Goal: Complete application form

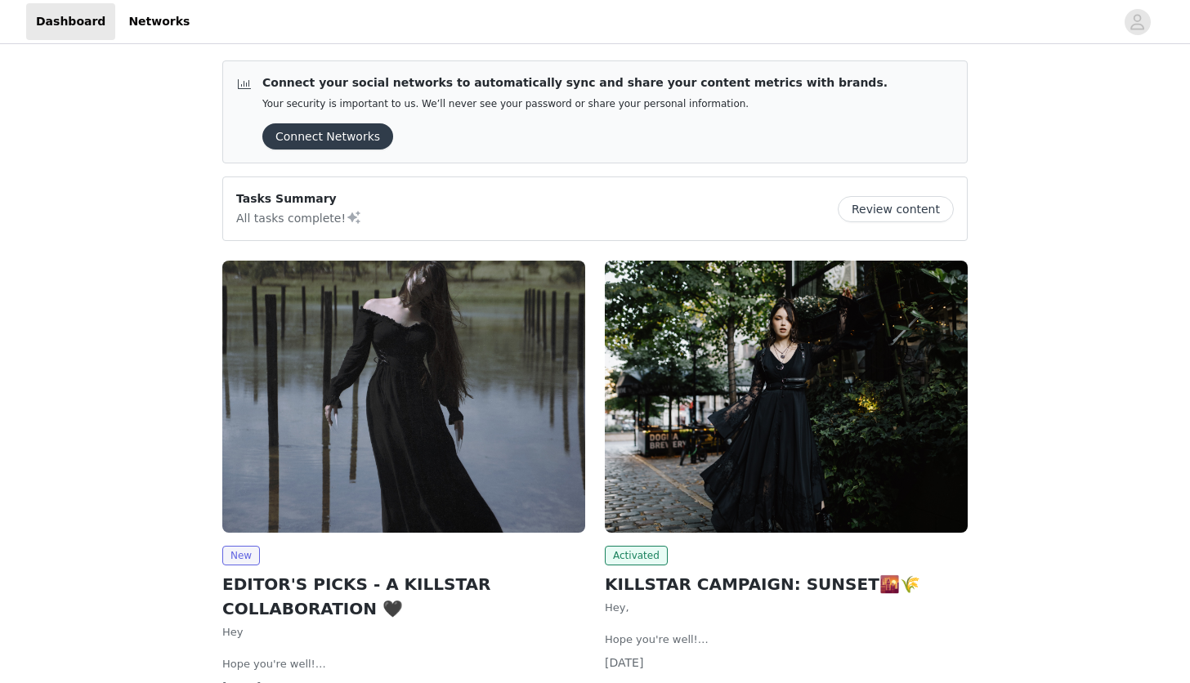
click at [401, 413] on img at bounding box center [403, 397] width 363 height 272
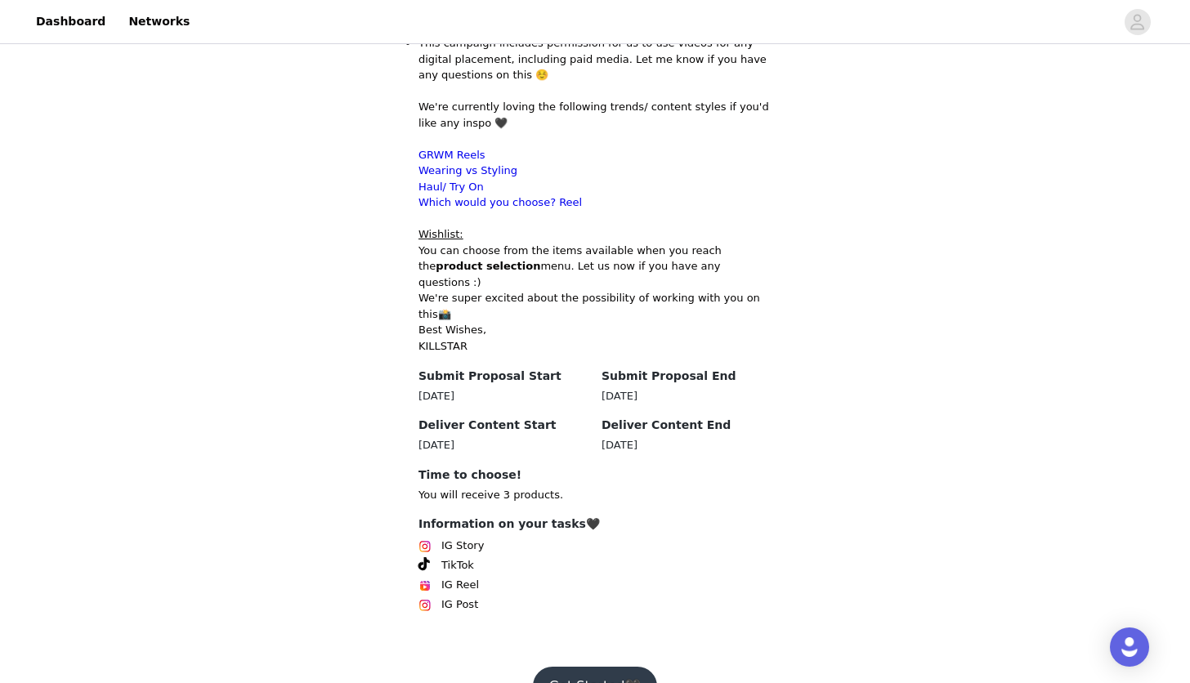
scroll to position [958, 0]
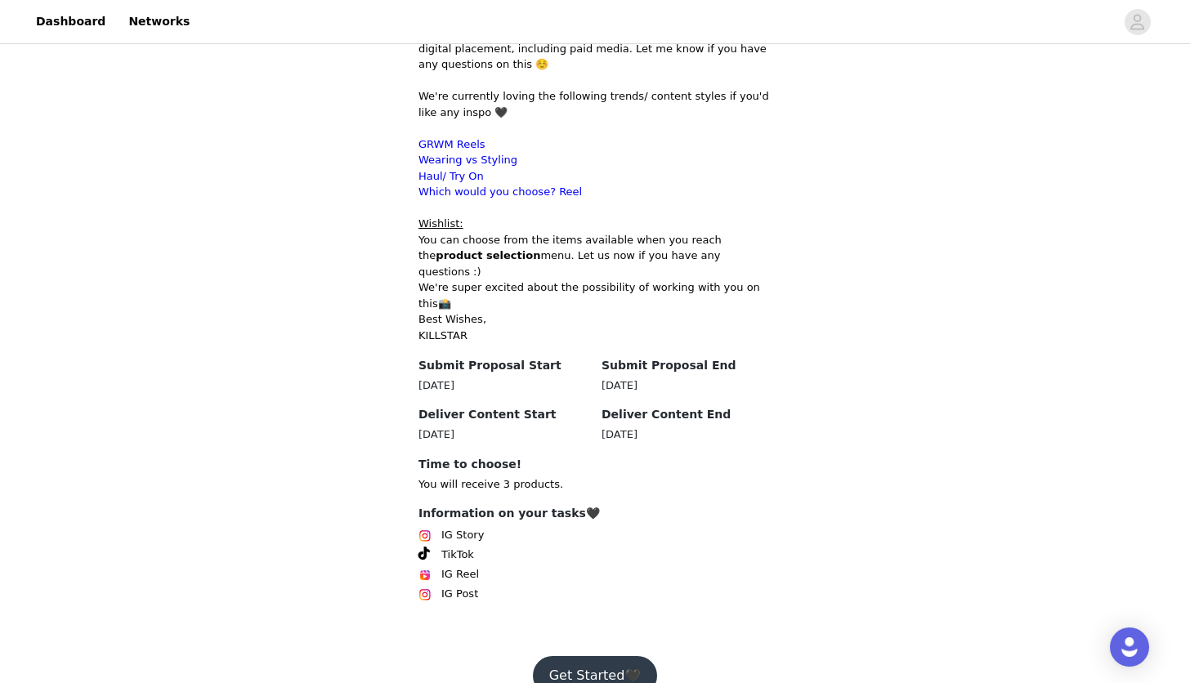
click at [578, 656] on button "Get Started🖤" at bounding box center [595, 675] width 125 height 39
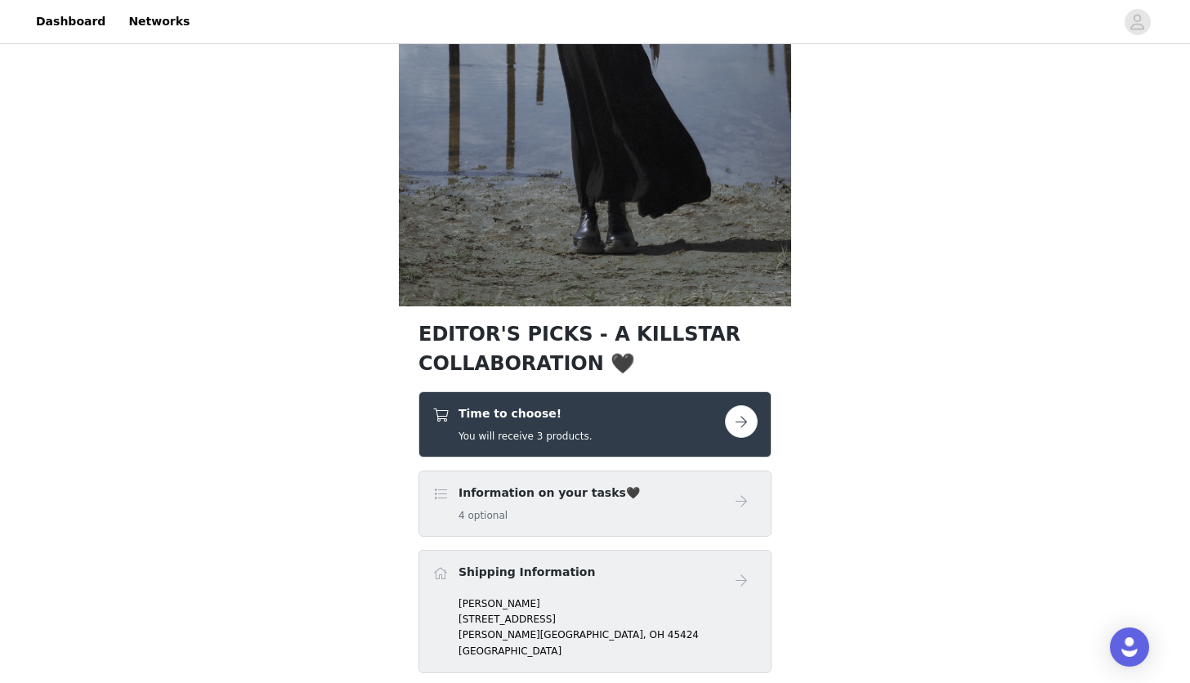
scroll to position [337, 0]
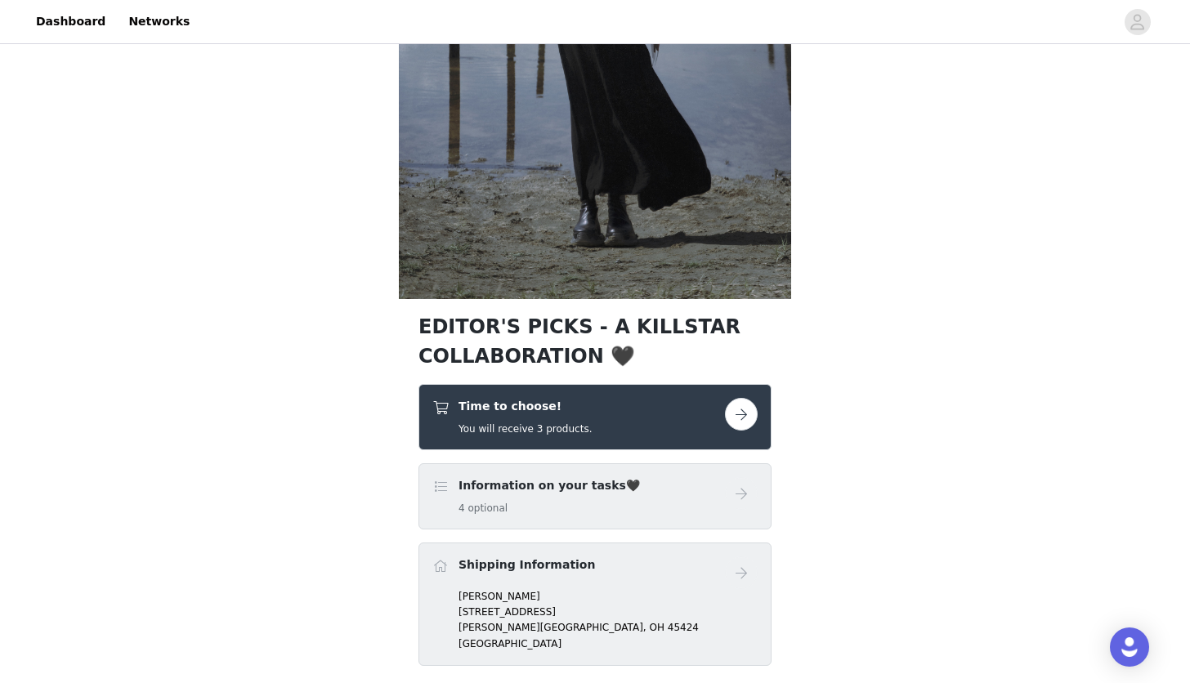
click at [742, 413] on button "button" at bounding box center [741, 414] width 33 height 33
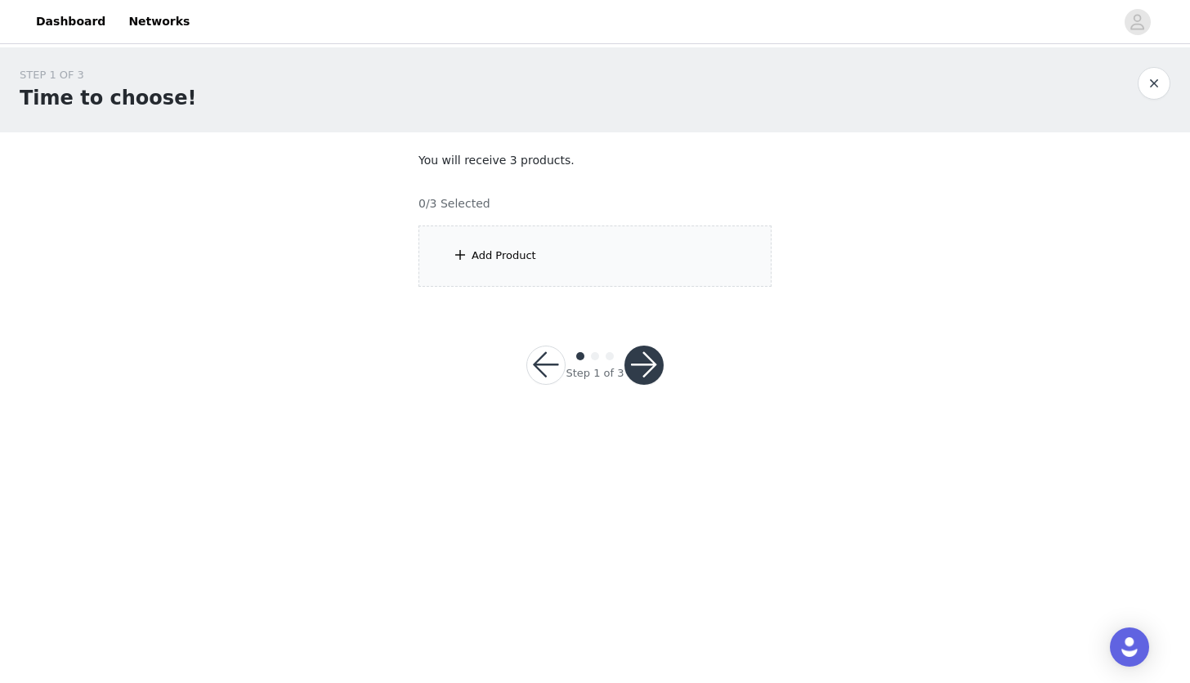
click at [486, 248] on div "Add Product" at bounding box center [503, 256] width 65 height 16
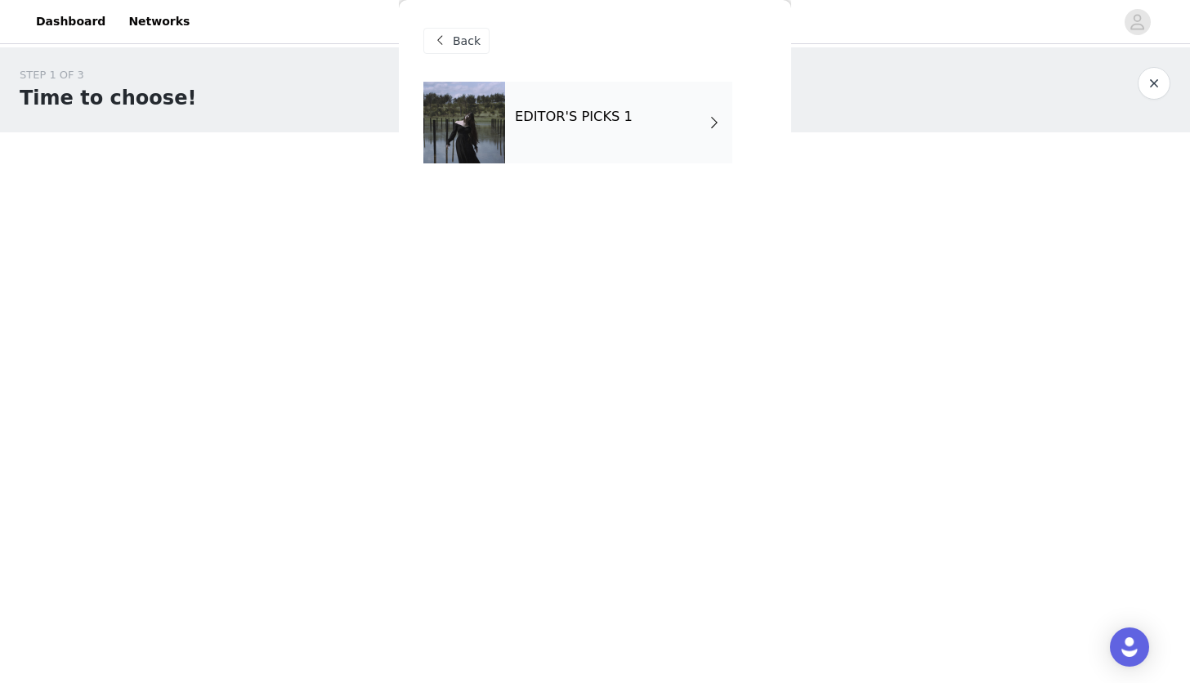
click at [520, 109] on h4 "EDITOR'S PICKS 1" at bounding box center [574, 116] width 118 height 15
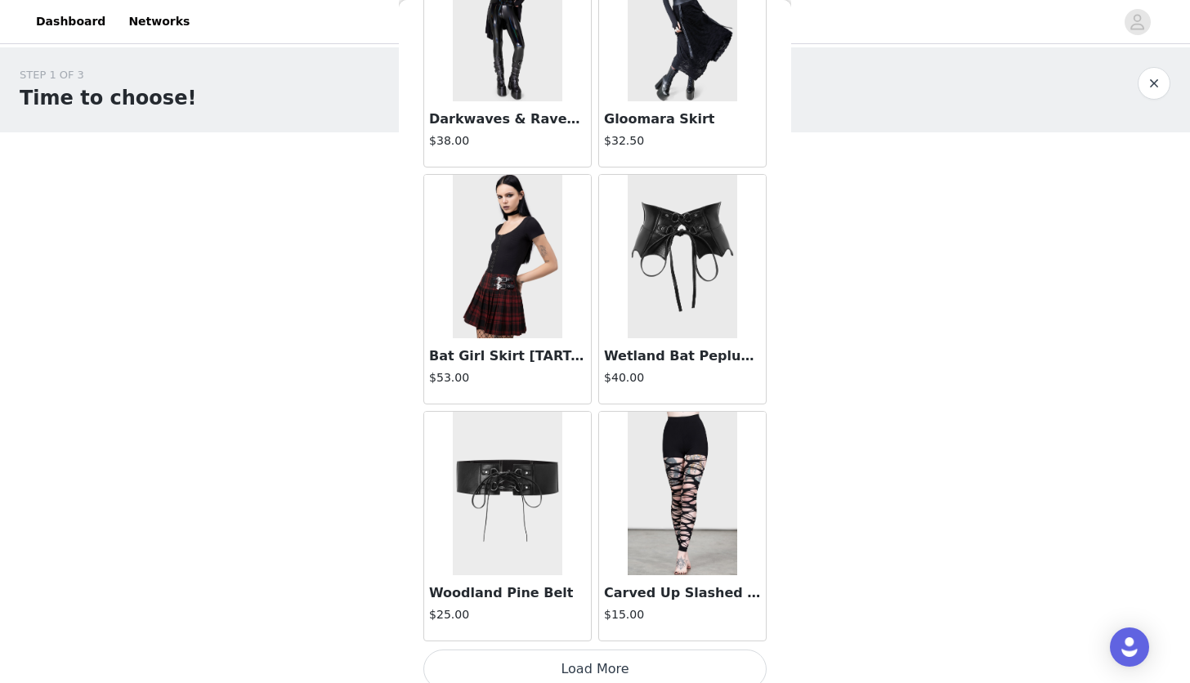
scroll to position [1817, 0]
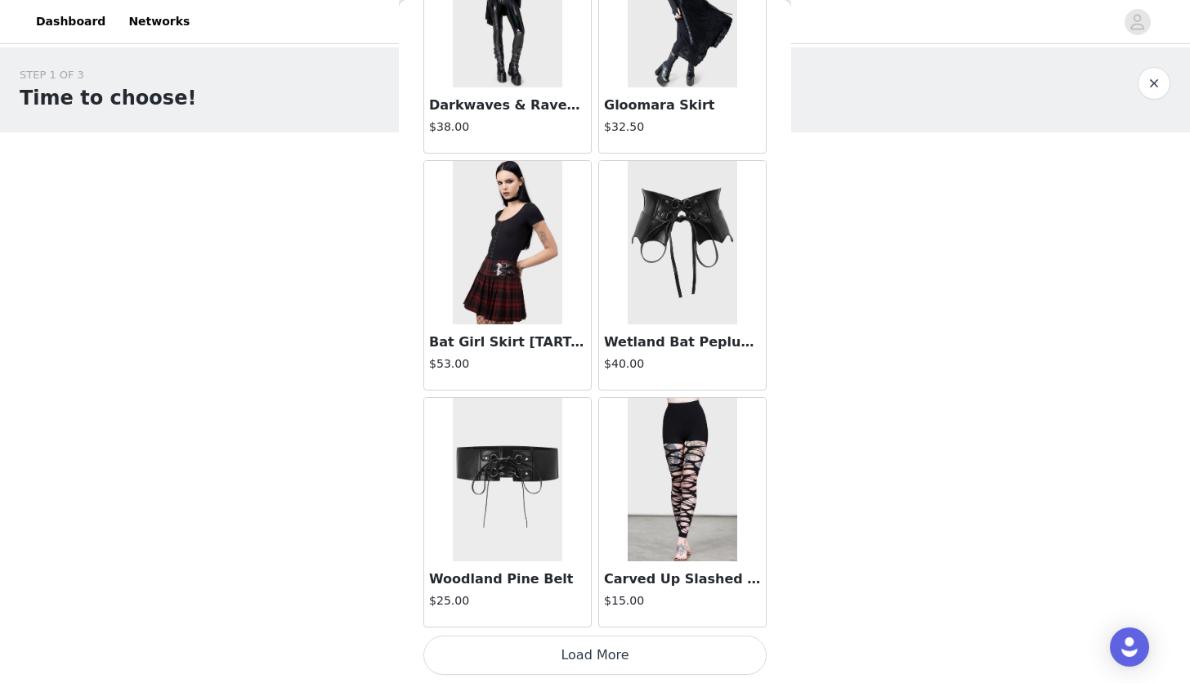
click at [595, 652] on button "Load More" at bounding box center [594, 655] width 343 height 39
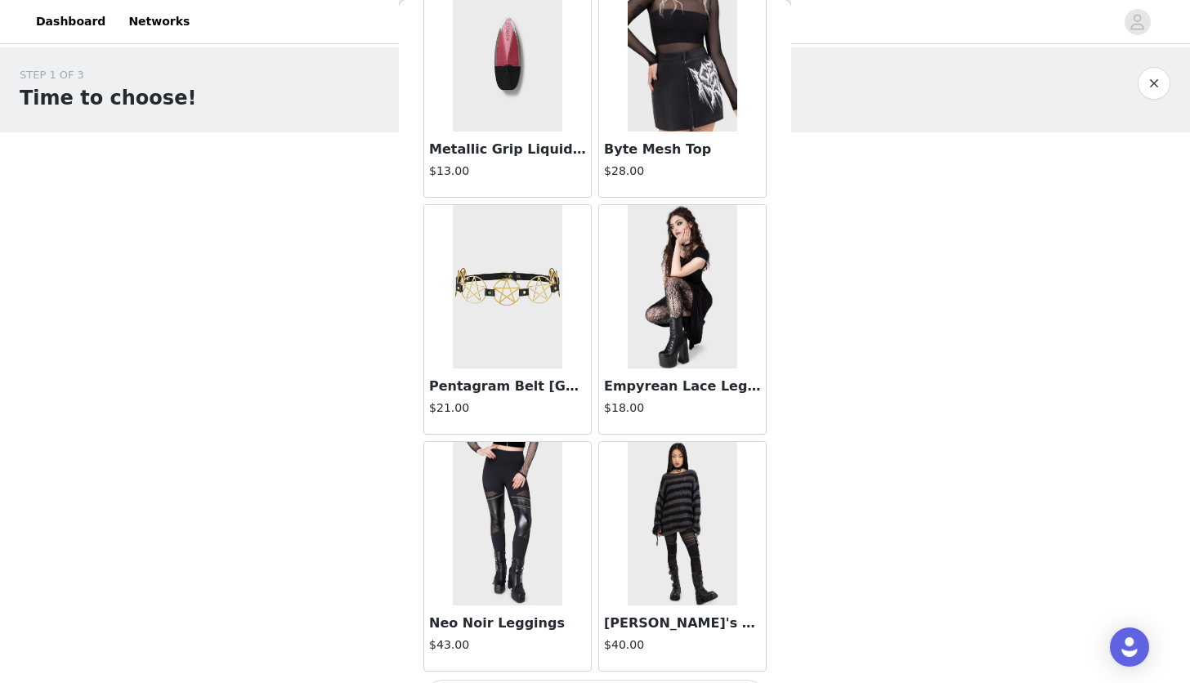
scroll to position [4187, 0]
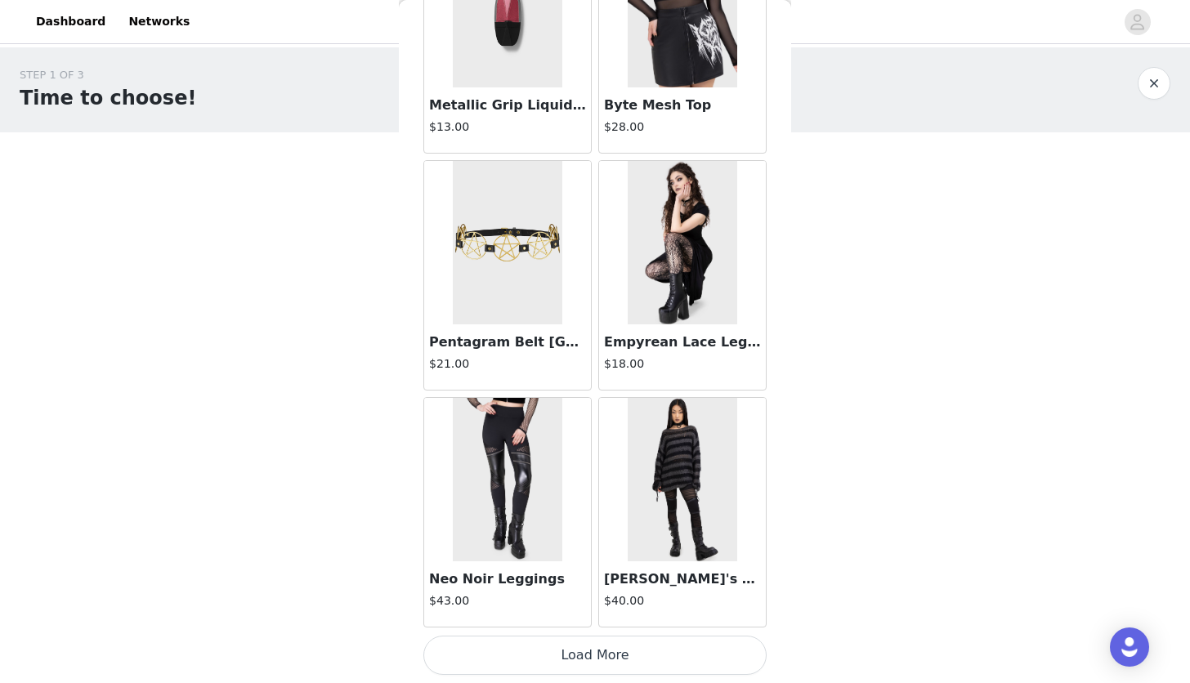
click at [598, 653] on button "Load More" at bounding box center [594, 655] width 343 height 39
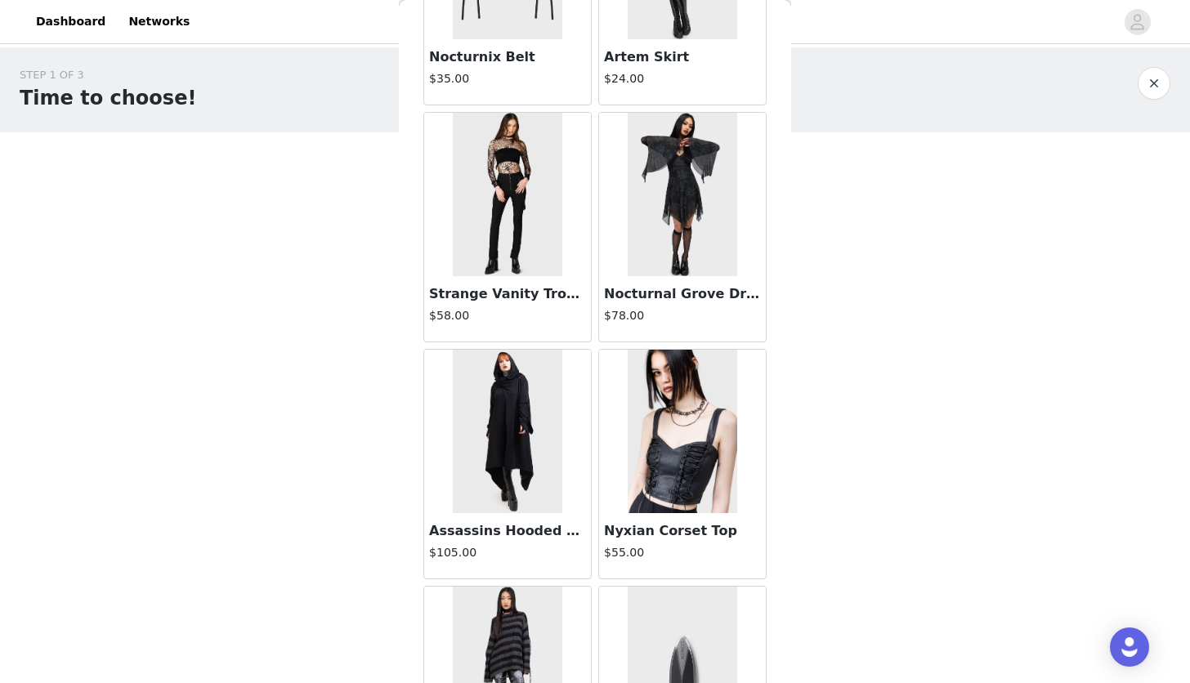
scroll to position [0, 0]
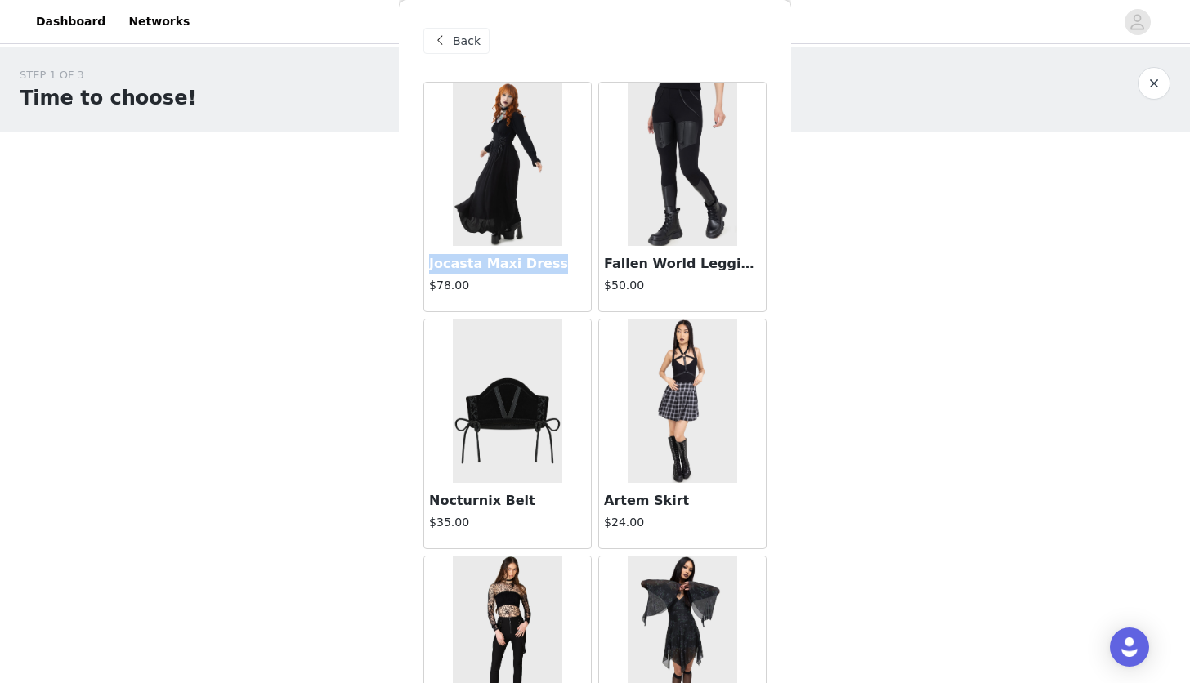
drag, startPoint x: 419, startPoint y: 267, endPoint x: 534, endPoint y: 274, distance: 114.6
click at [534, 274] on div "Back Jocasta Maxi Dress $78.00 Fallen World Leggings $50.00 Nocturnix Belt $35.…" at bounding box center [595, 341] width 392 height 683
copy h3 "Jocasta Maxi Dress"
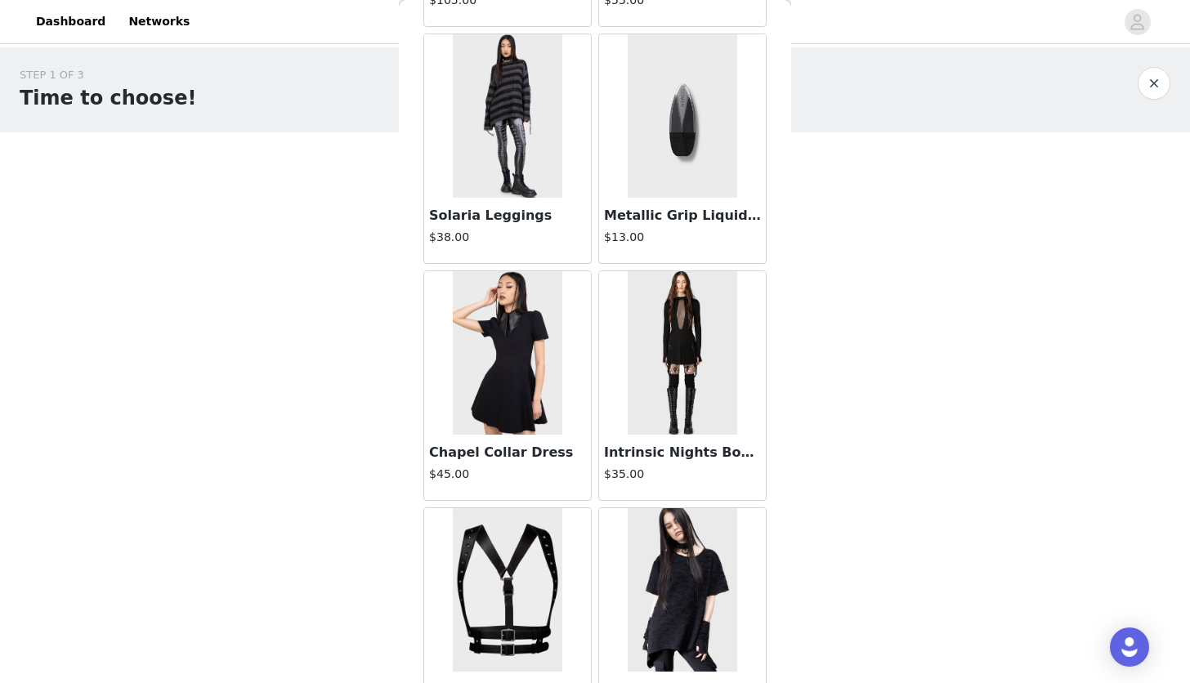
scroll to position [997, 0]
click at [512, 379] on img at bounding box center [507, 351] width 109 height 163
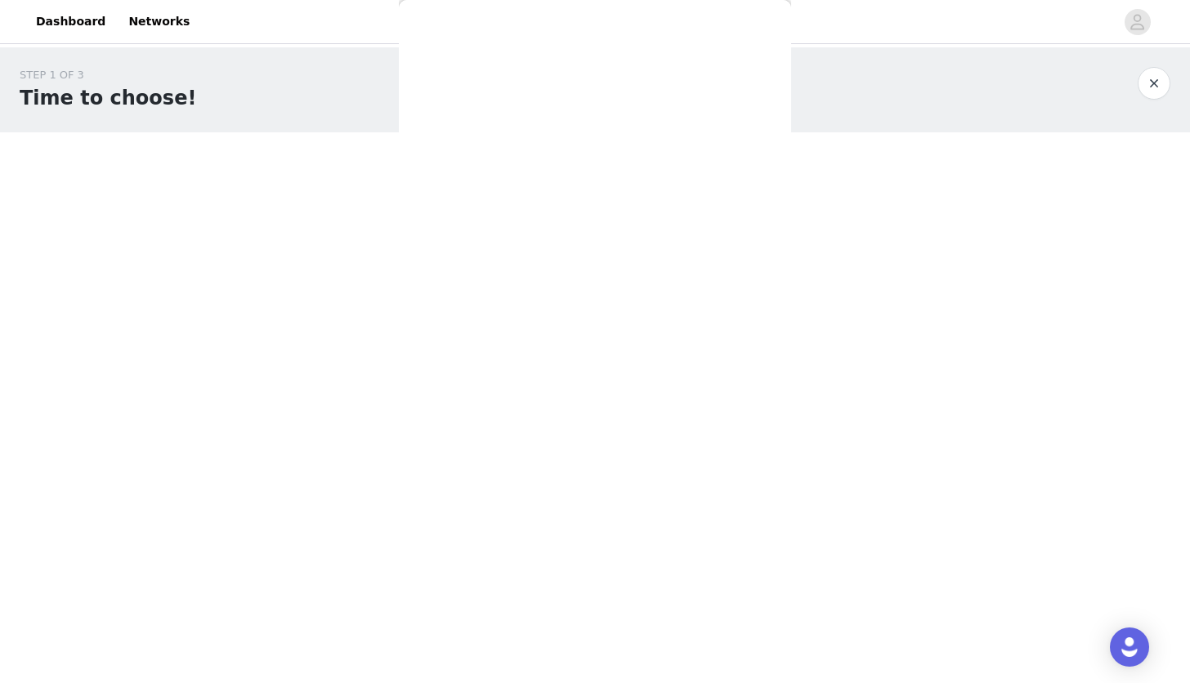
scroll to position [0, 0]
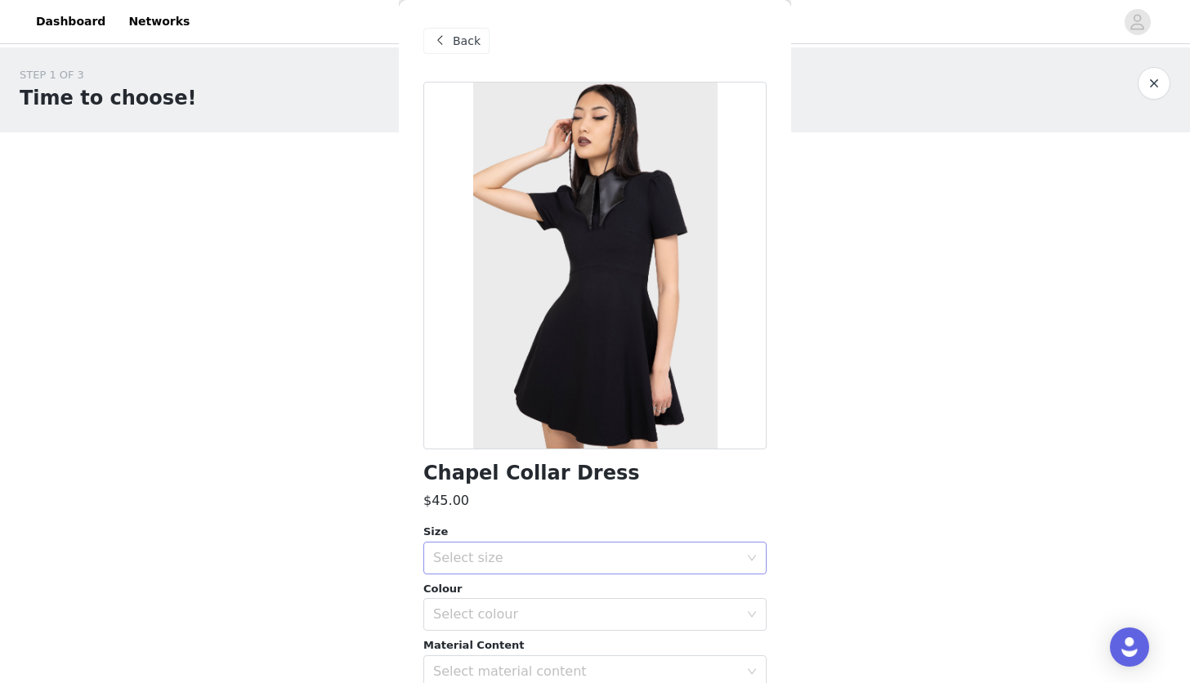
click at [595, 555] on div "Select size" at bounding box center [586, 558] width 306 height 16
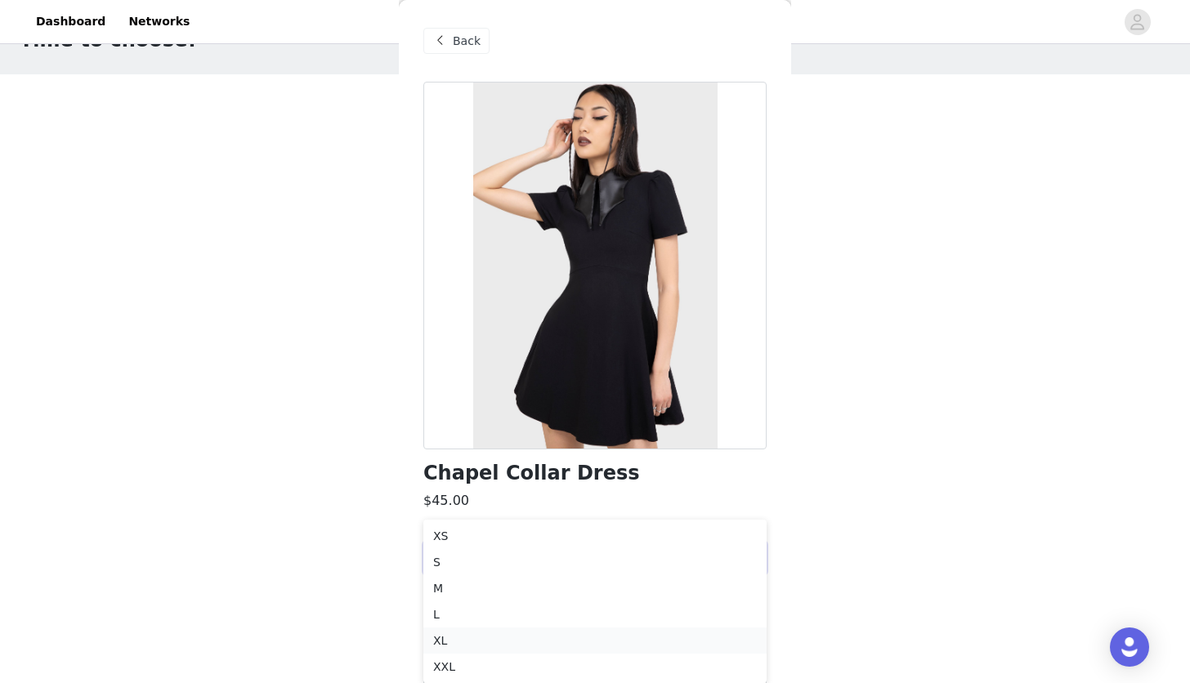
click at [495, 650] on li "XL" at bounding box center [594, 641] width 343 height 26
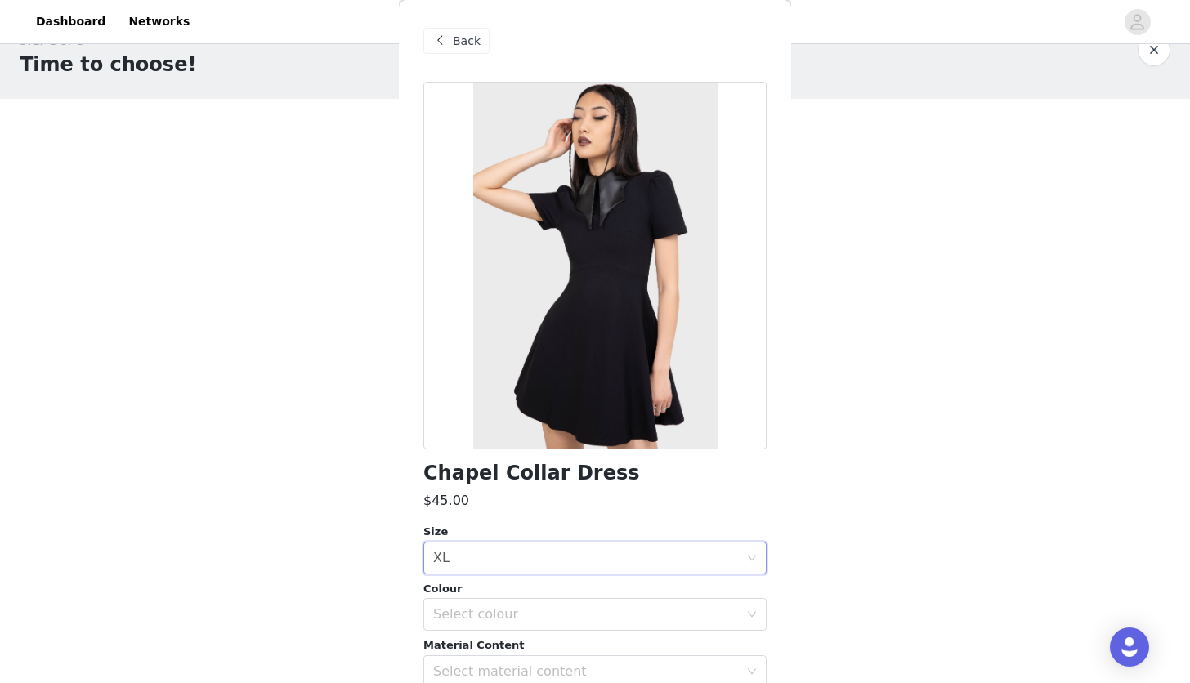
scroll to position [0, 0]
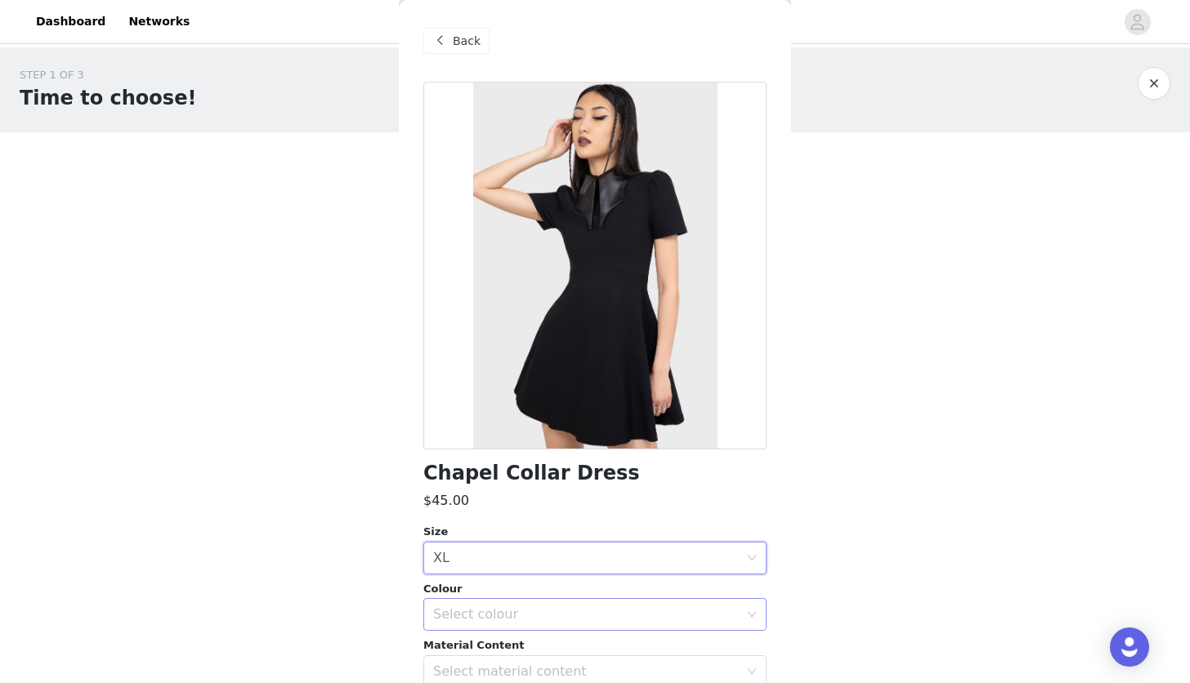
click at [484, 617] on div "Select colour" at bounding box center [586, 614] width 306 height 16
click at [476, 650] on li "Black" at bounding box center [594, 650] width 343 height 26
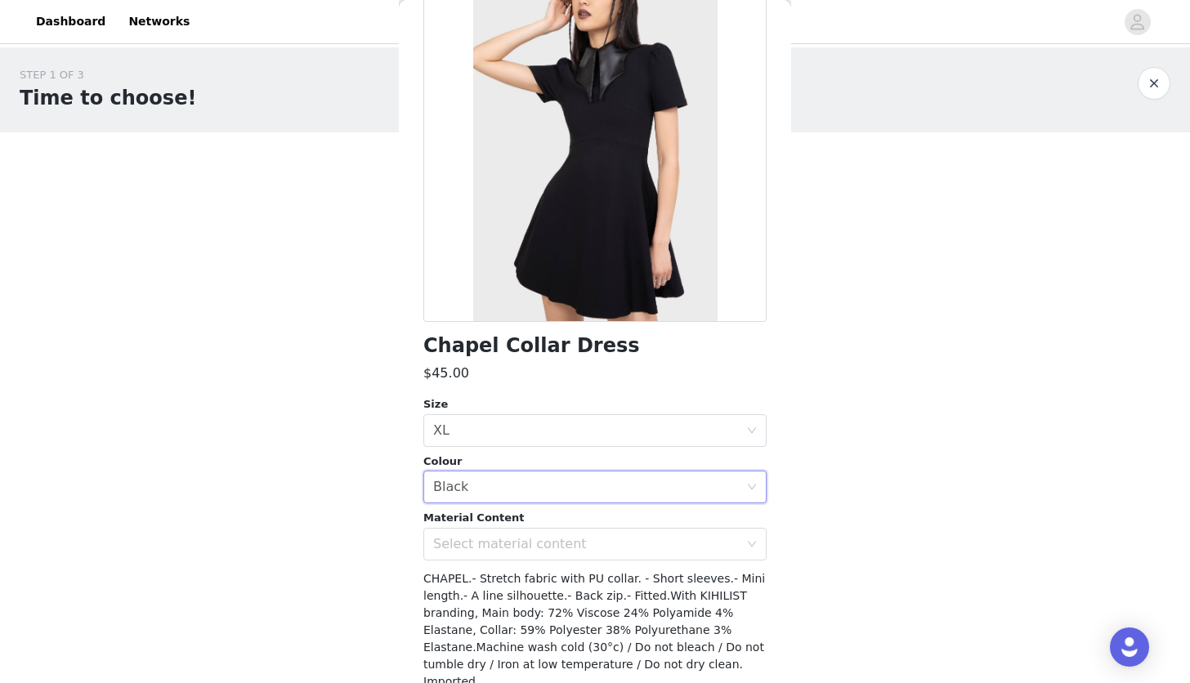
scroll to position [135, 0]
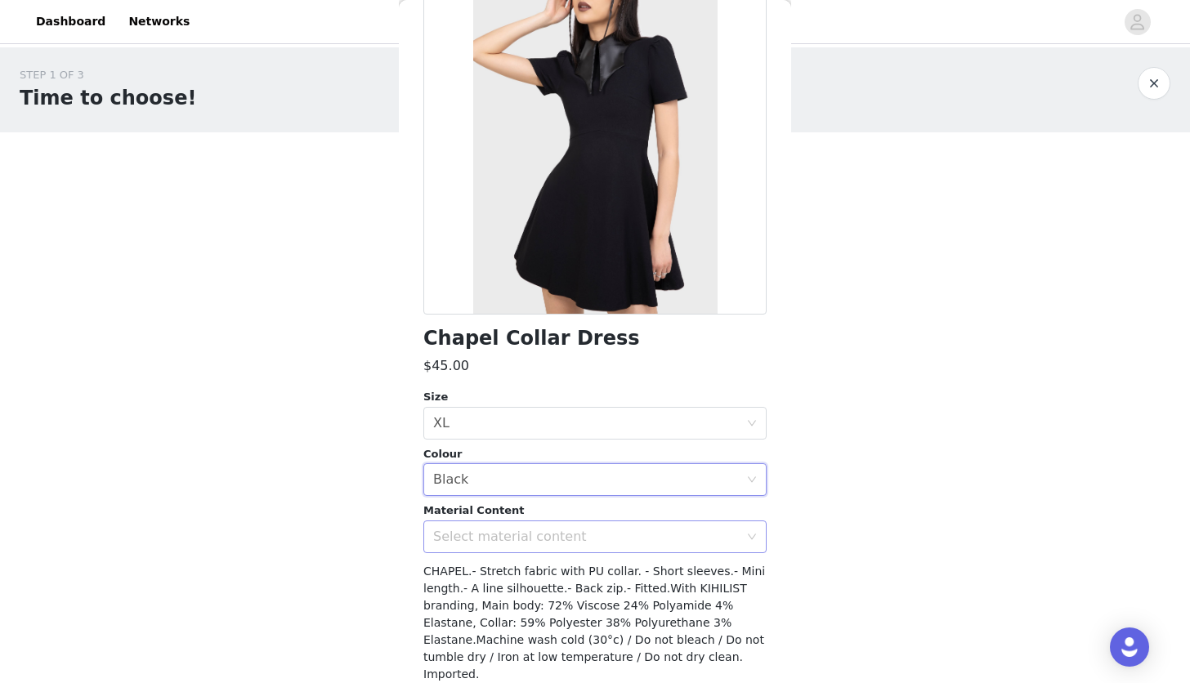
click at [536, 529] on div "Select material content" at bounding box center [586, 537] width 306 height 16
click at [482, 574] on li "72% Viscose 24% Polyamide 4% Elastane" at bounding box center [594, 573] width 343 height 26
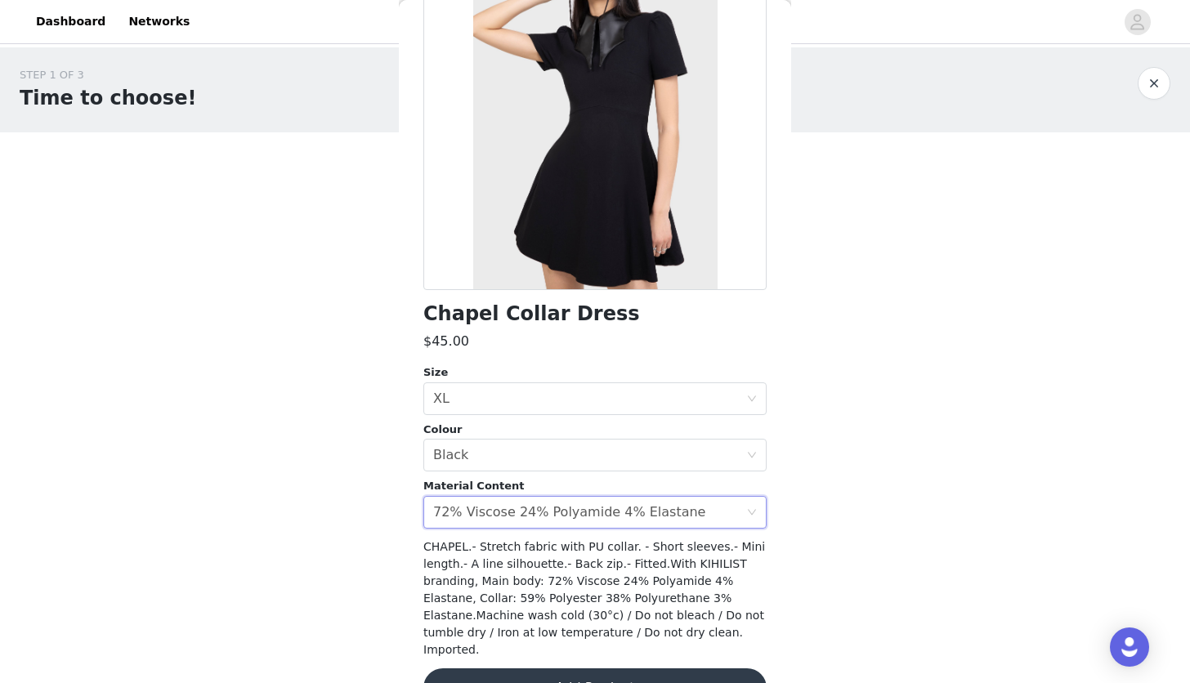
scroll to position [185, 0]
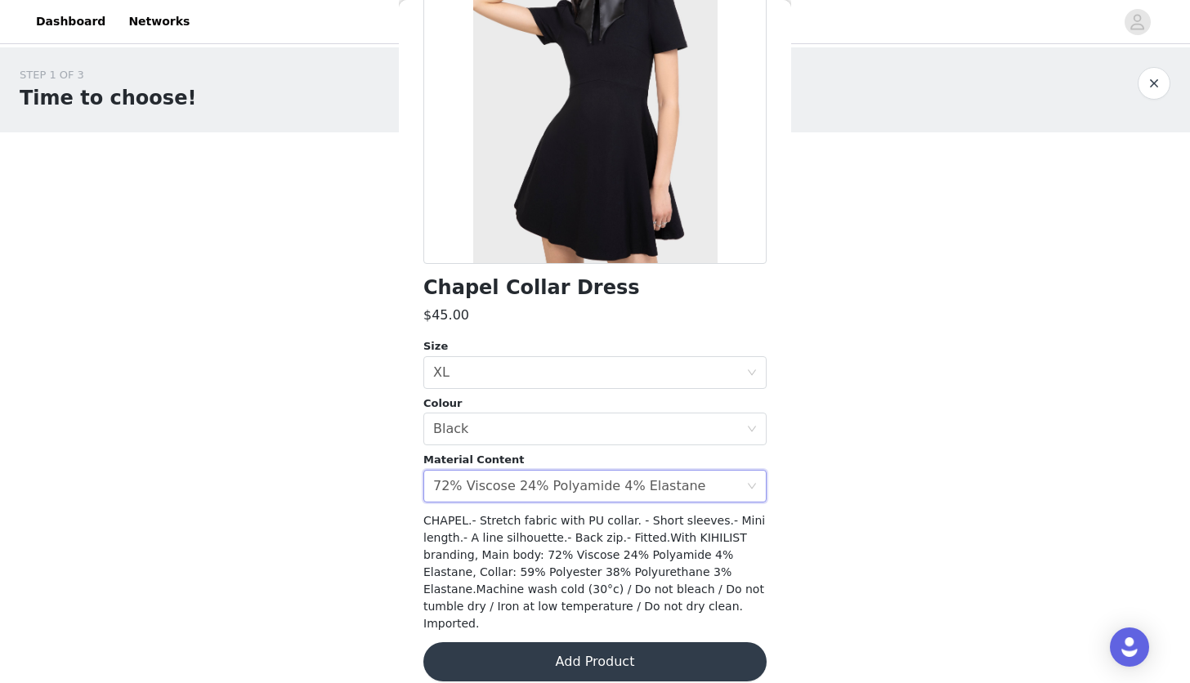
click at [574, 649] on button "Add Product" at bounding box center [594, 661] width 343 height 39
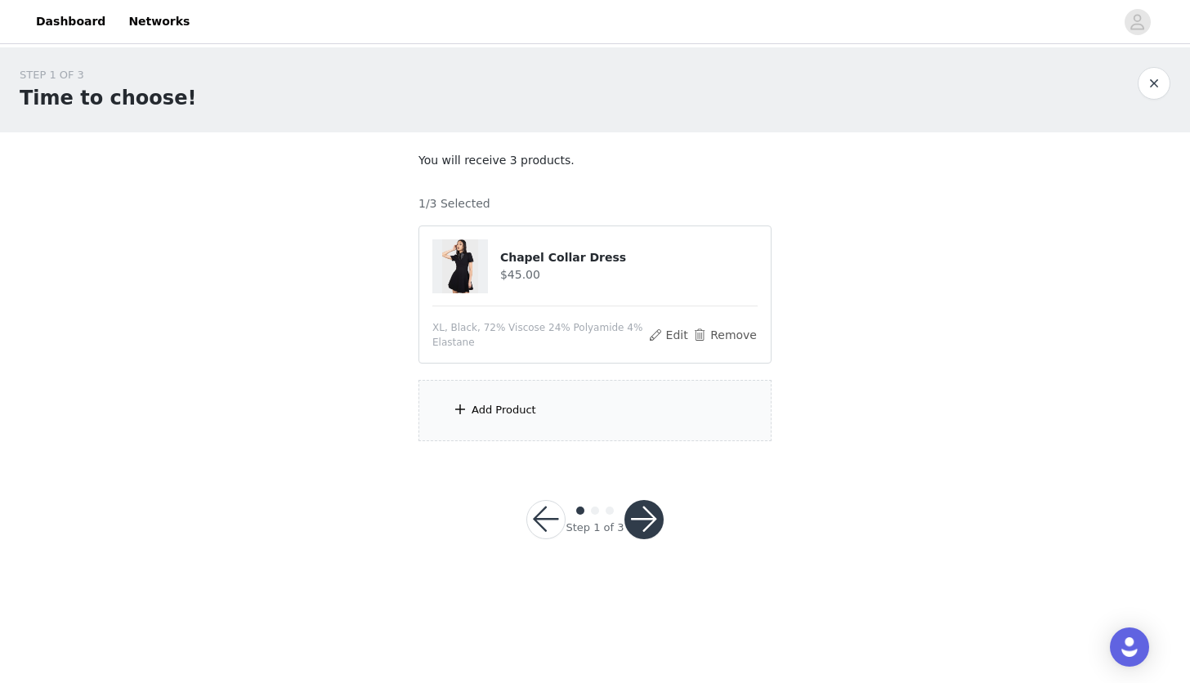
click at [529, 412] on div "Add Product" at bounding box center [503, 410] width 65 height 16
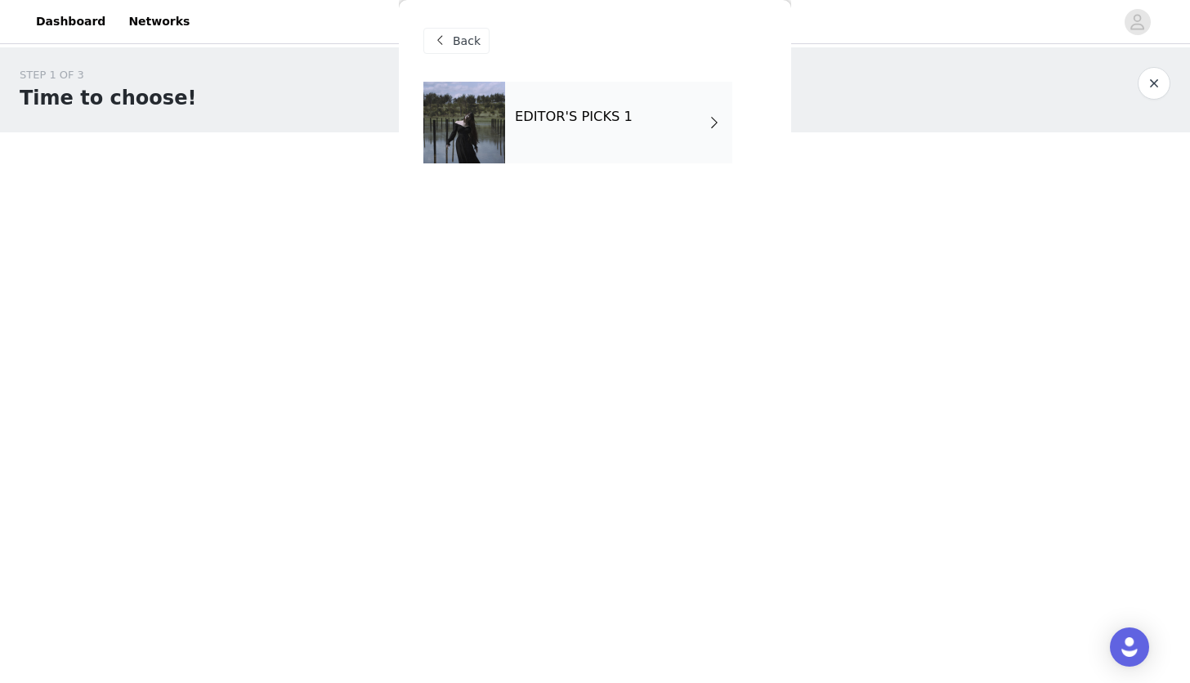
click at [537, 160] on div "EDITOR'S PICKS 1" at bounding box center [618, 123] width 227 height 82
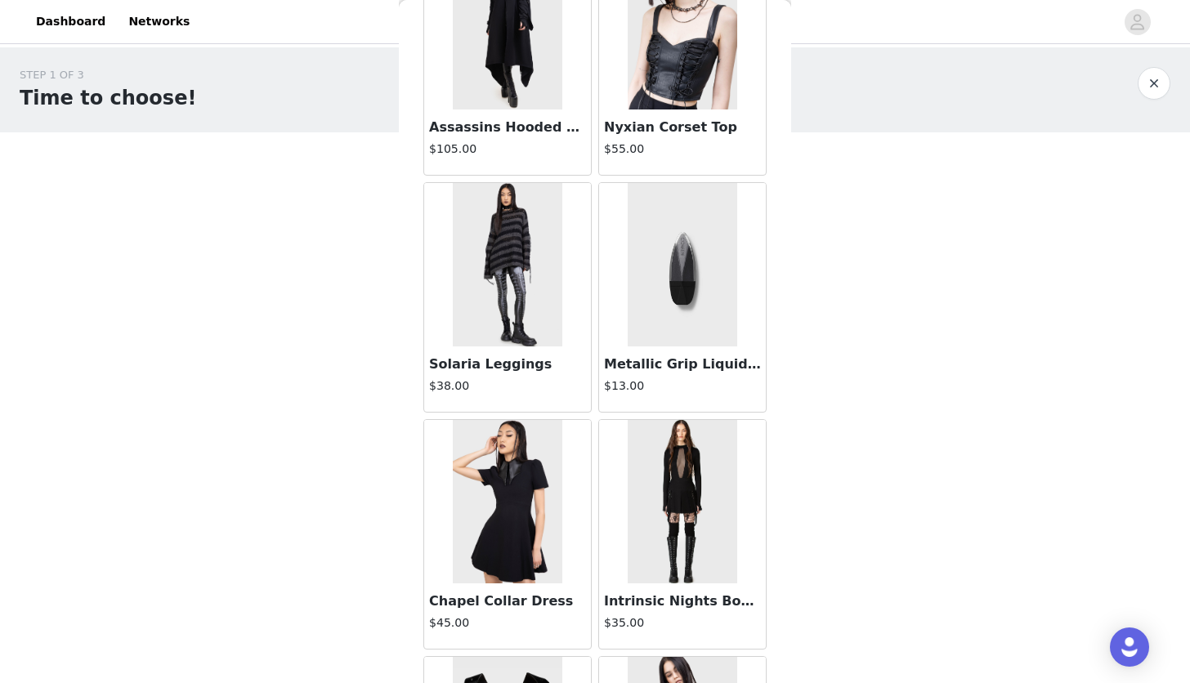
scroll to position [1245, 0]
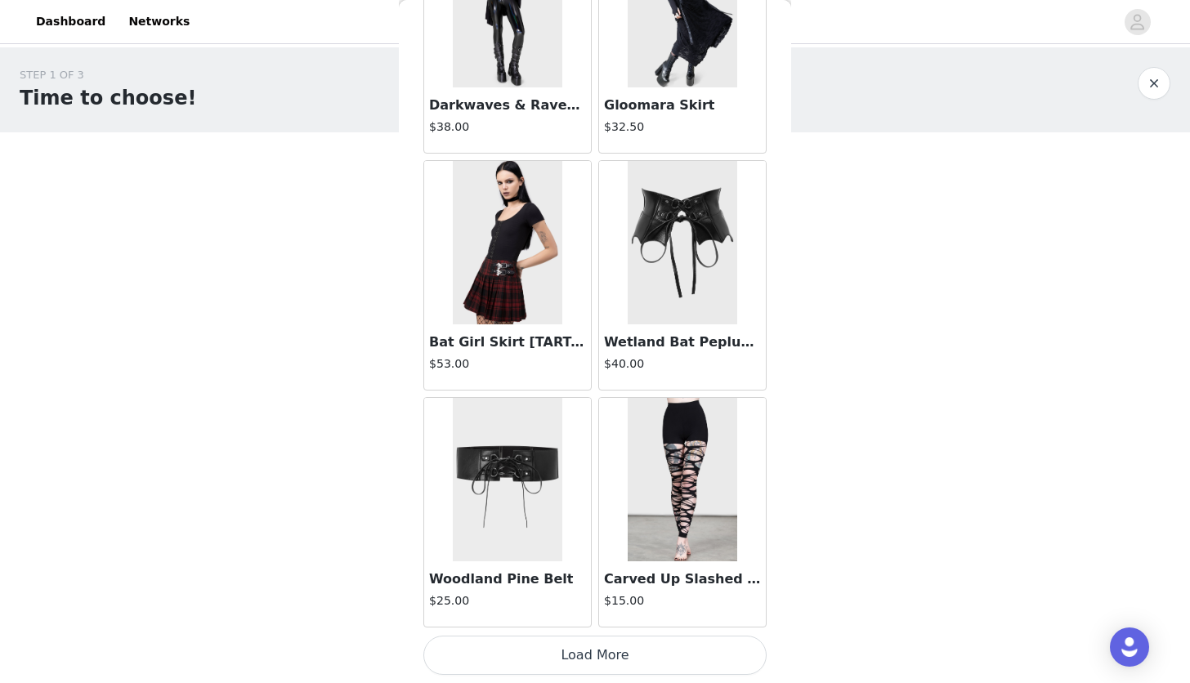
click at [560, 651] on button "Load More" at bounding box center [594, 655] width 343 height 39
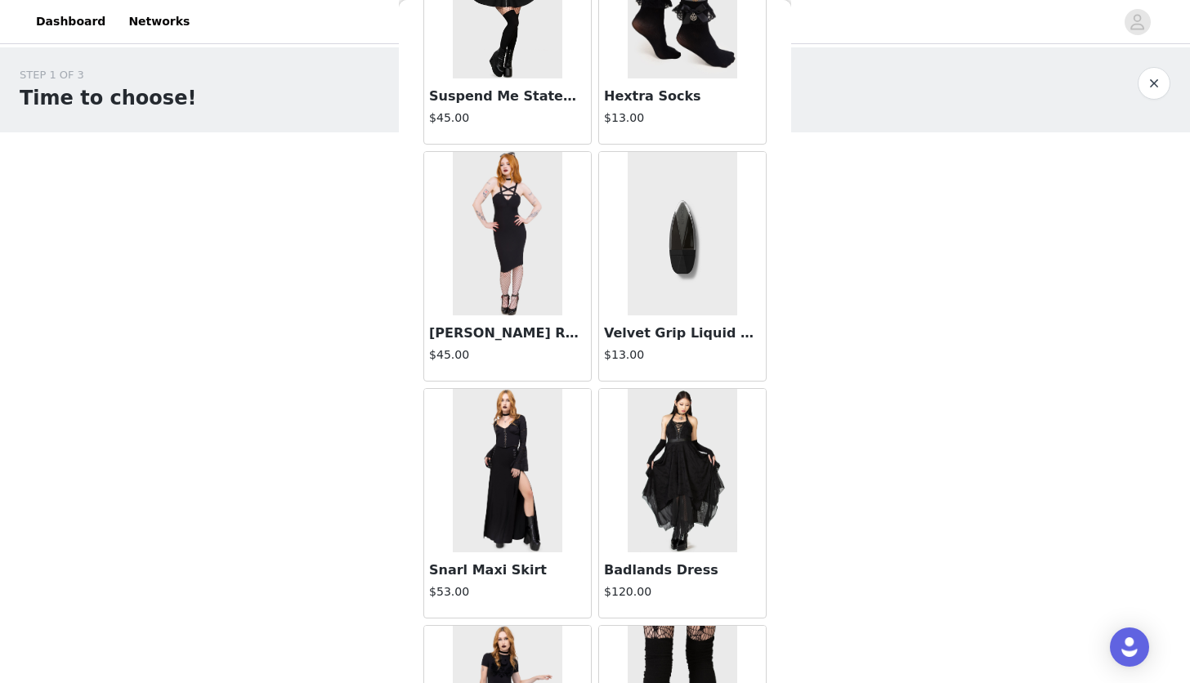
scroll to position [2780, 0]
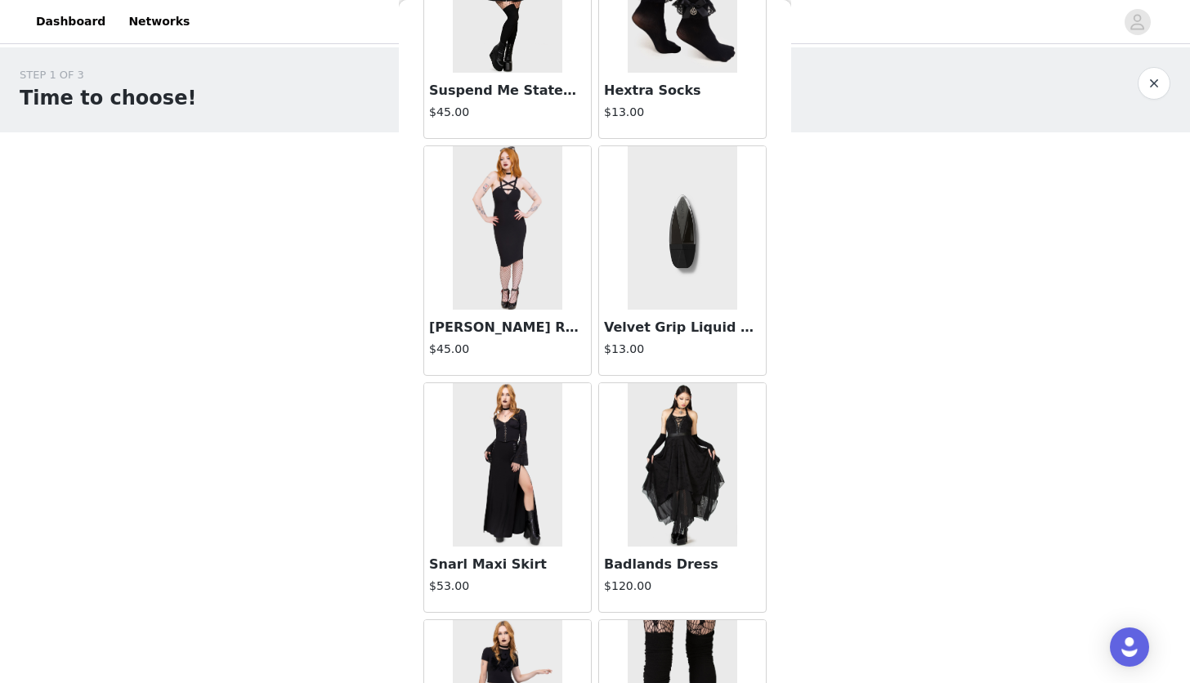
click at [676, 495] on img at bounding box center [682, 464] width 109 height 163
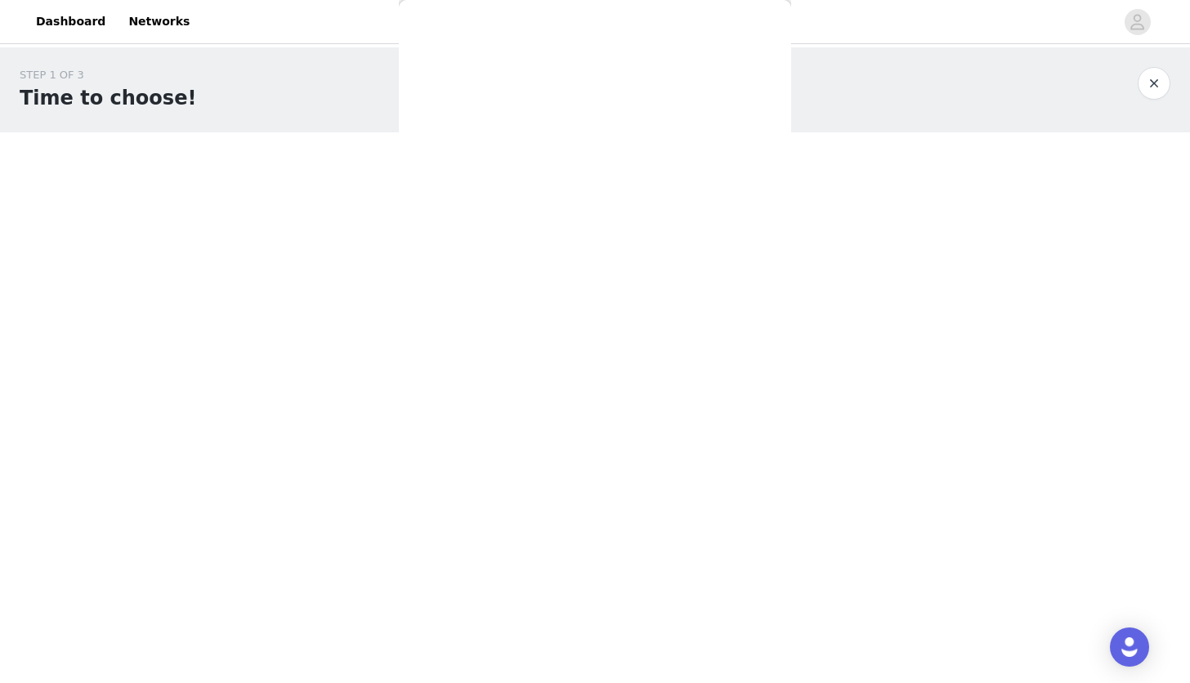
scroll to position [0, 0]
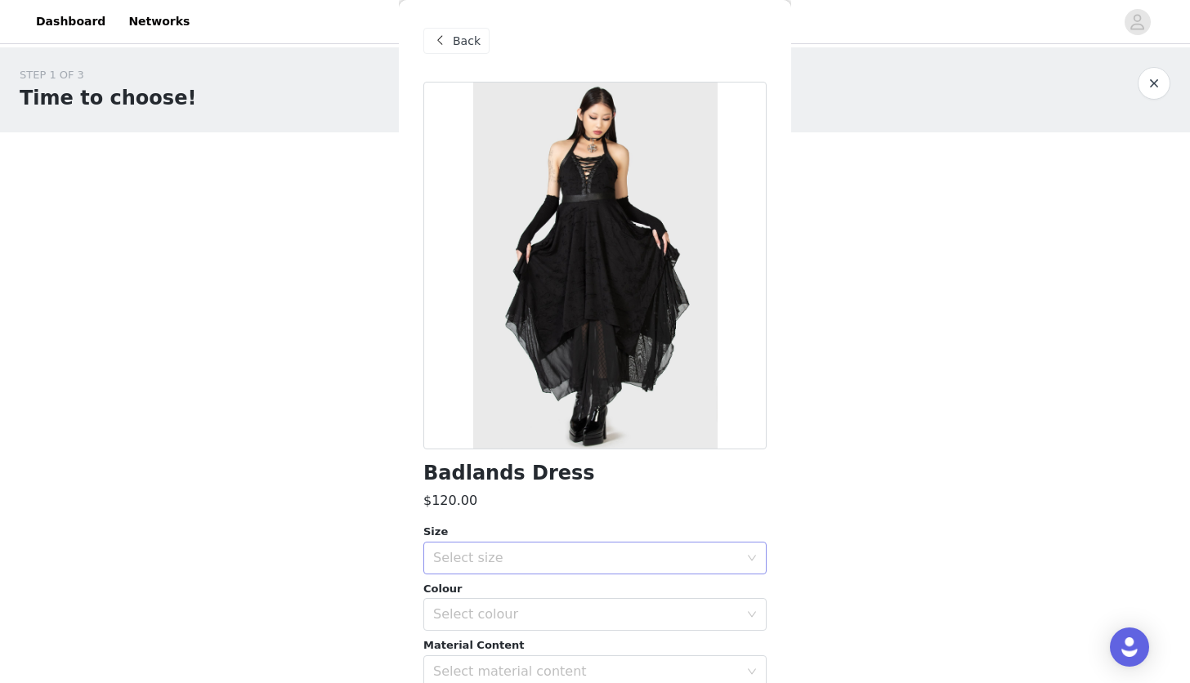
click at [611, 556] on div "Select size" at bounding box center [586, 558] width 306 height 16
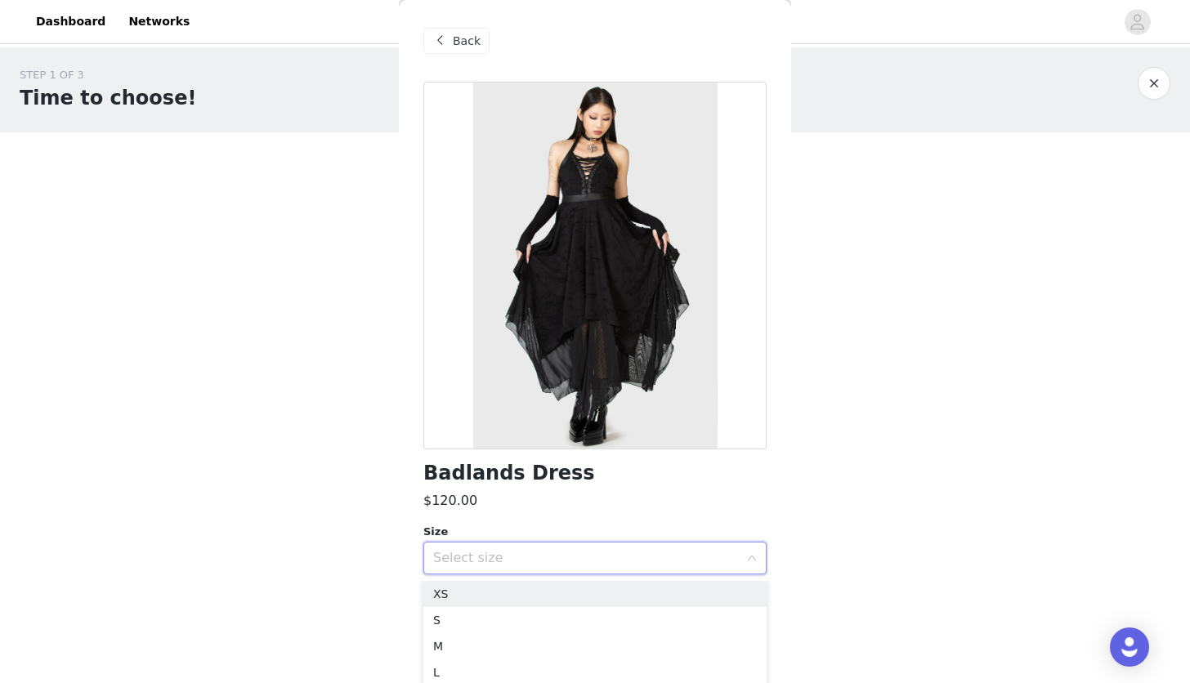
click at [578, 478] on div "Badlands Dress" at bounding box center [594, 473] width 343 height 22
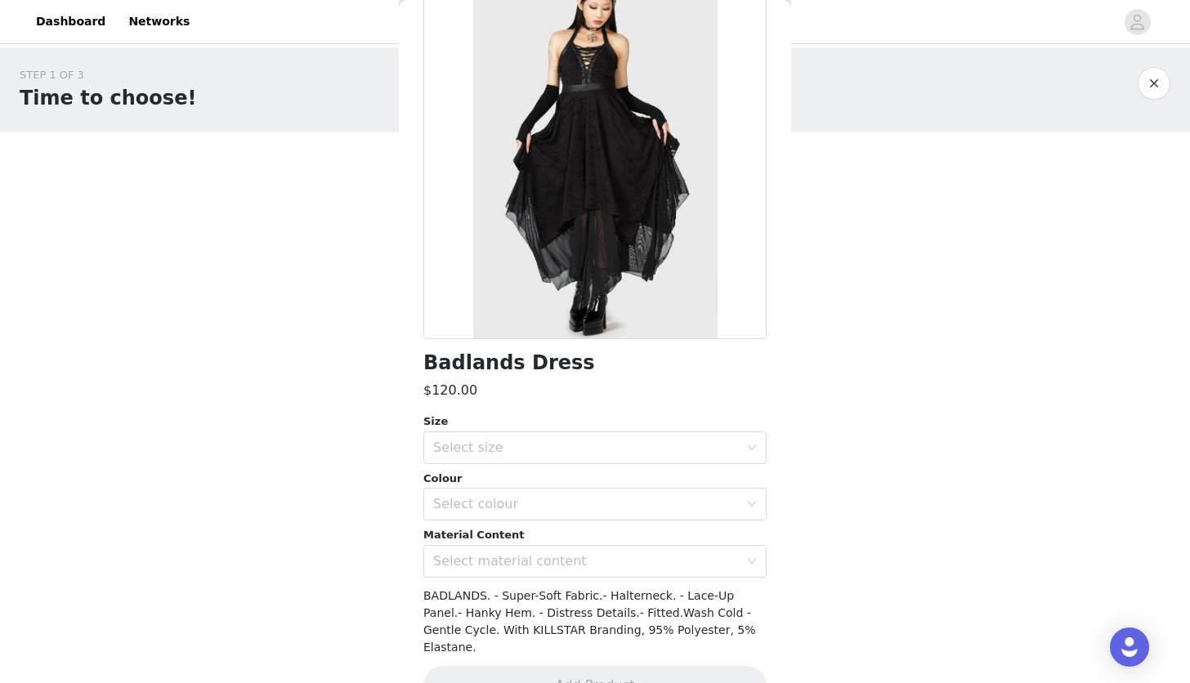
scroll to position [116, 0]
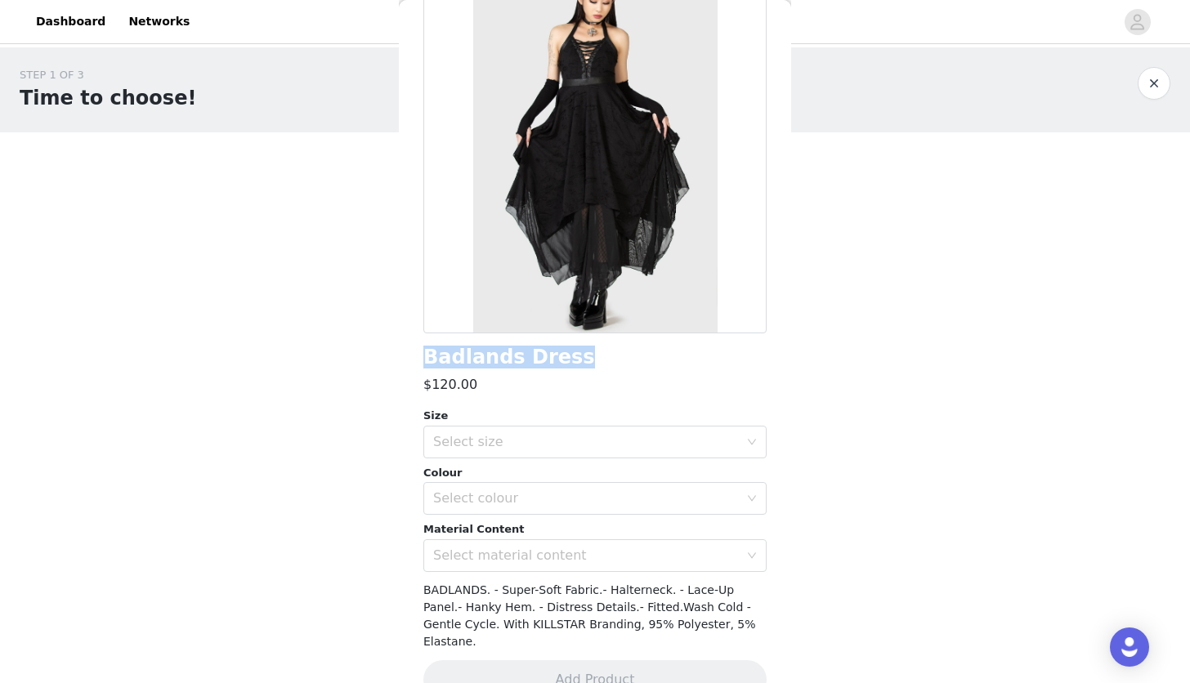
drag, startPoint x: 575, startPoint y: 362, endPoint x: 407, endPoint y: 362, distance: 168.3
click at [407, 362] on div "Back Badlands Dress $120.00 Size Select size Colour Select colour Material Cont…" at bounding box center [595, 341] width 392 height 683
copy h1 "Badlands Dress"
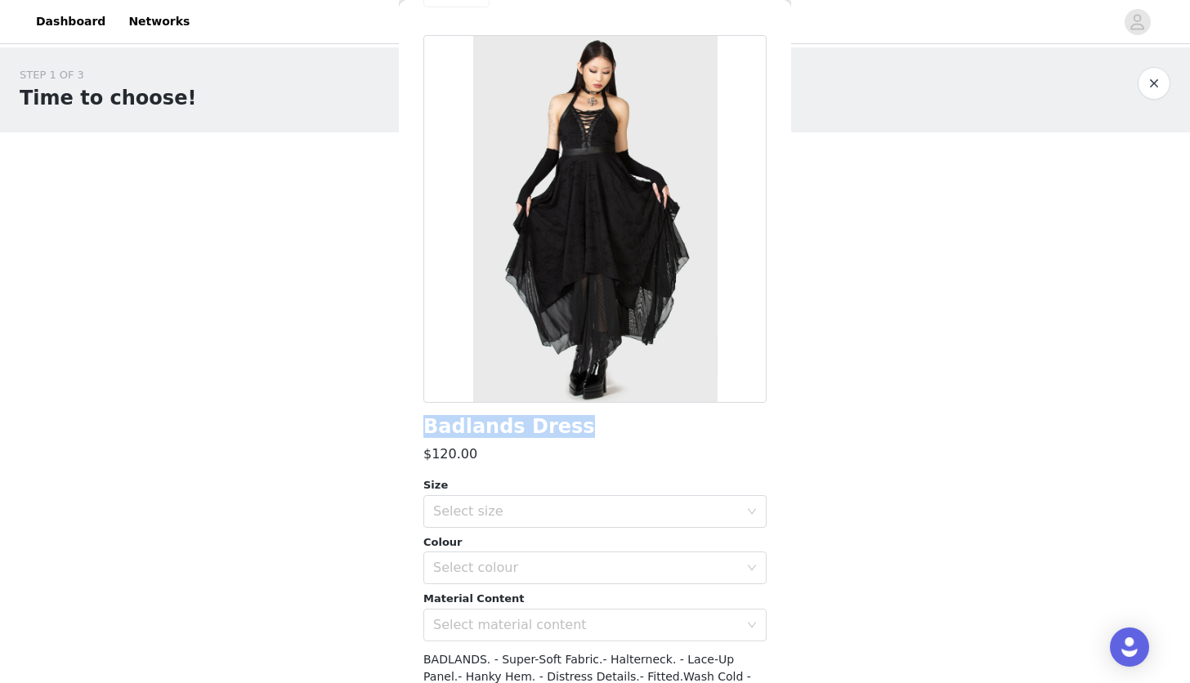
scroll to position [0, 0]
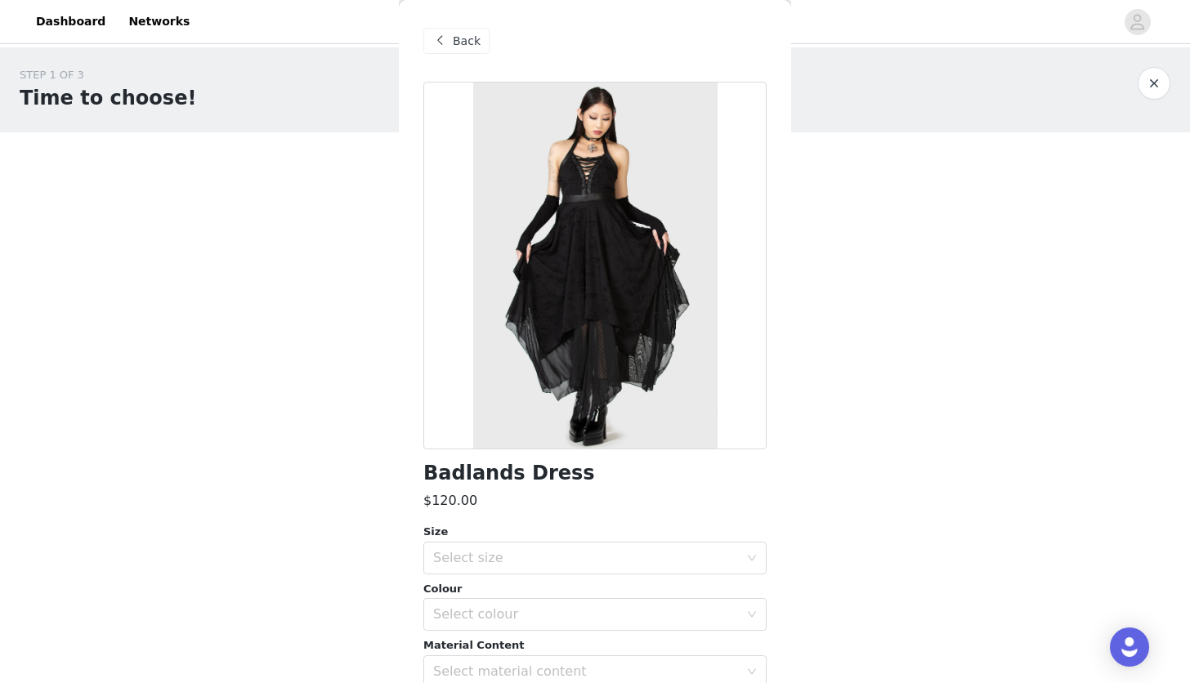
click at [462, 23] on div "Back" at bounding box center [594, 41] width 343 height 82
click at [458, 33] on span "Back" at bounding box center [467, 41] width 28 height 17
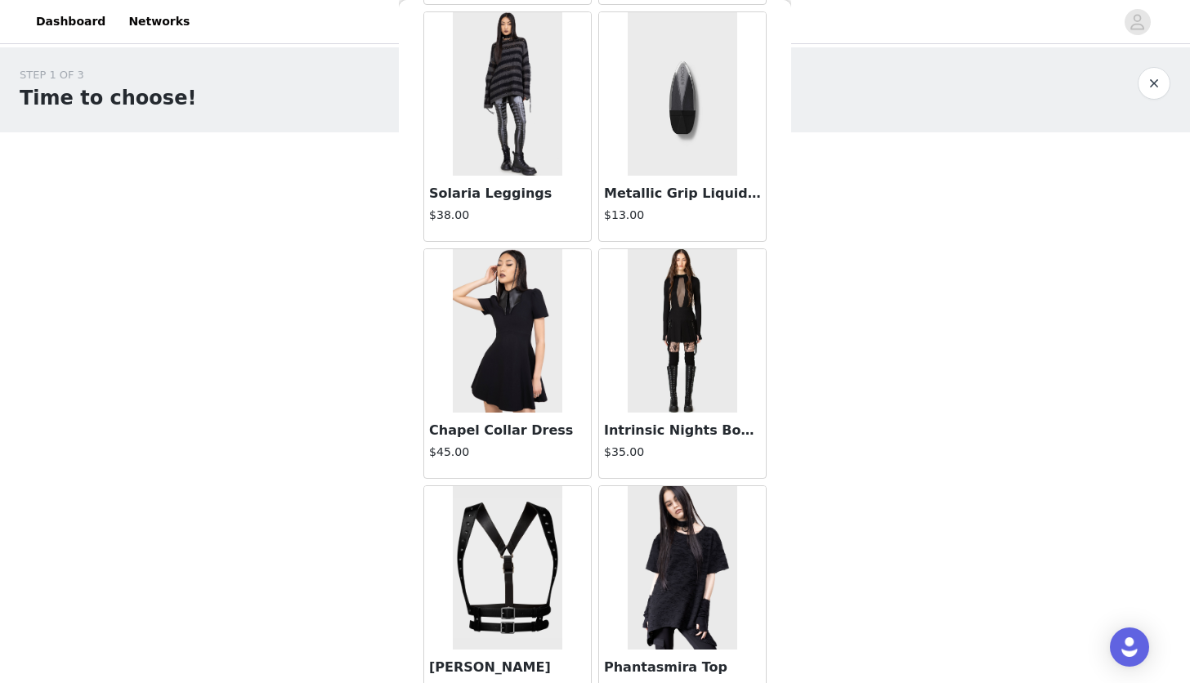
scroll to position [1030, 0]
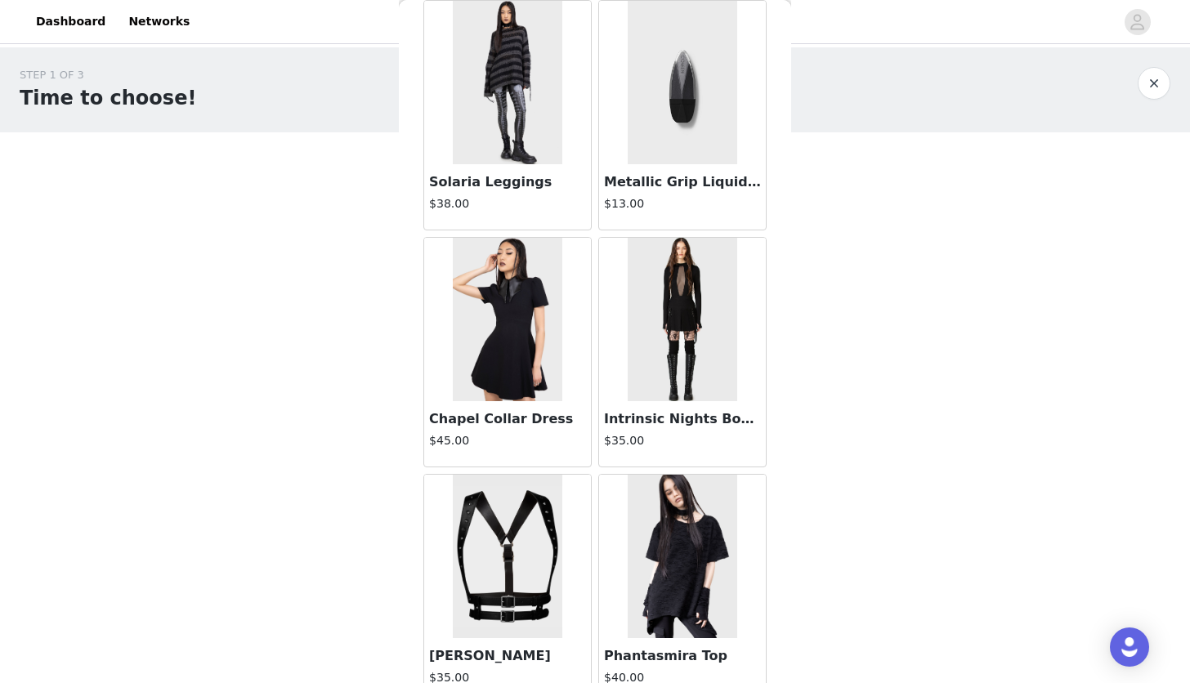
click at [666, 278] on img at bounding box center [682, 319] width 109 height 163
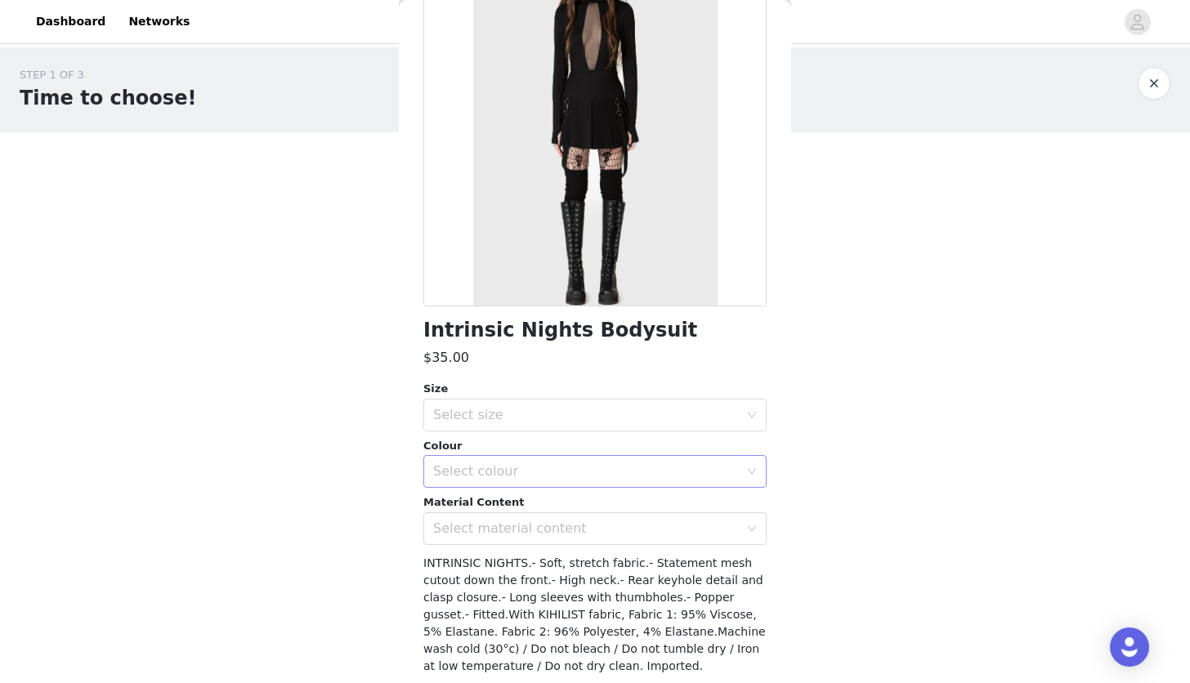
scroll to position [168, 0]
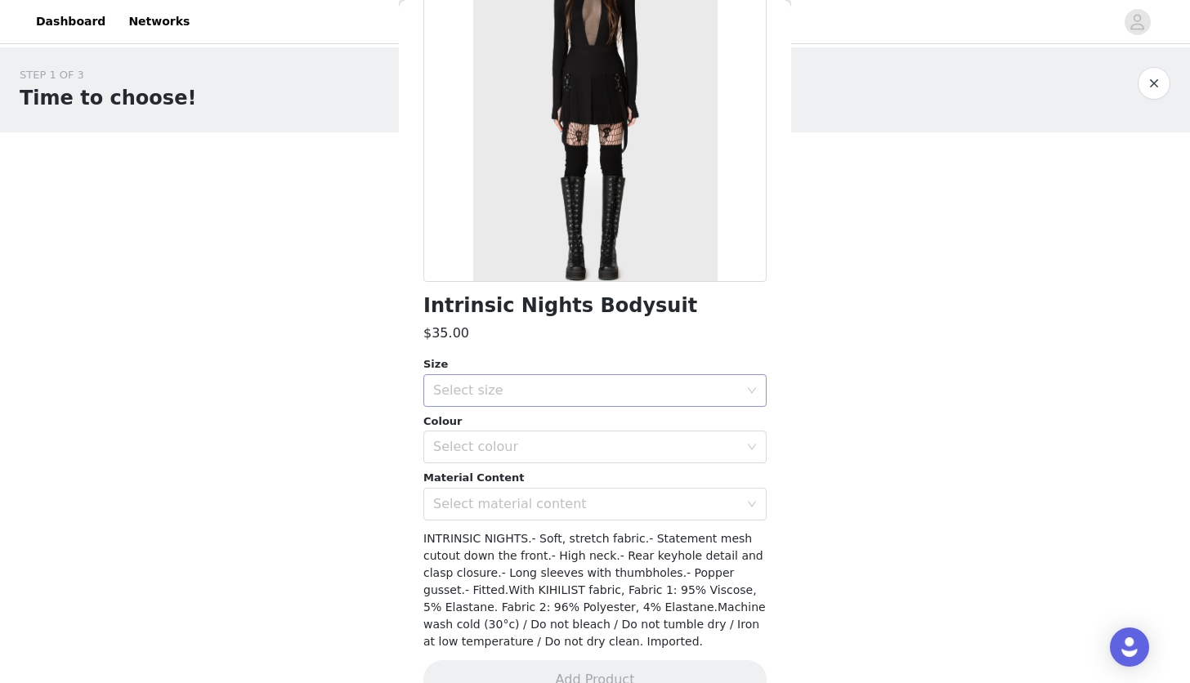
click at [540, 393] on div "Select size" at bounding box center [586, 390] width 306 height 16
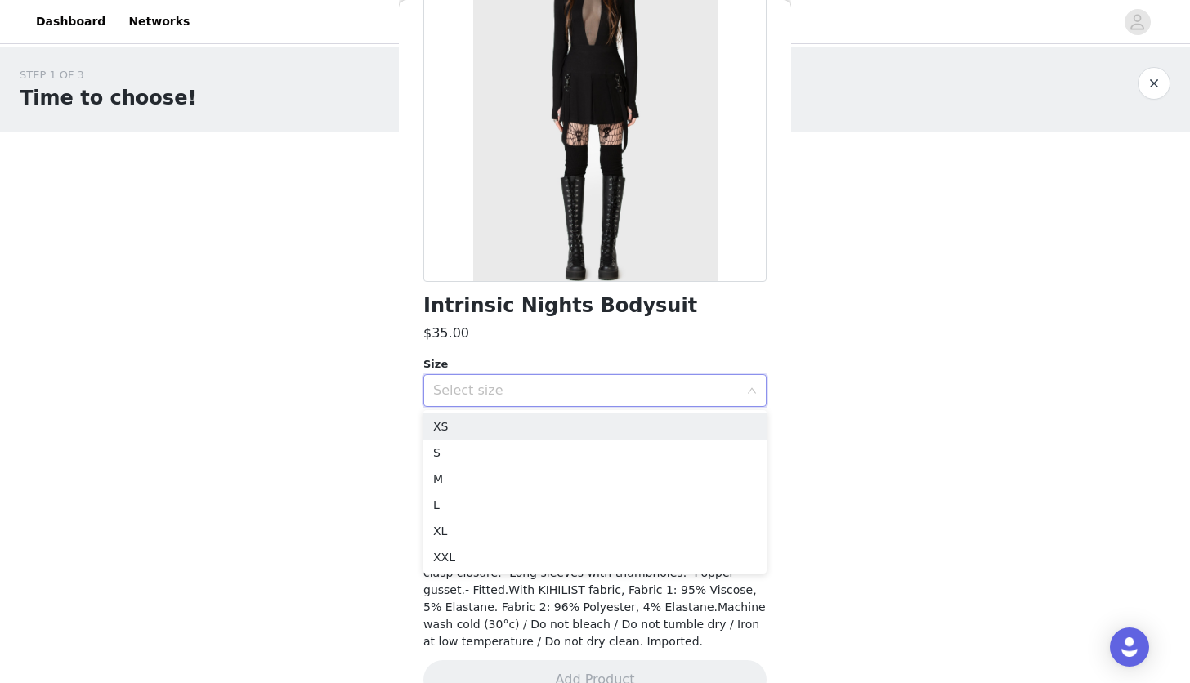
click at [540, 391] on div "Select size" at bounding box center [586, 390] width 306 height 16
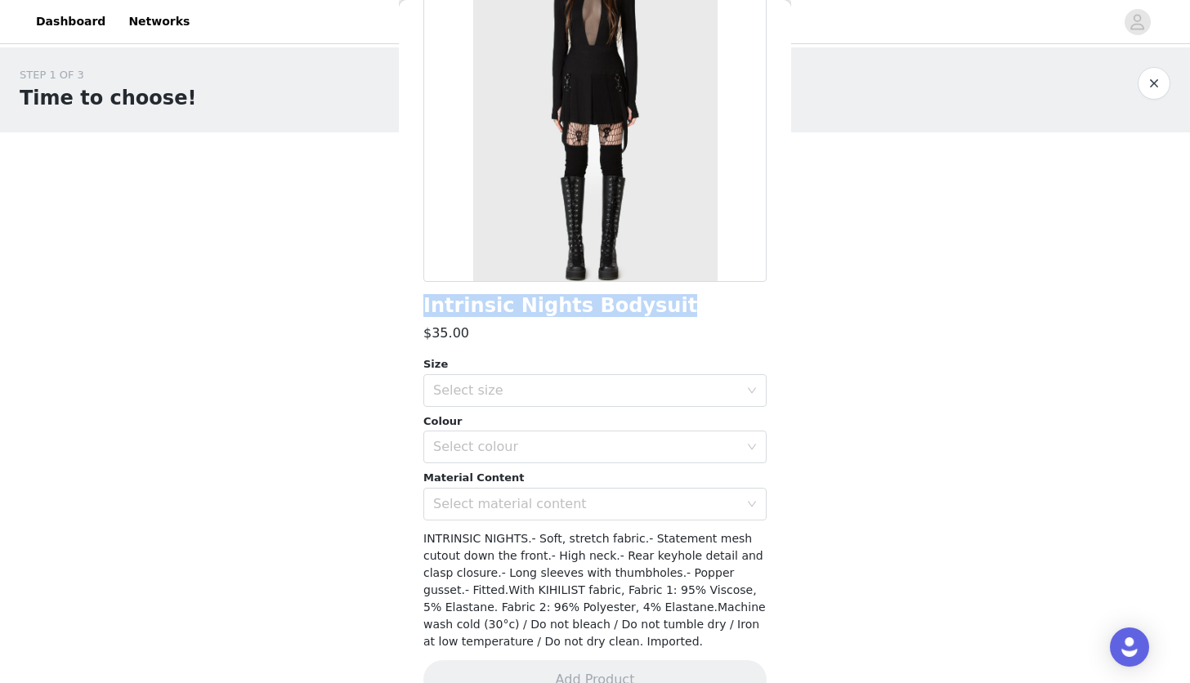
drag, startPoint x: 423, startPoint y: 306, endPoint x: 663, endPoint y: 306, distance: 239.4
click at [663, 306] on div "Intrinsic Nights Bodysuit" at bounding box center [594, 306] width 343 height 22
copy h1 "Intrinsic Nights Bodysuit"
click at [496, 406] on div "Size Select size Colour Select colour Material Content Select material content" at bounding box center [594, 438] width 343 height 164
click at [490, 391] on div "Select size" at bounding box center [586, 390] width 306 height 16
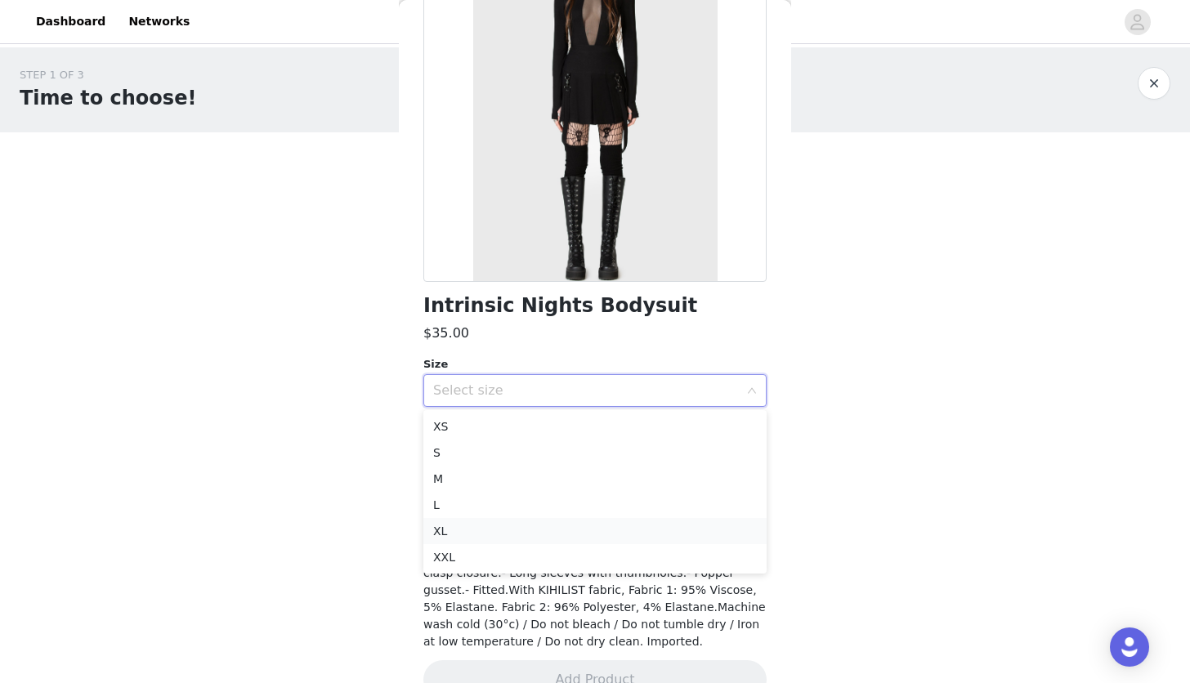
click at [497, 523] on li "XL" at bounding box center [594, 531] width 343 height 26
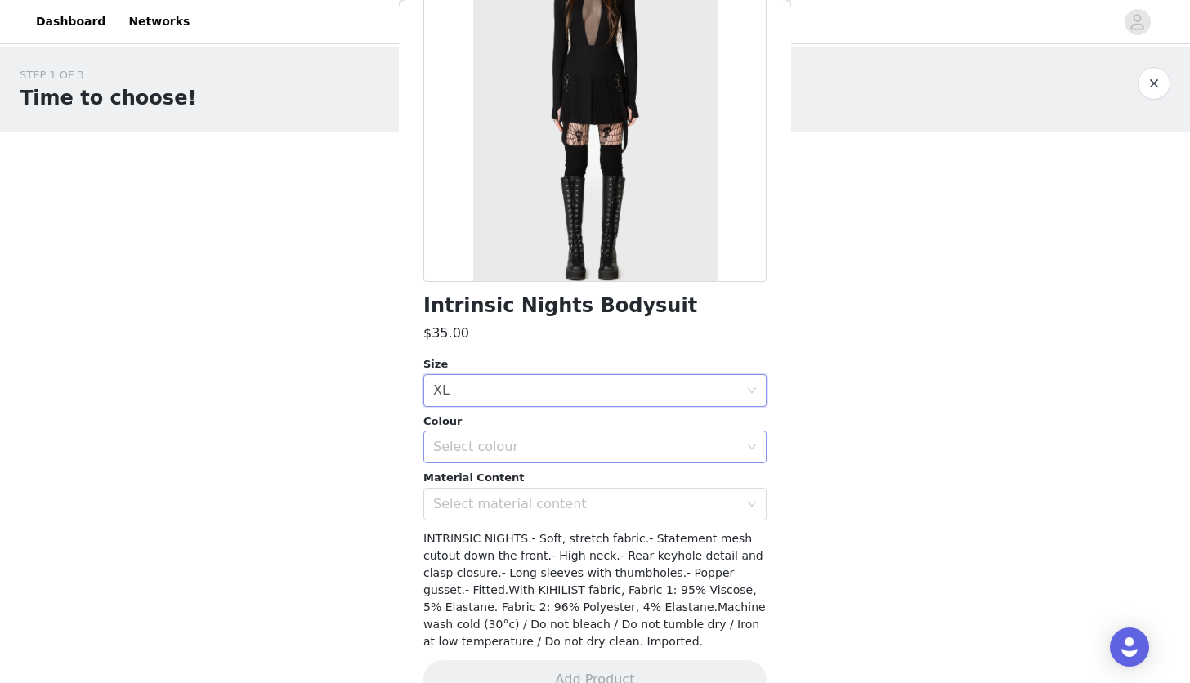
click at [483, 450] on div "Select colour" at bounding box center [586, 447] width 306 height 16
click at [481, 484] on li "Black" at bounding box center [594, 483] width 343 height 26
click at [469, 505] on div "Select material content" at bounding box center [586, 504] width 306 height 16
click at [486, 533] on li "95%Viscose 5%Elastane" at bounding box center [594, 540] width 343 height 26
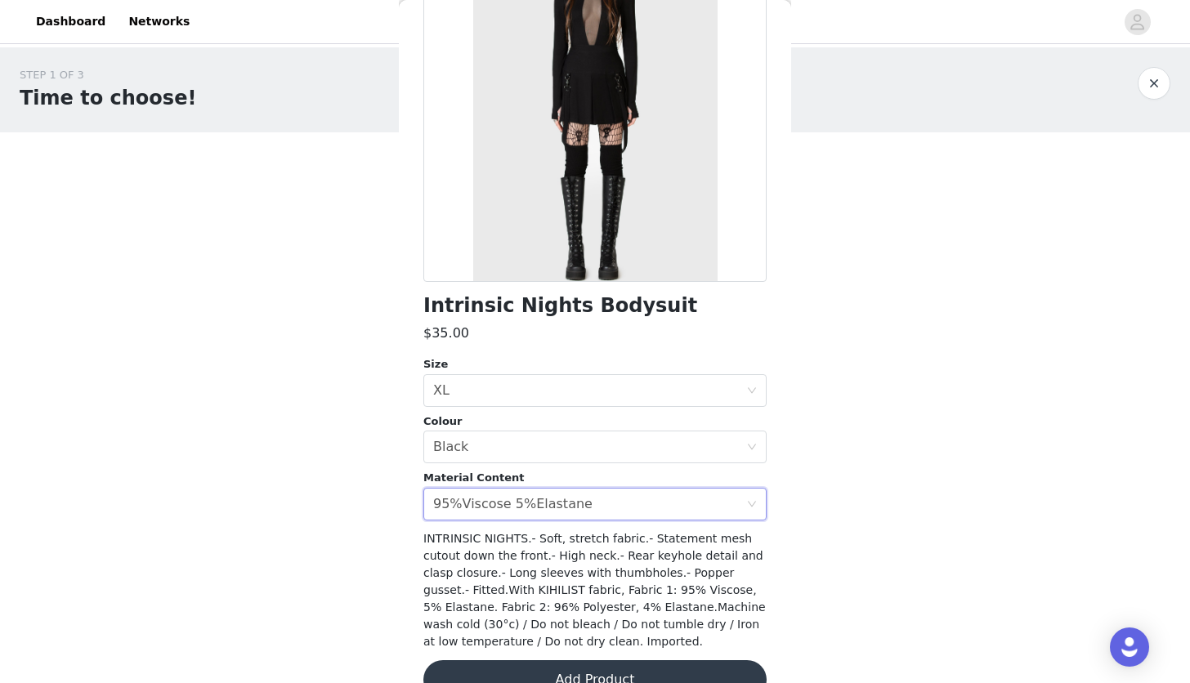
click at [493, 568] on span "INTRINSIC NIGHTS.- Soft, stretch fabric.- Statement mesh cutout down the front.…" at bounding box center [594, 590] width 342 height 116
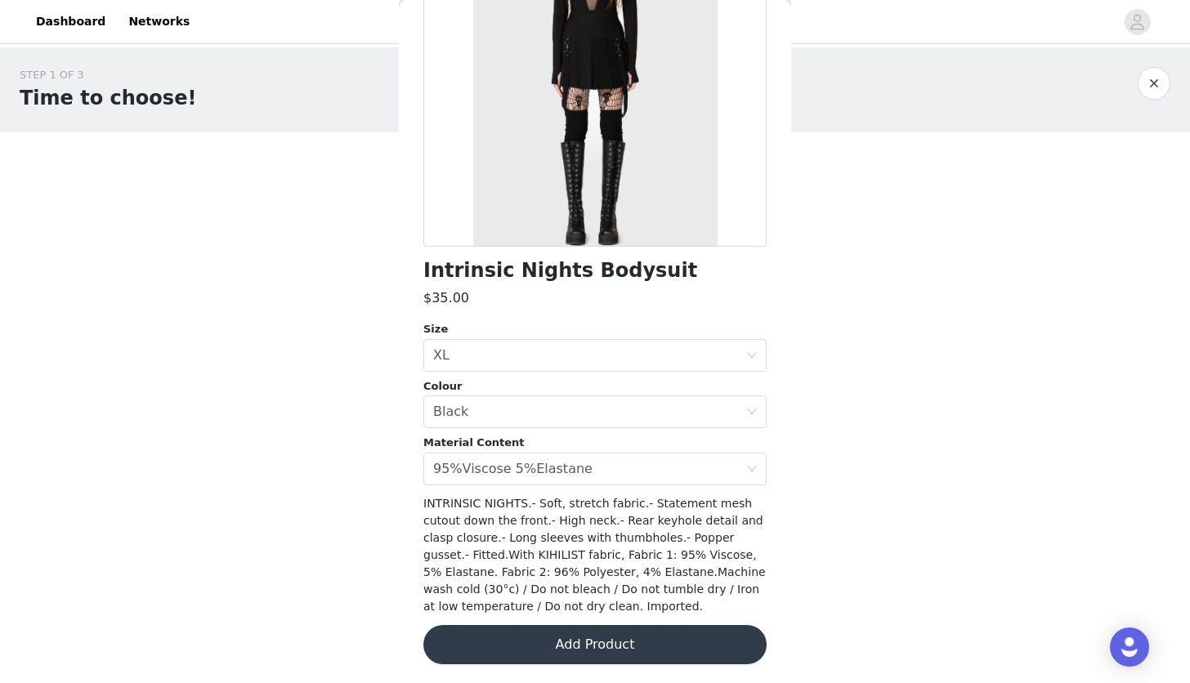
click at [637, 637] on button "Add Product" at bounding box center [594, 644] width 343 height 39
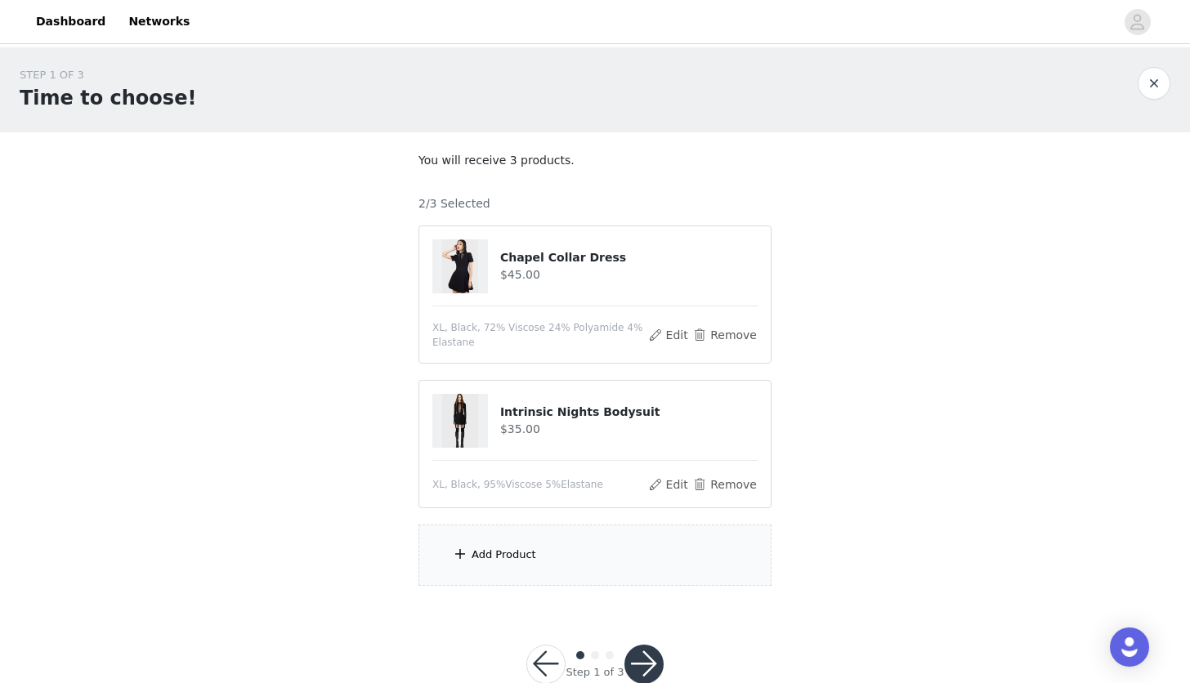
click at [552, 570] on div "Add Product" at bounding box center [594, 555] width 353 height 61
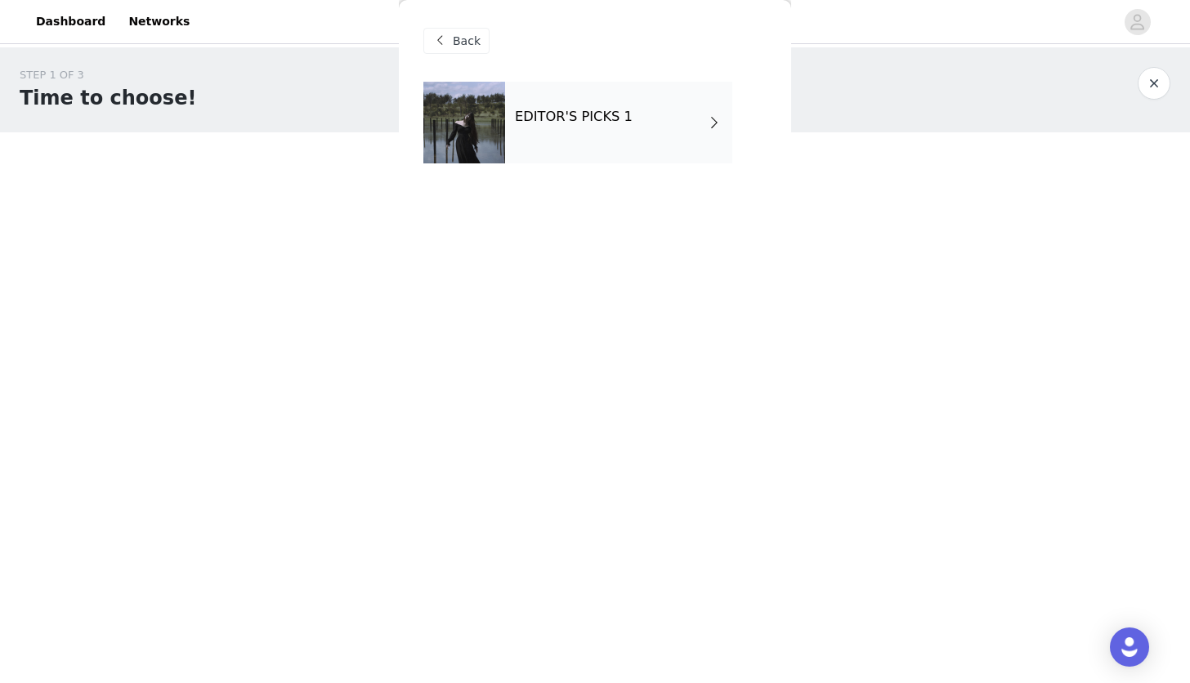
click at [605, 111] on h4 "EDITOR'S PICKS 1" at bounding box center [574, 116] width 118 height 15
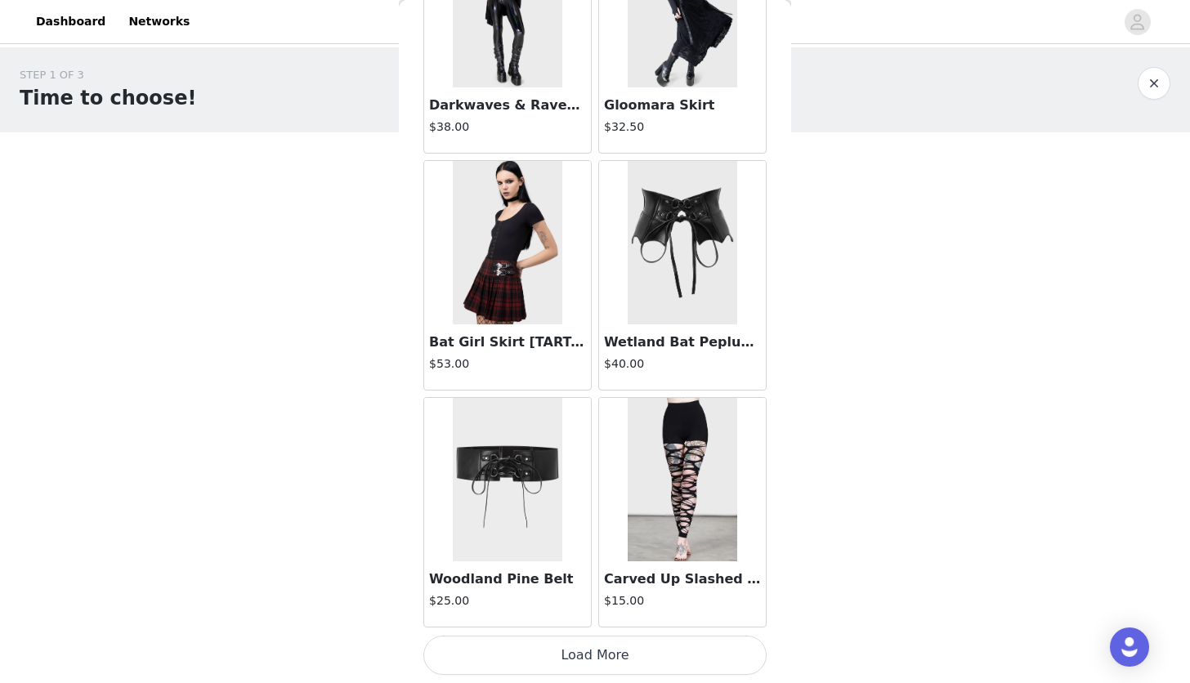
scroll to position [39, 0]
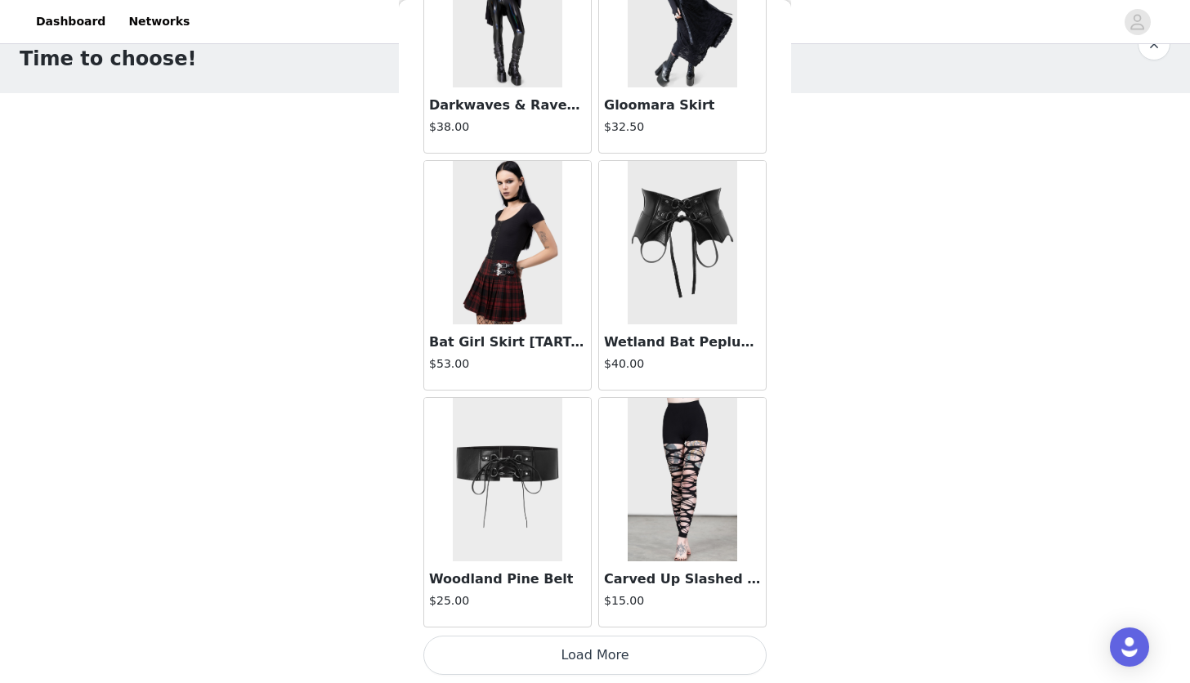
click at [624, 656] on button "Load More" at bounding box center [594, 655] width 343 height 39
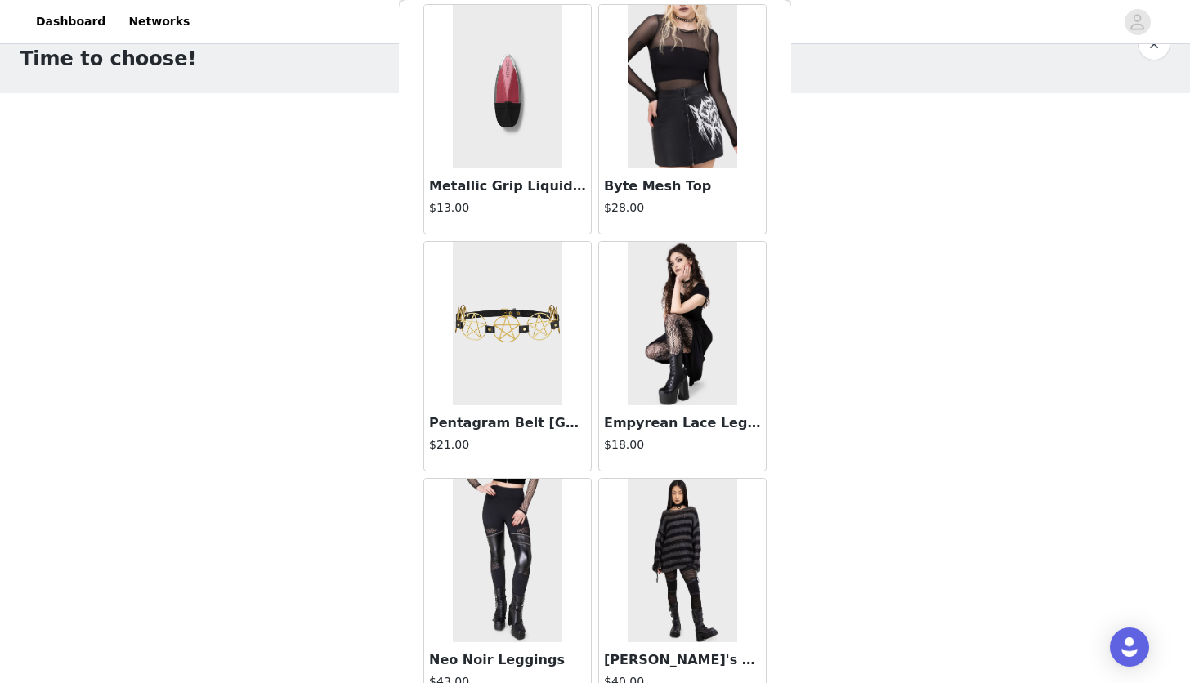
scroll to position [4187, 0]
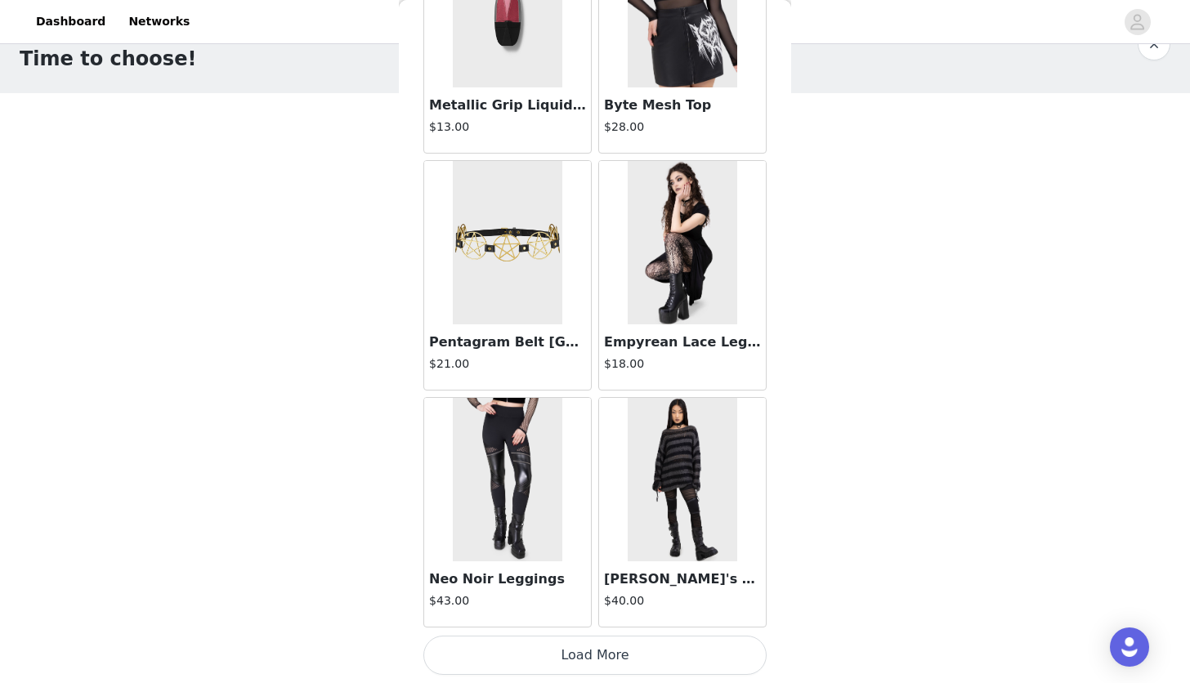
click at [617, 651] on button "Load More" at bounding box center [594, 655] width 343 height 39
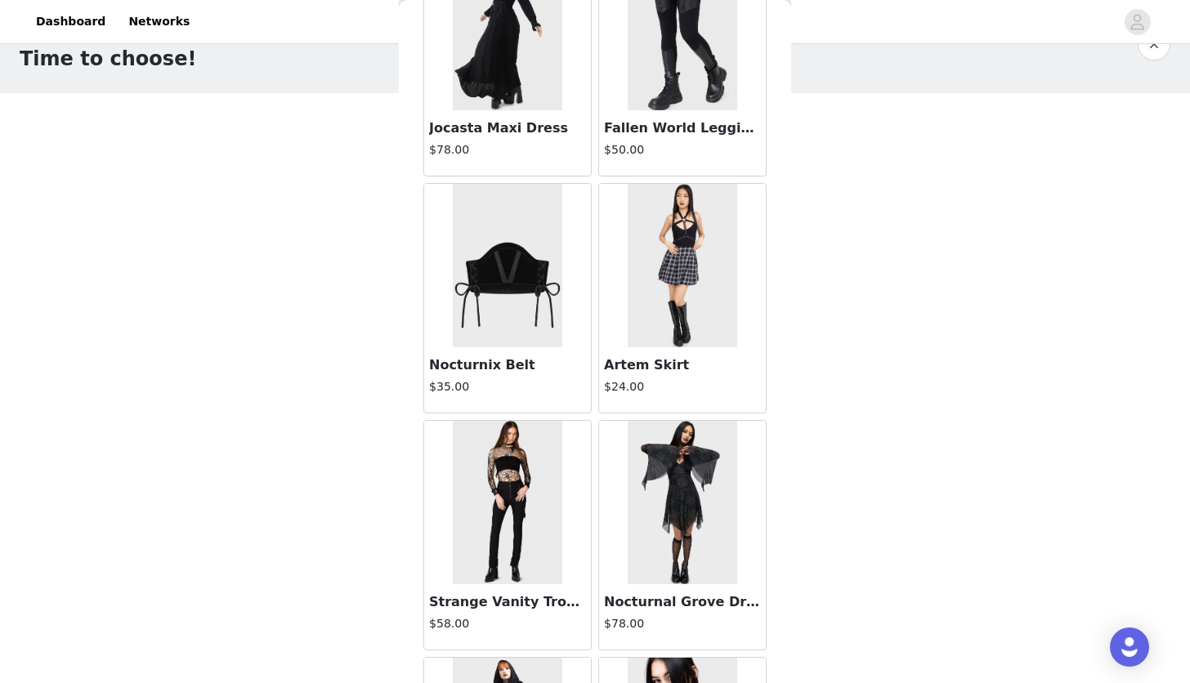
scroll to position [117, 0]
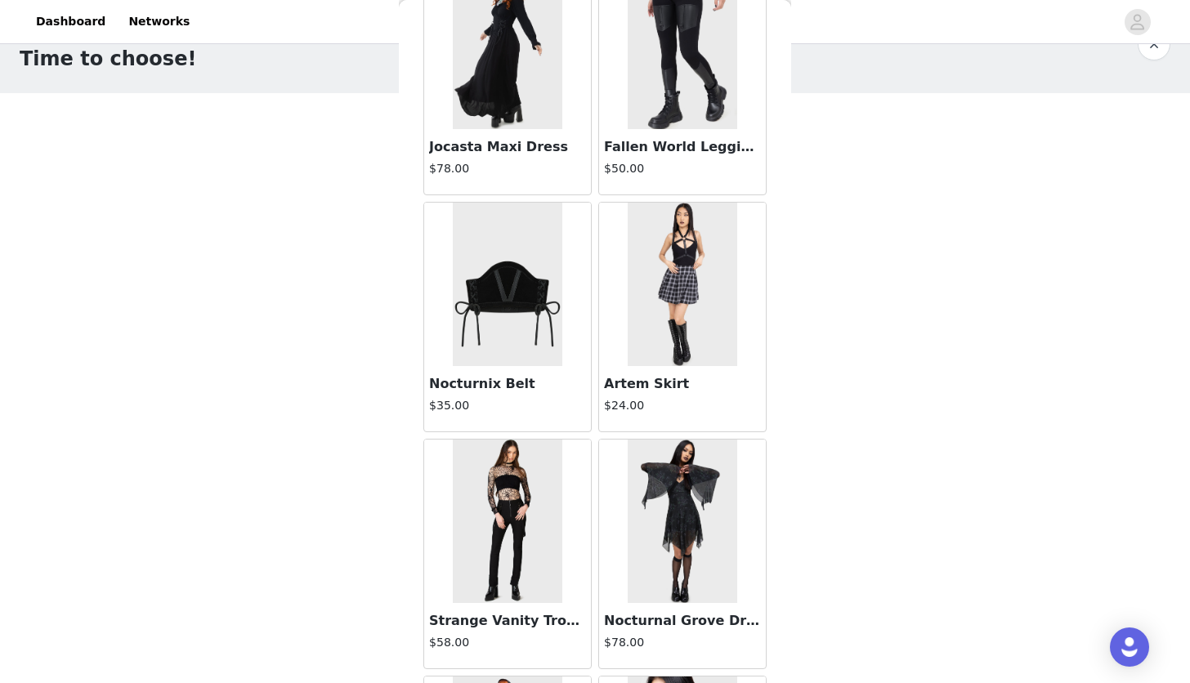
click at [527, 288] on img at bounding box center [507, 284] width 109 height 163
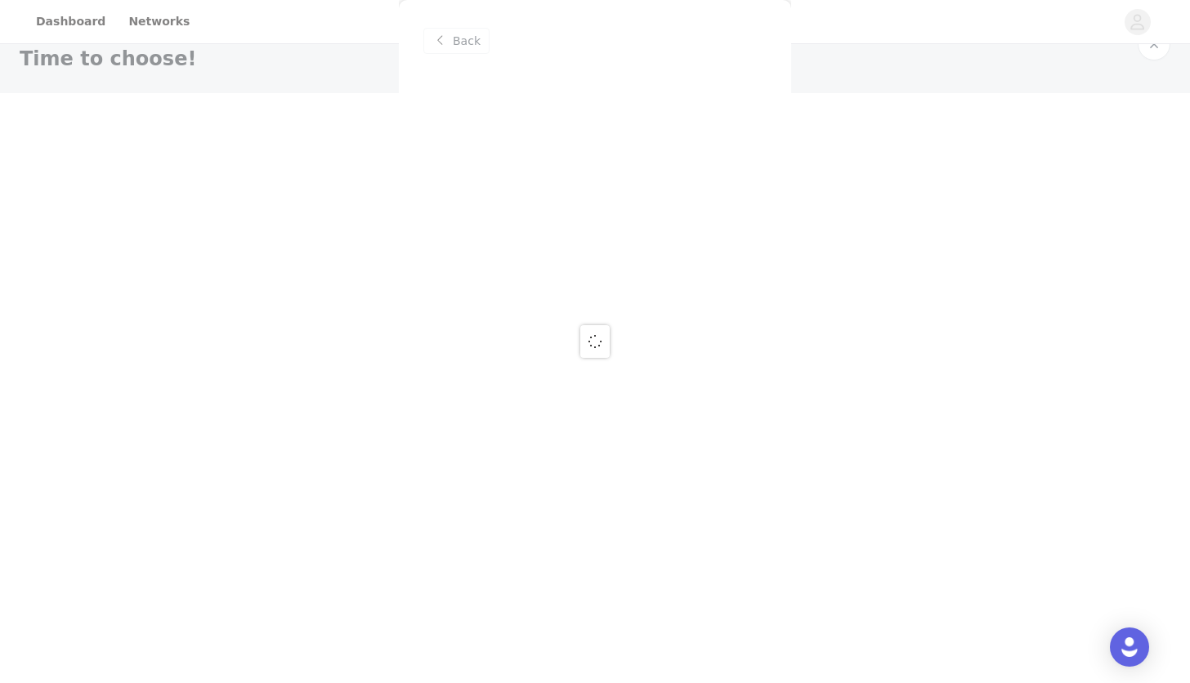
scroll to position [0, 0]
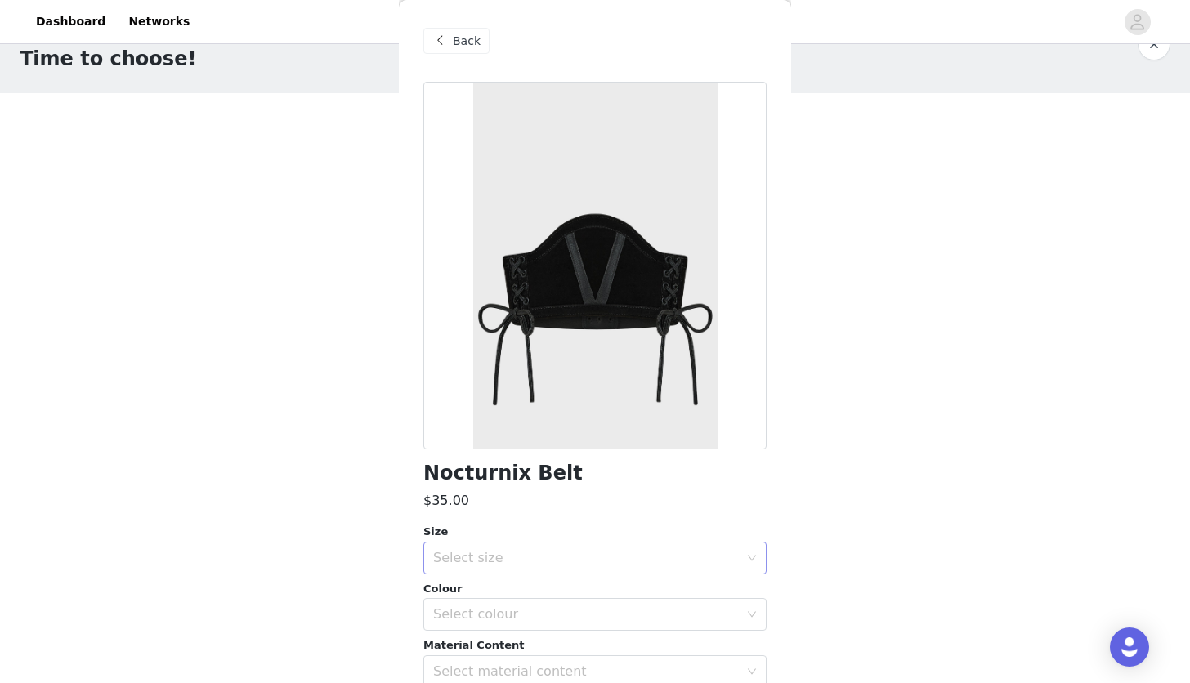
click at [520, 554] on div "Select size" at bounding box center [586, 558] width 306 height 16
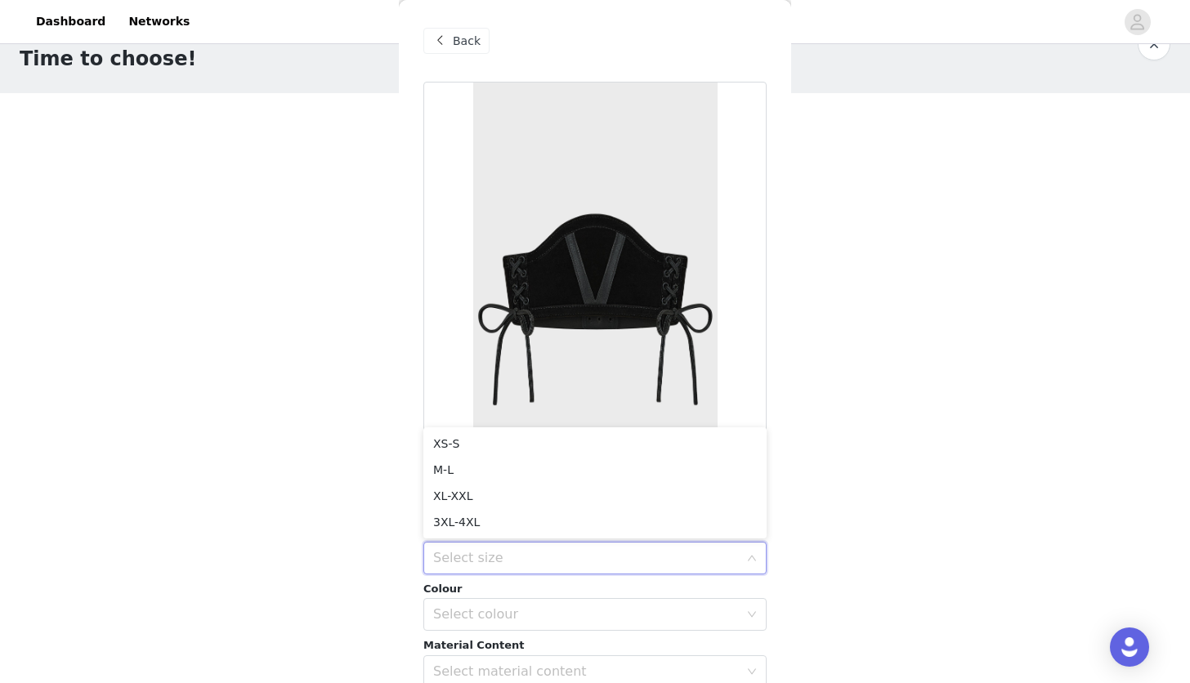
click at [943, 366] on div "STEP 1 OF 3 Time to choose! You will receive 3 products. 2/3 Selected Chapel Co…" at bounding box center [595, 287] width 1190 height 558
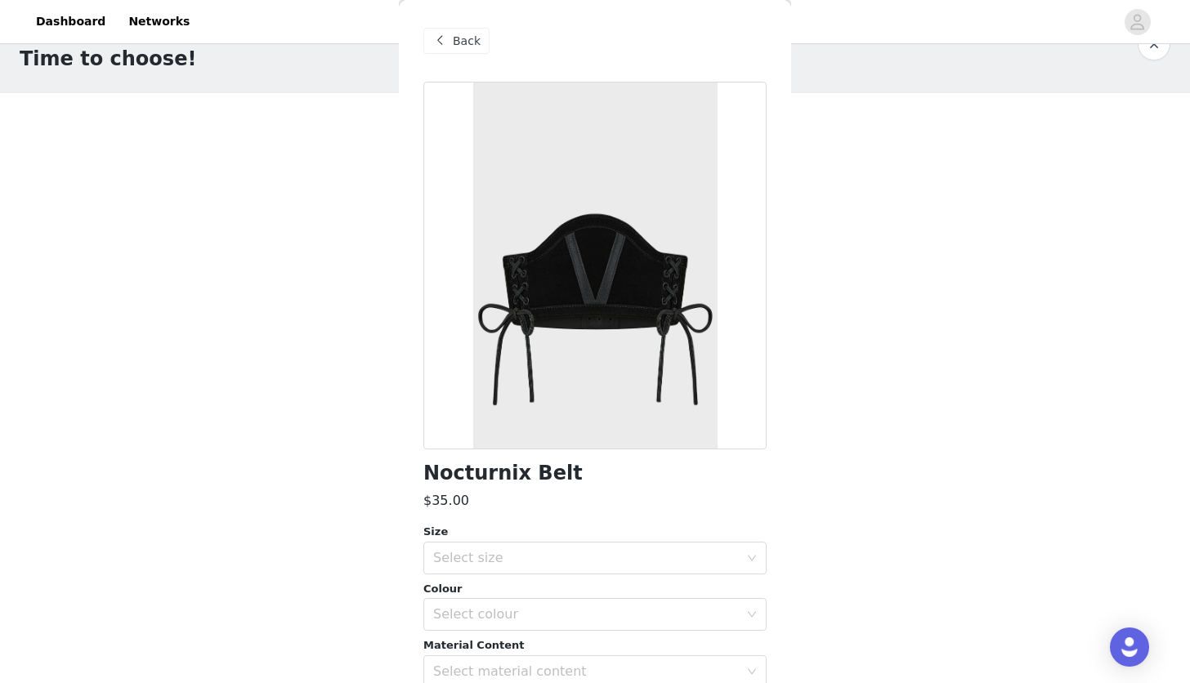
click at [508, 333] on div at bounding box center [594, 266] width 343 height 368
drag, startPoint x: 423, startPoint y: 470, endPoint x: 614, endPoint y: 474, distance: 190.4
click at [614, 474] on div "Nocturnix Belt" at bounding box center [594, 473] width 343 height 22
copy h1 "Nocturnix Belt"
click at [469, 35] on span "Back" at bounding box center [467, 41] width 28 height 17
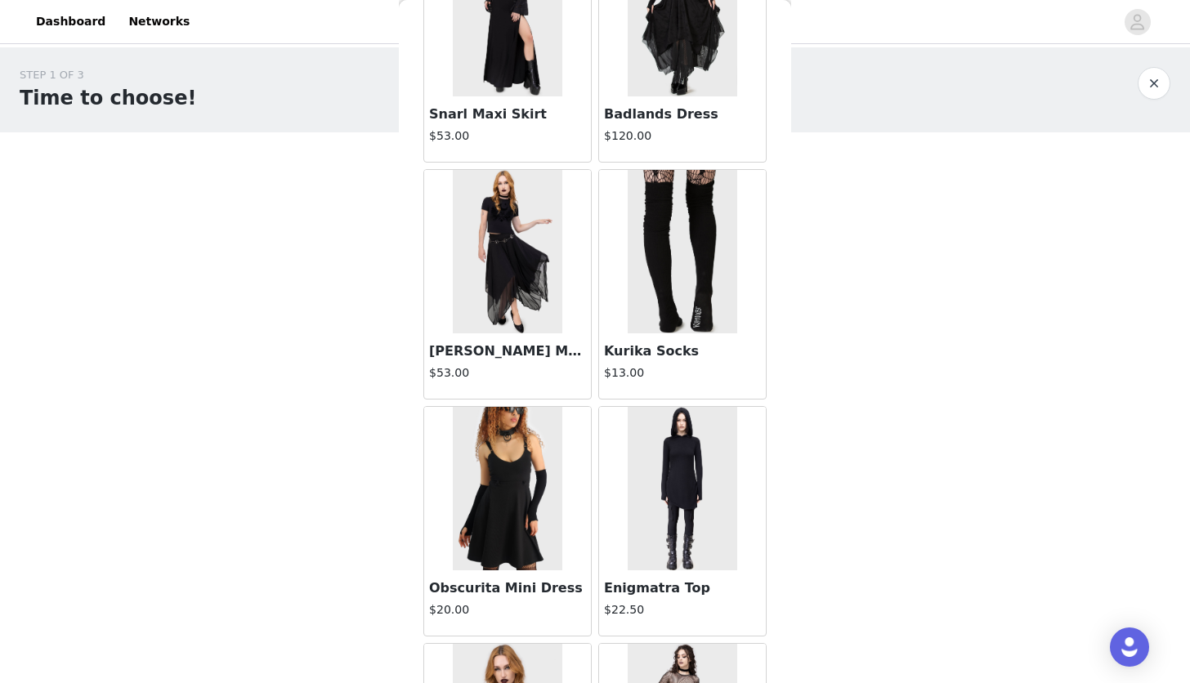
scroll to position [3080, 0]
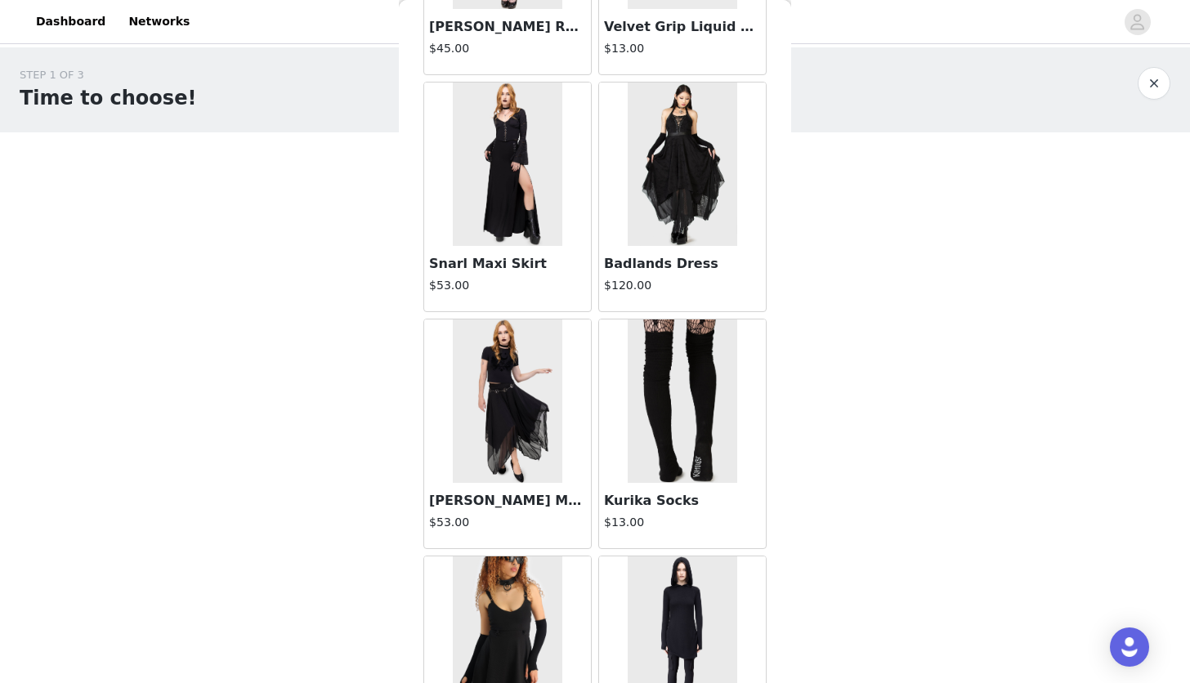
click at [522, 151] on img at bounding box center [507, 164] width 109 height 163
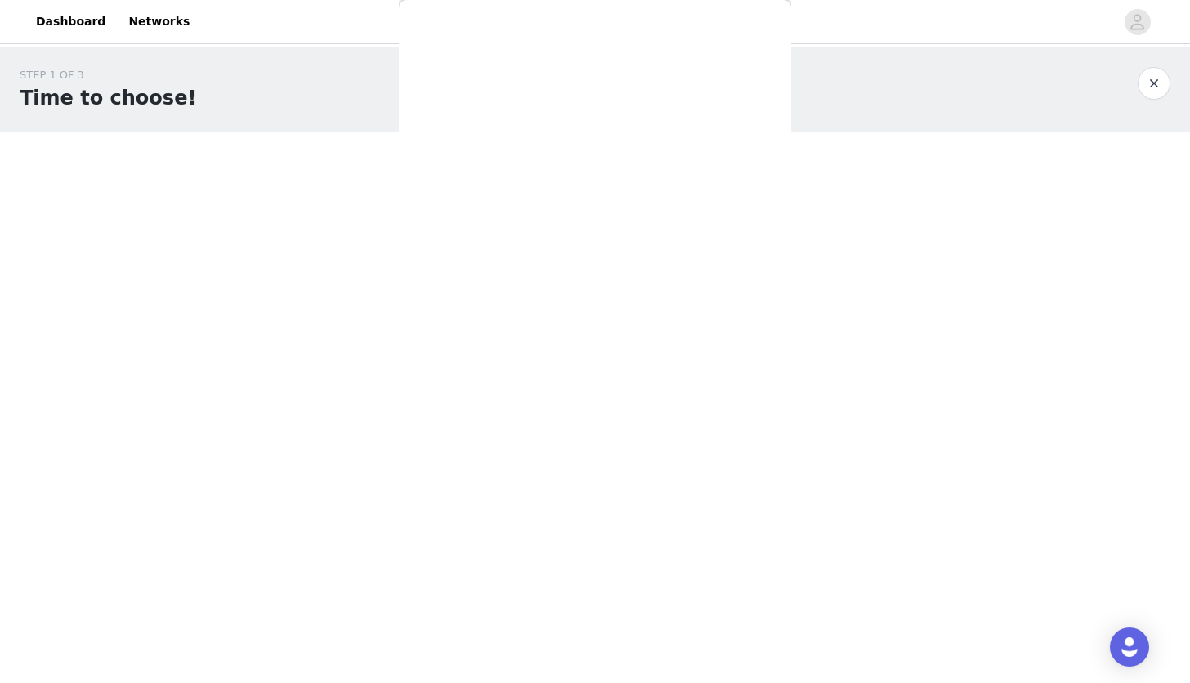
scroll to position [0, 0]
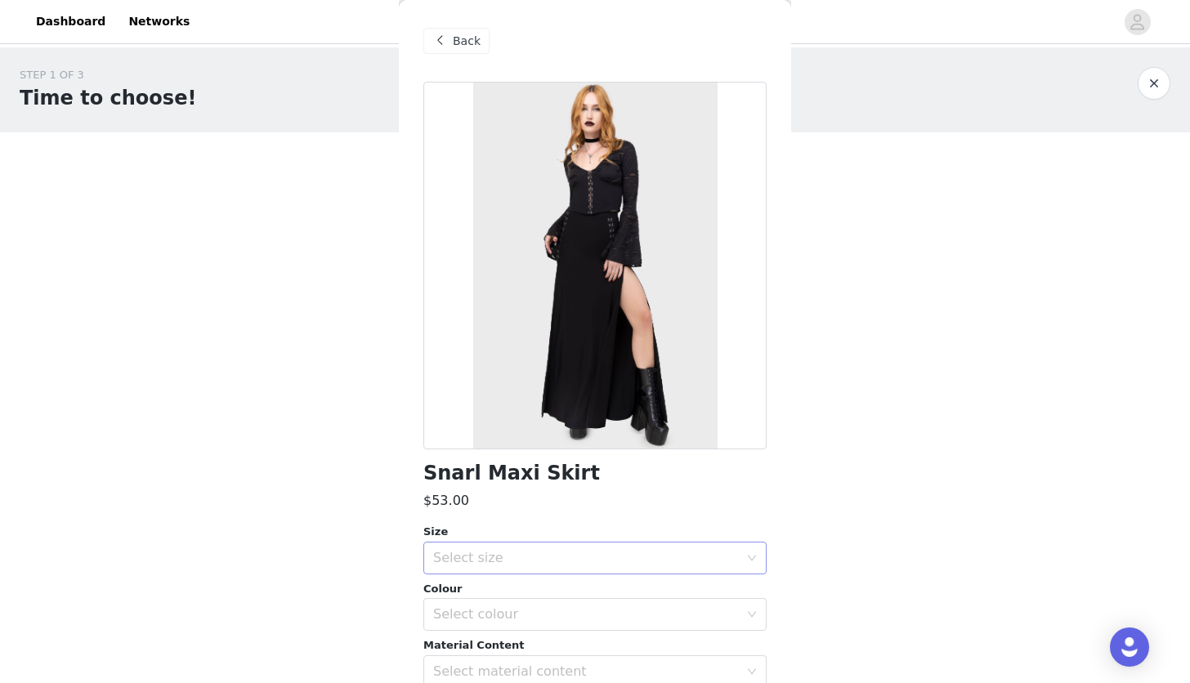
click at [482, 558] on div "Select size" at bounding box center [586, 558] width 306 height 16
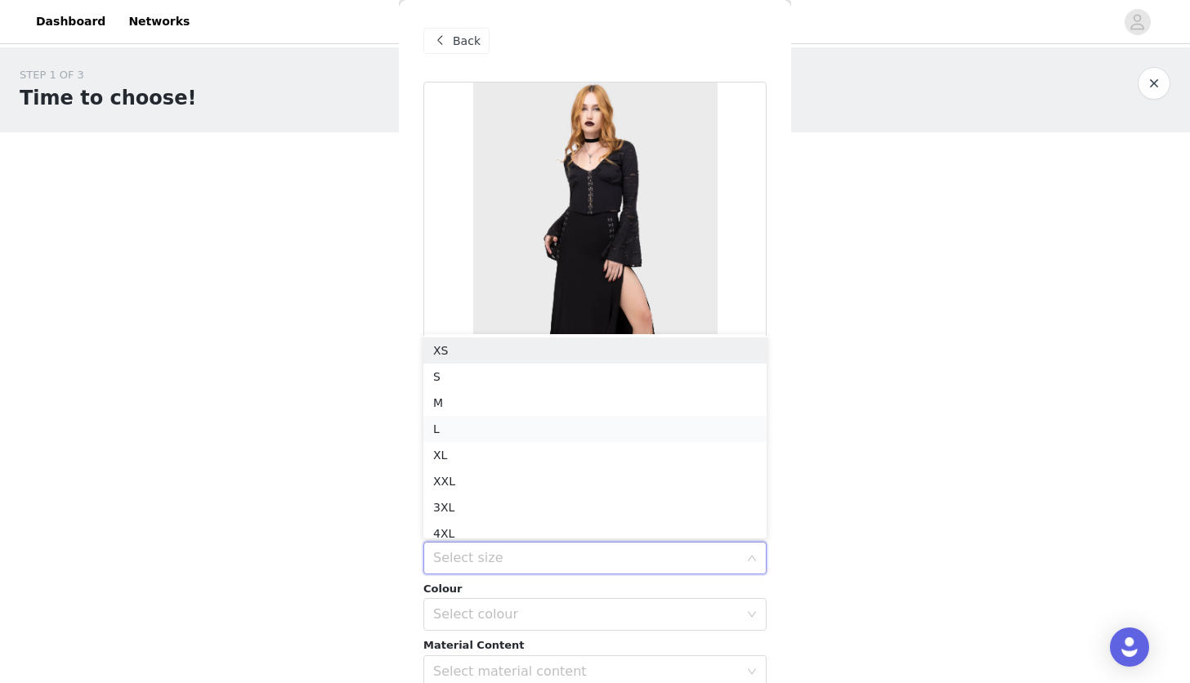
scroll to position [8, 0]
click at [487, 440] on li "XL" at bounding box center [594, 447] width 343 height 26
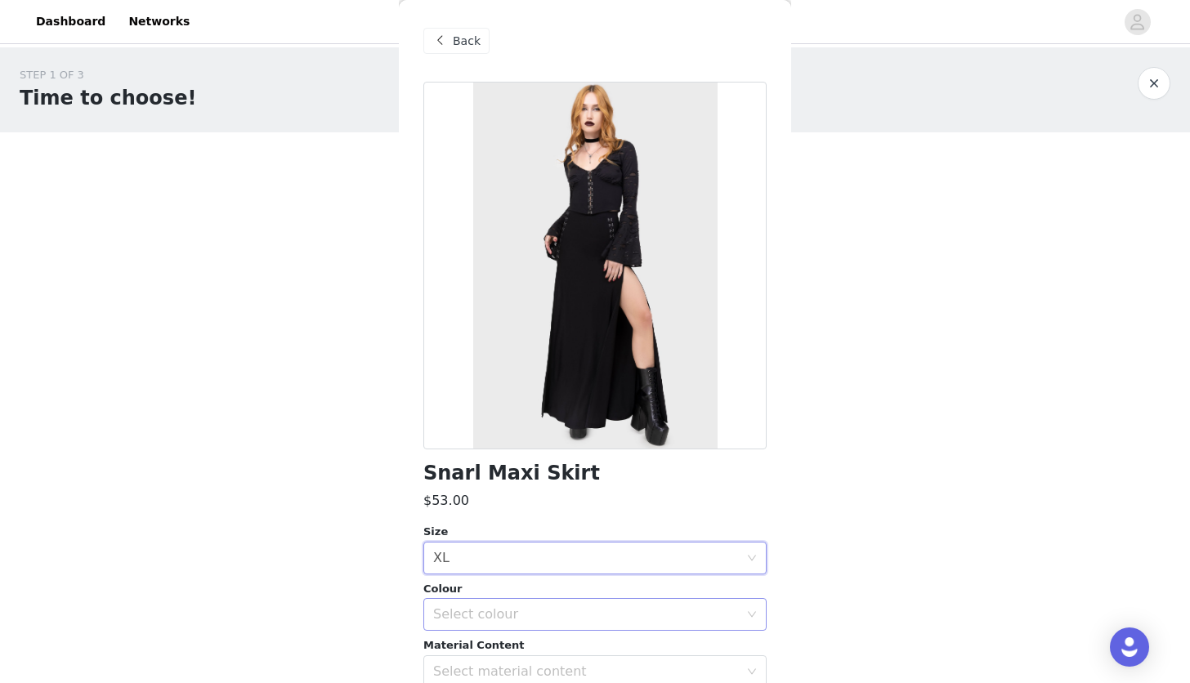
click at [491, 619] on div "Select colour" at bounding box center [586, 614] width 306 height 16
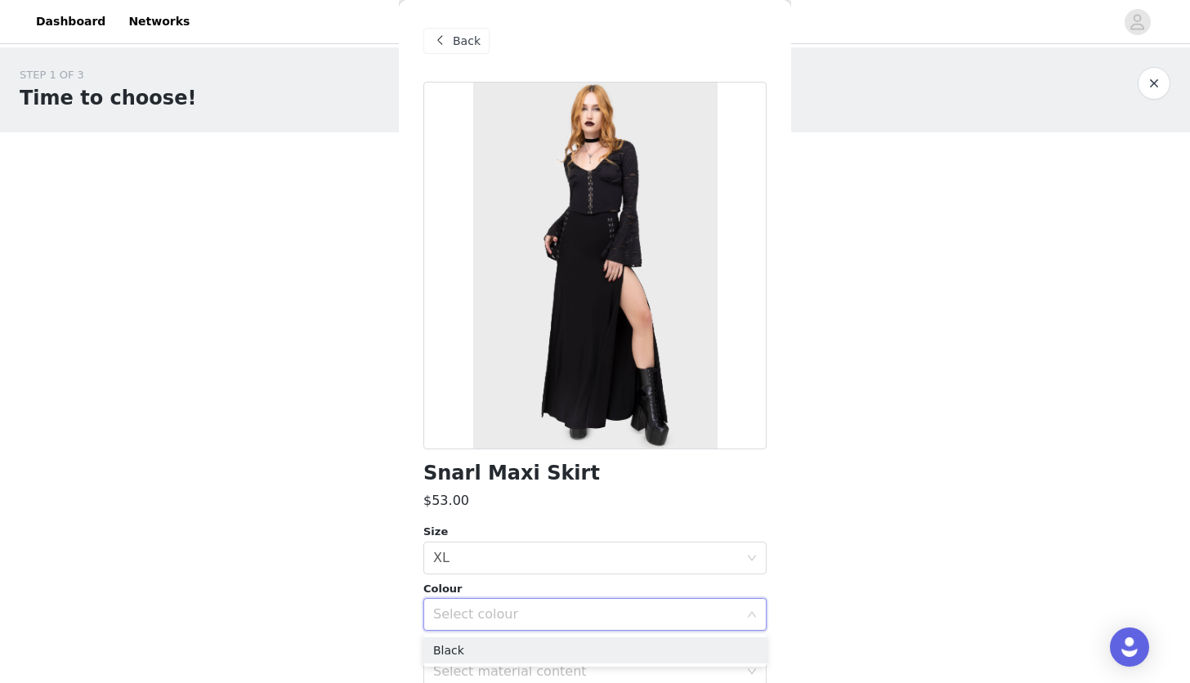
click at [492, 637] on ul "Black" at bounding box center [594, 650] width 343 height 33
click at [476, 644] on li "Black" at bounding box center [594, 650] width 343 height 26
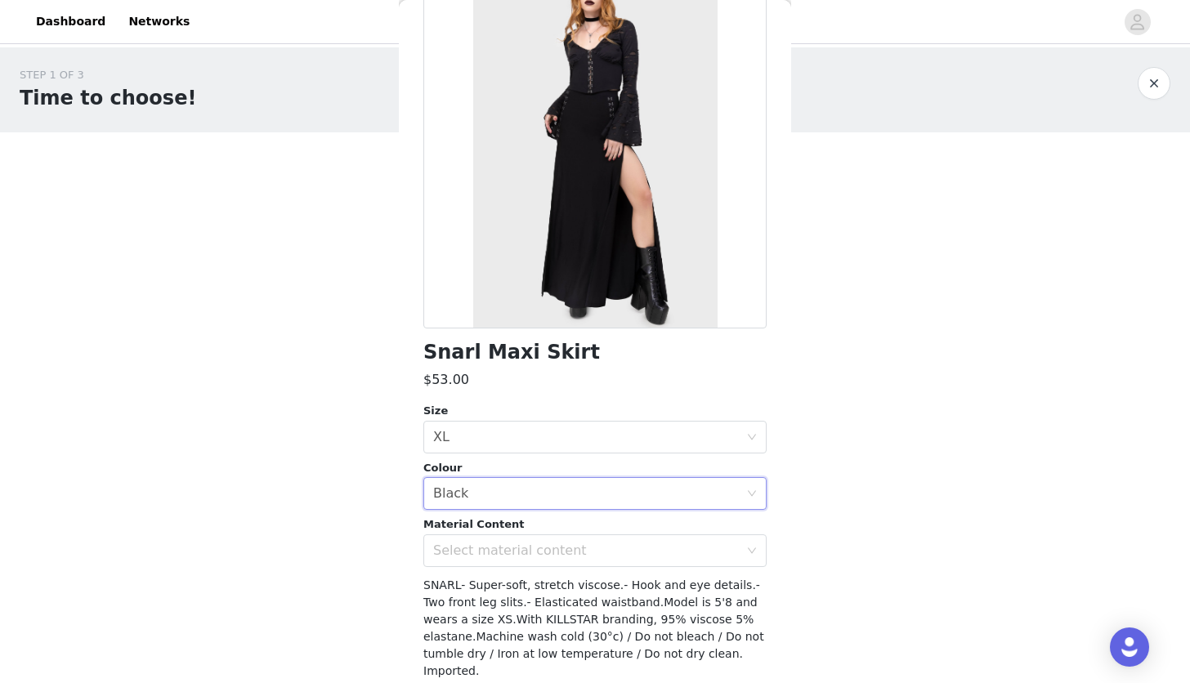
scroll to position [123, 0]
click at [487, 541] on div "Select material content" at bounding box center [586, 549] width 306 height 16
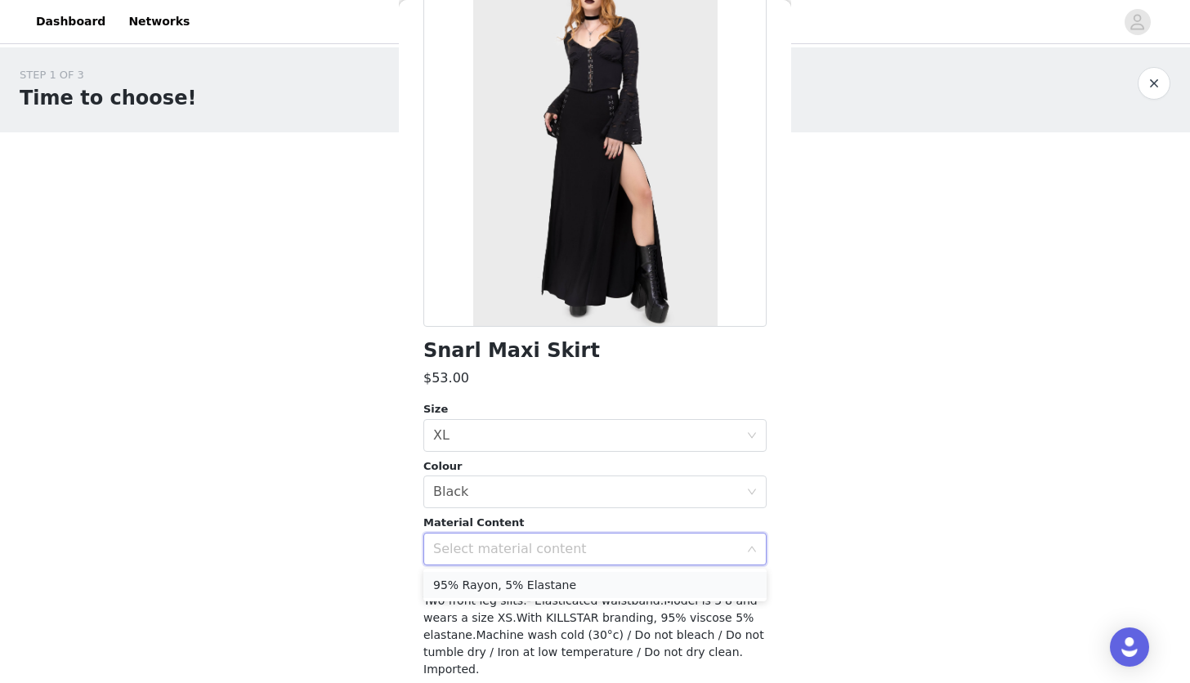
click at [489, 590] on li "95% Rayon, 5% Elastane" at bounding box center [594, 585] width 343 height 26
click at [371, 552] on div "STEP 1 OF 3 Time to choose! You will receive 3 products. 2/3 Selected Chapel Co…" at bounding box center [595, 326] width 1190 height 558
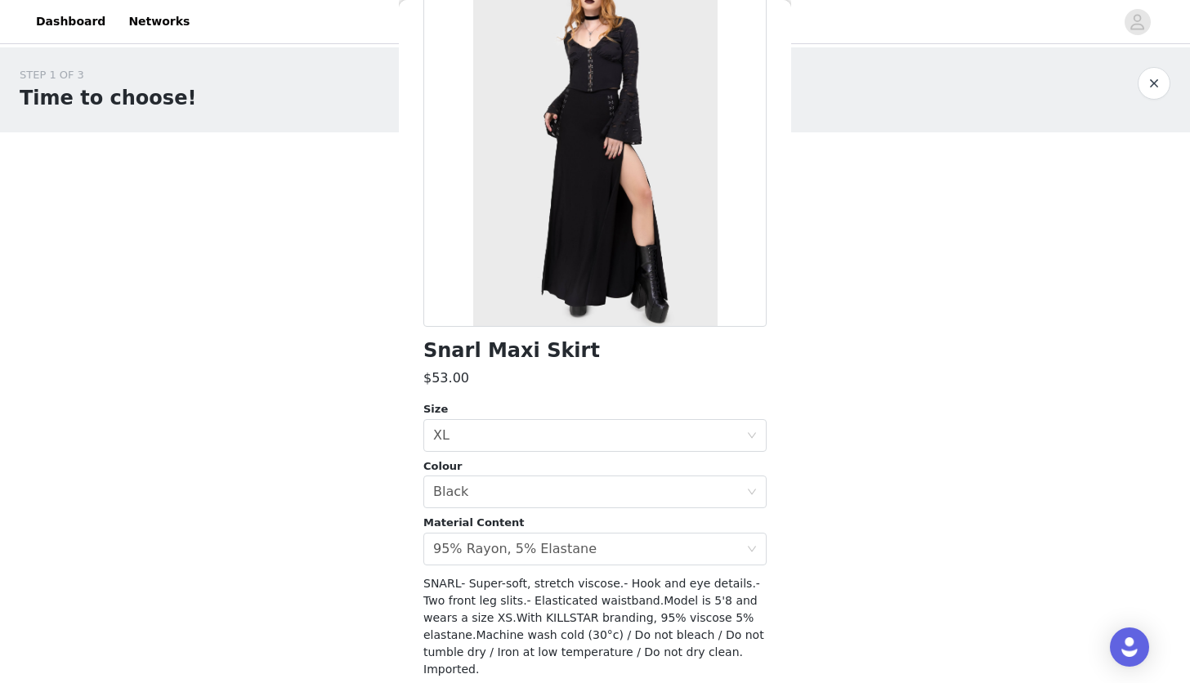
scroll to position [168, 0]
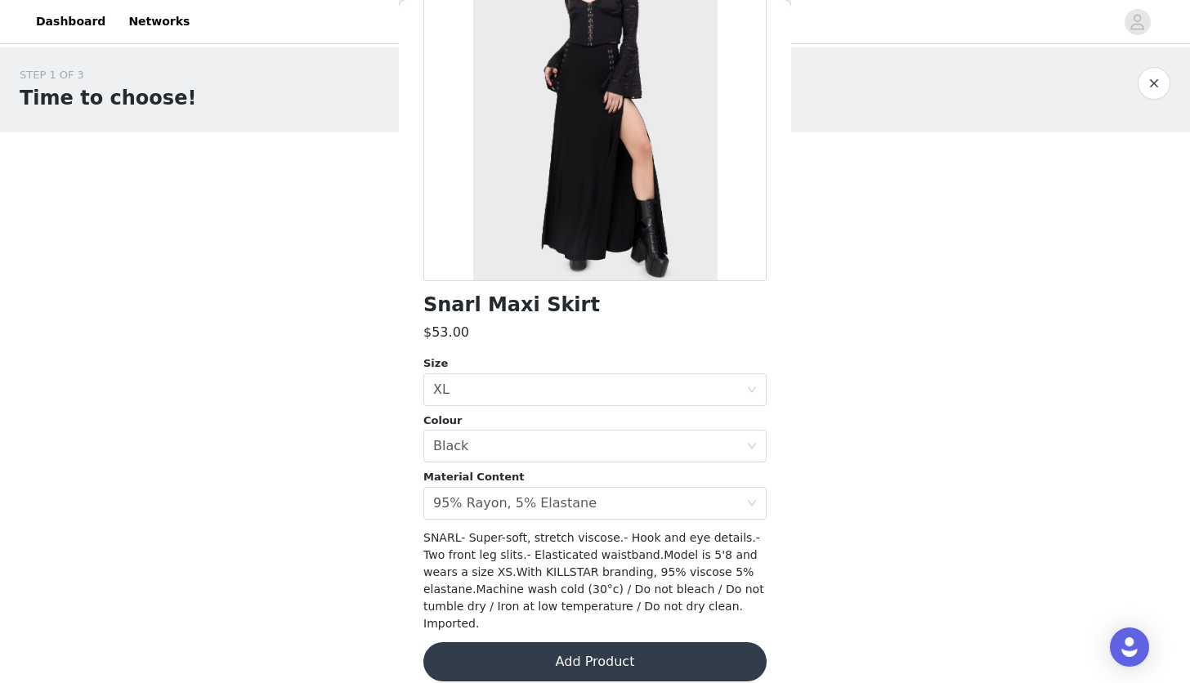
click at [604, 642] on button "Add Product" at bounding box center [594, 661] width 343 height 39
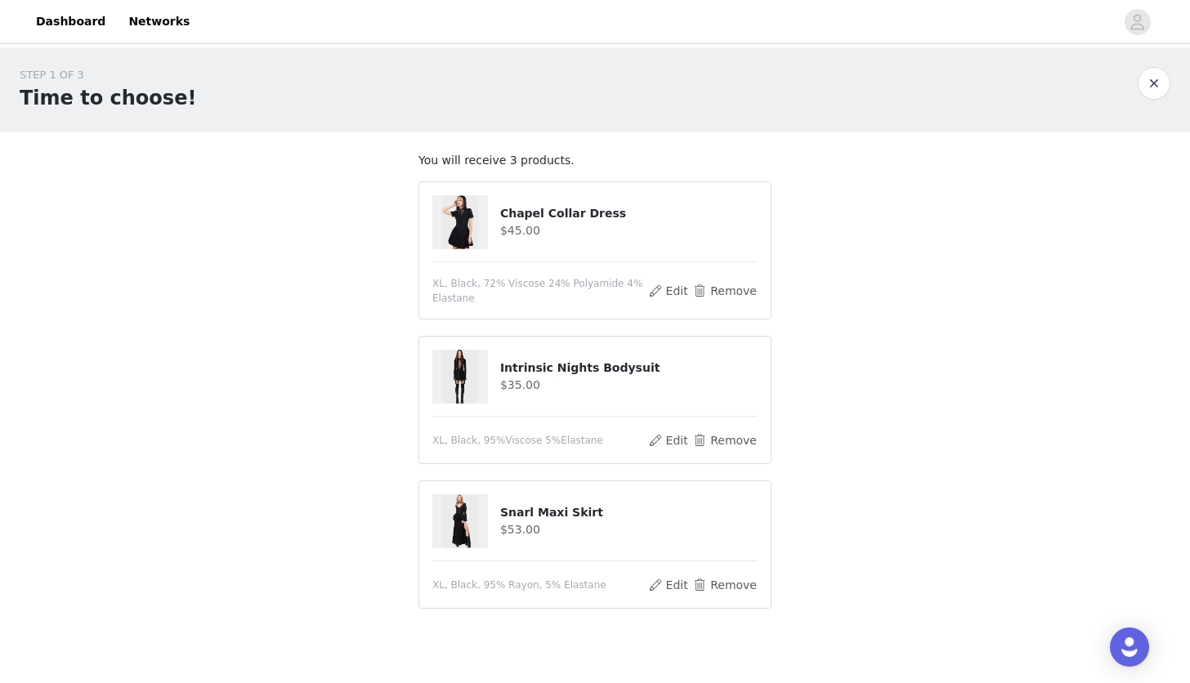
click at [413, 440] on section "You will receive 3 products. Chapel Collar Dress $45.00 XL, Black, 72% Viscose …" at bounding box center [595, 388] width 392 height 512
click at [73, 24] on link "Dashboard" at bounding box center [70, 21] width 89 height 37
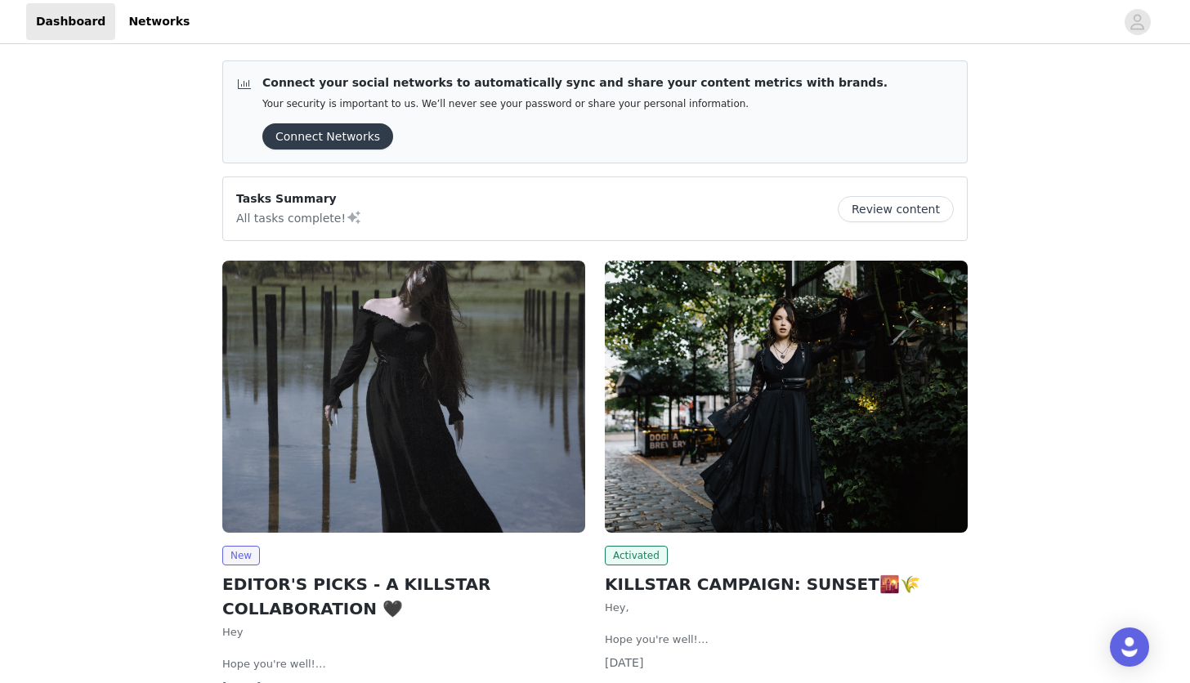
click at [368, 464] on img at bounding box center [403, 397] width 363 height 272
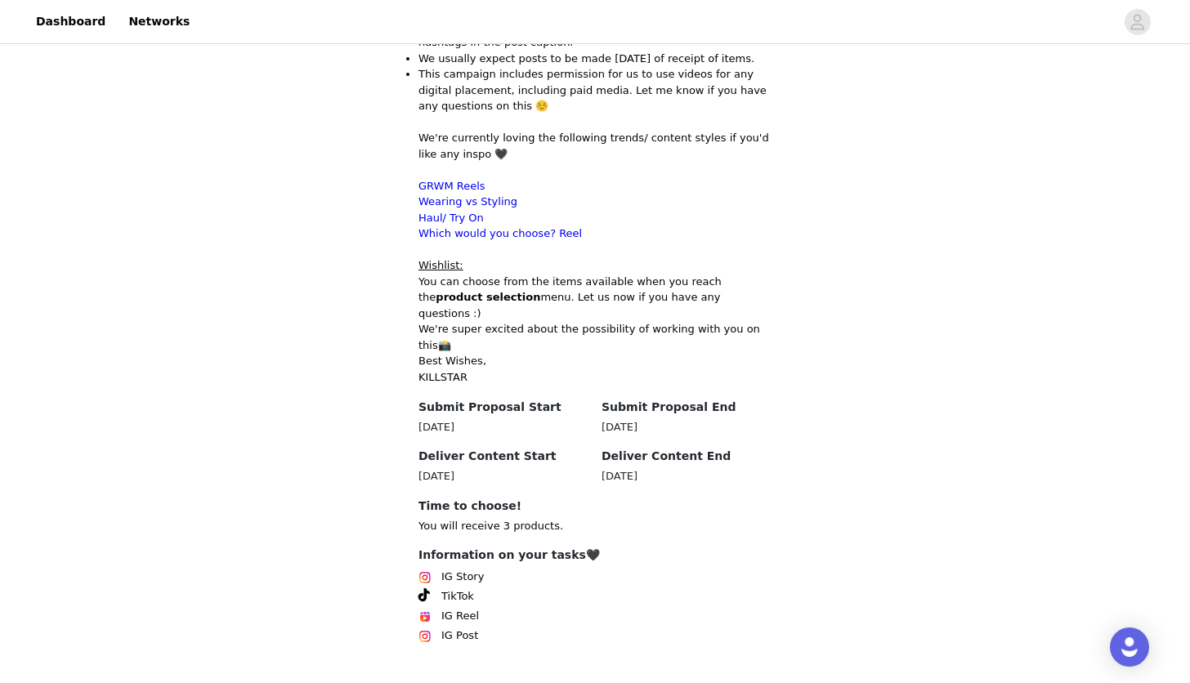
scroll to position [958, 0]
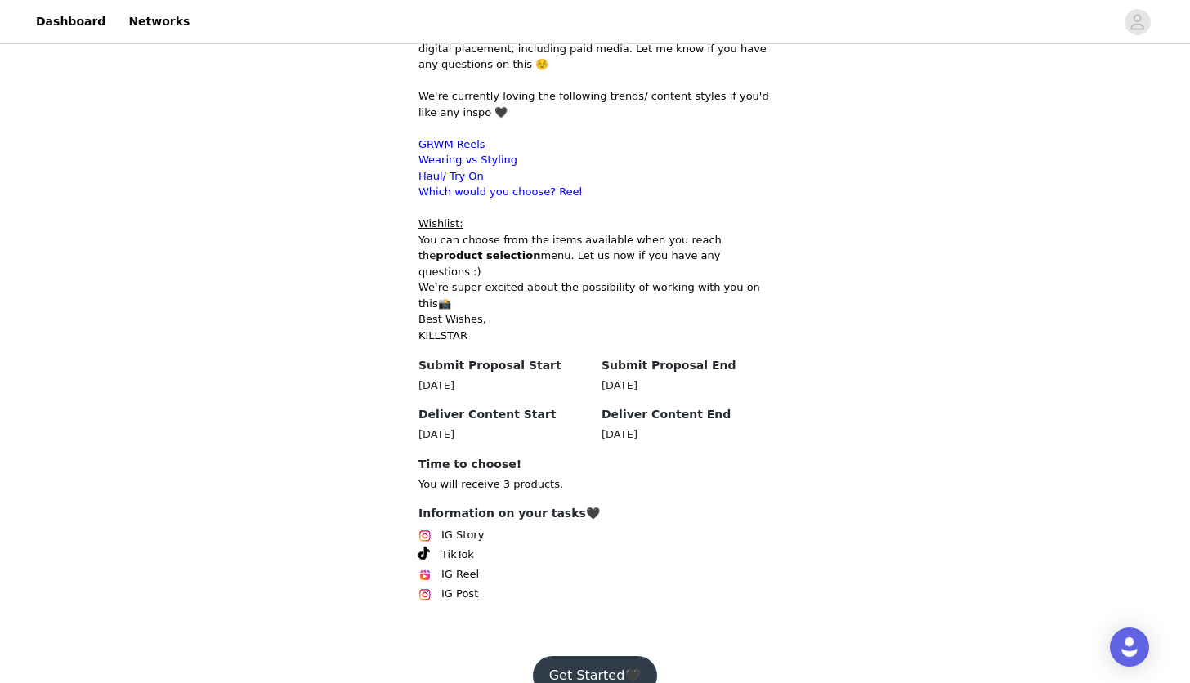
click at [606, 656] on button "Get Started🖤" at bounding box center [595, 675] width 125 height 39
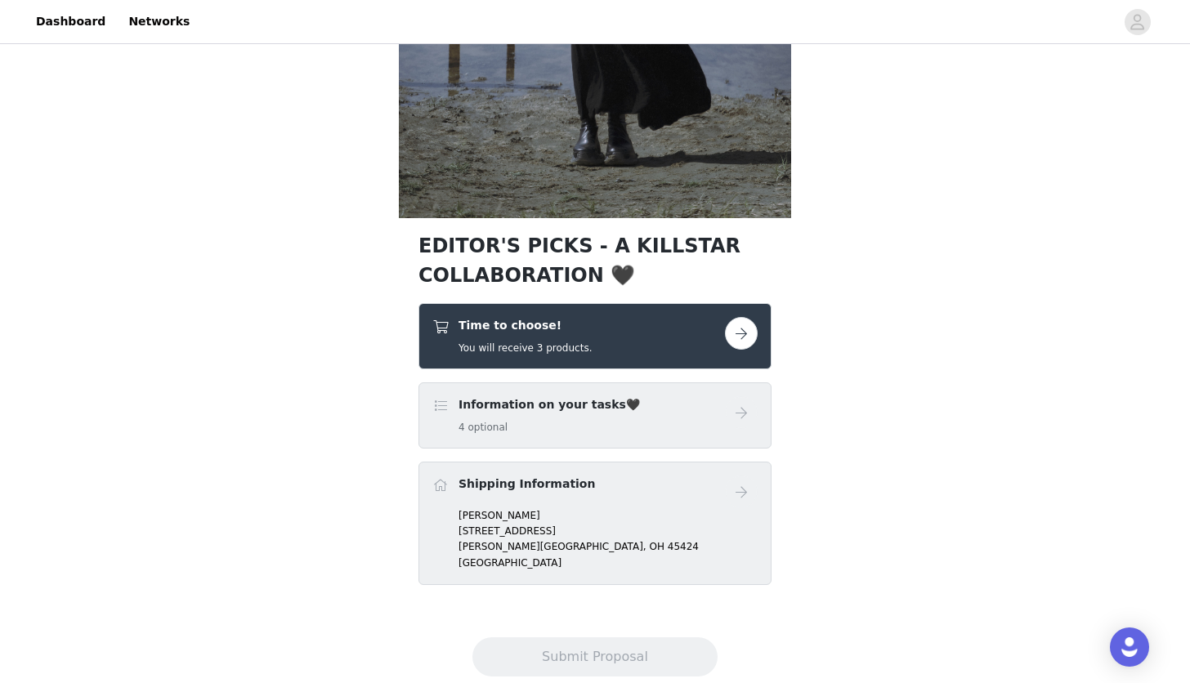
scroll to position [458, 0]
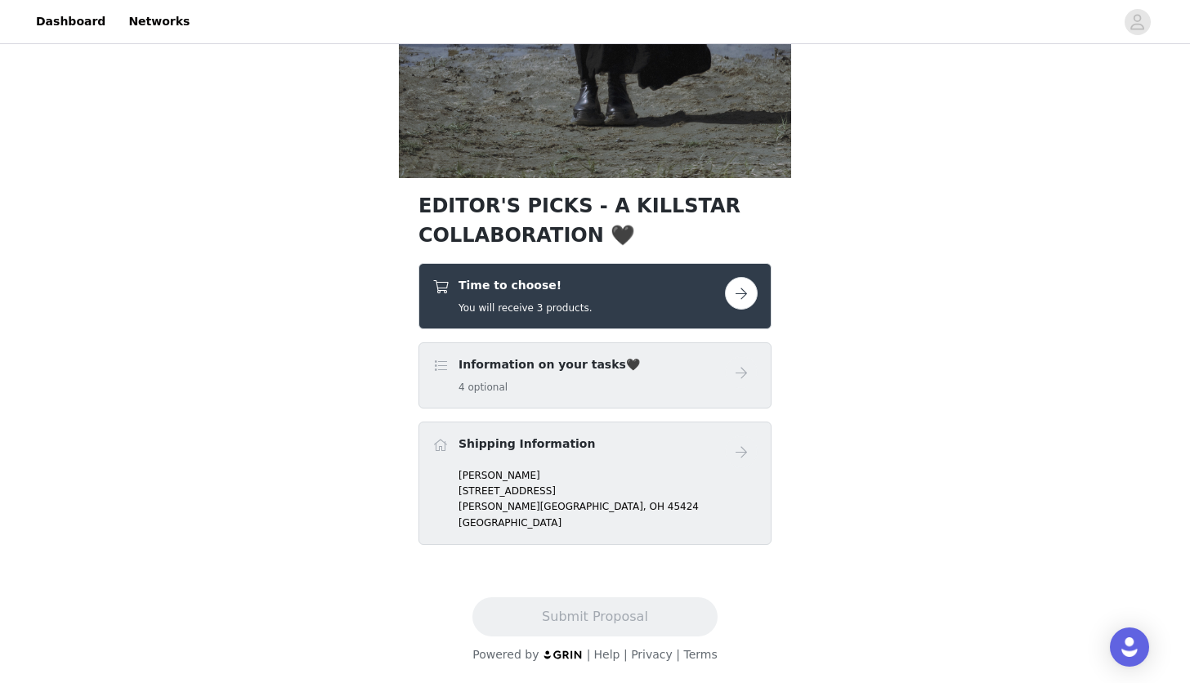
click at [597, 307] on div "Time to choose! You will receive 3 products." at bounding box center [578, 296] width 293 height 38
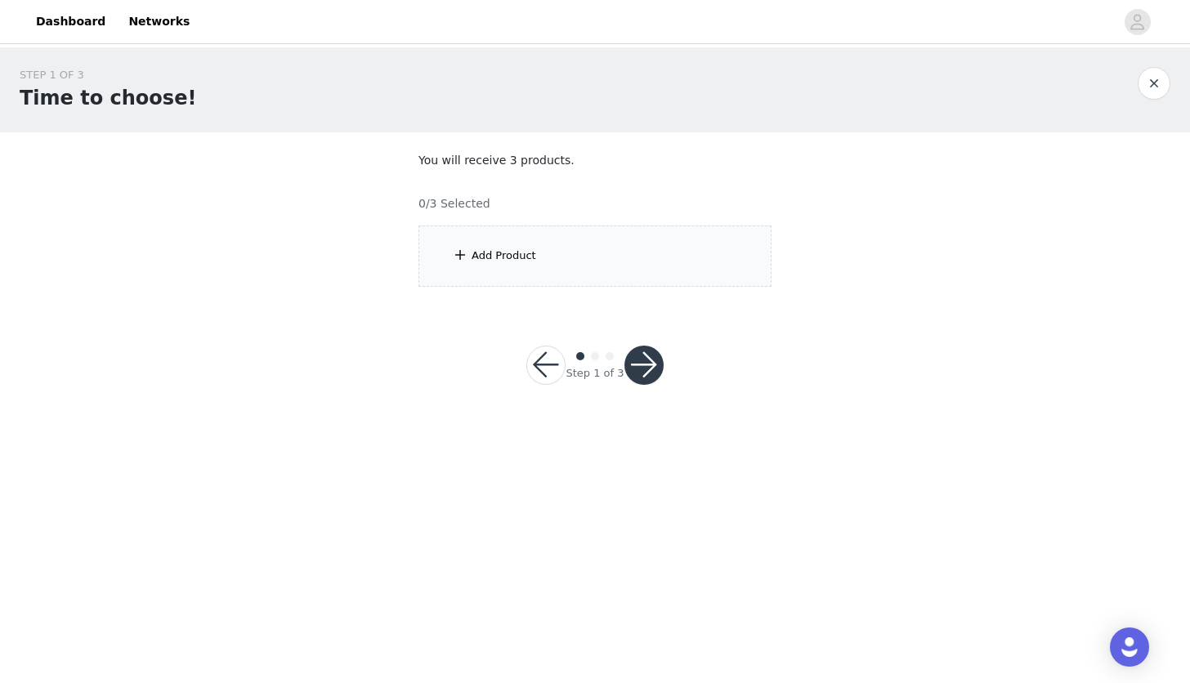
click at [538, 248] on div "Add Product" at bounding box center [594, 256] width 353 height 61
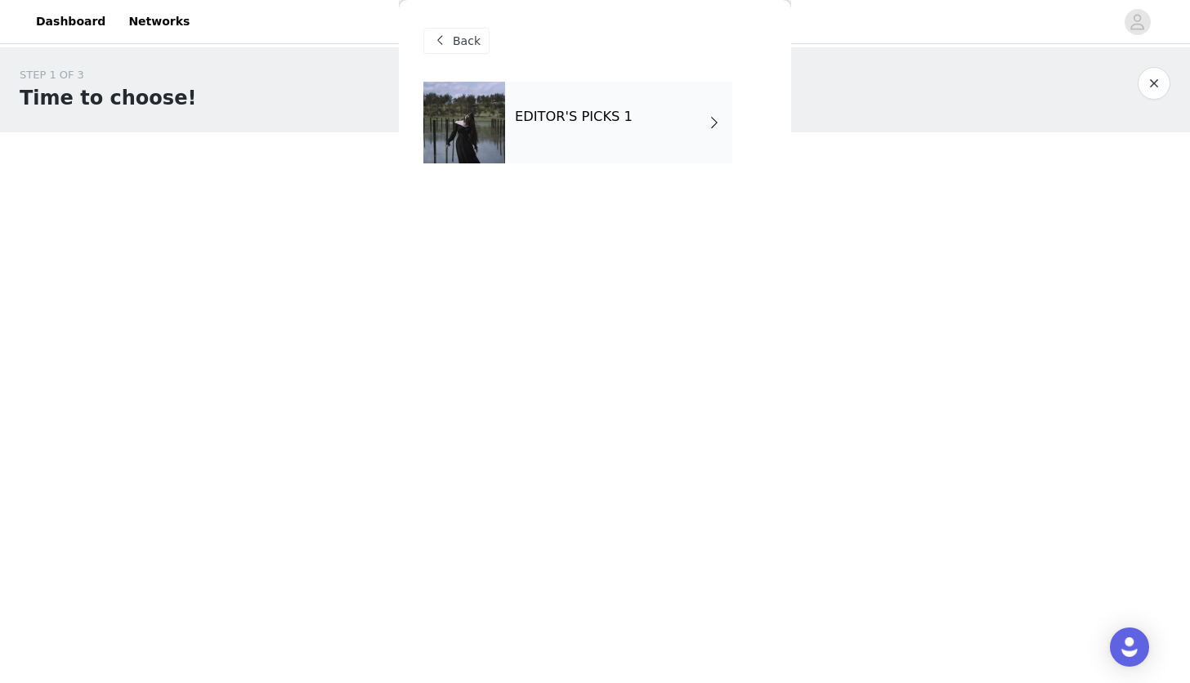
click at [537, 135] on div "EDITOR'S PICKS 1" at bounding box center [618, 123] width 227 height 82
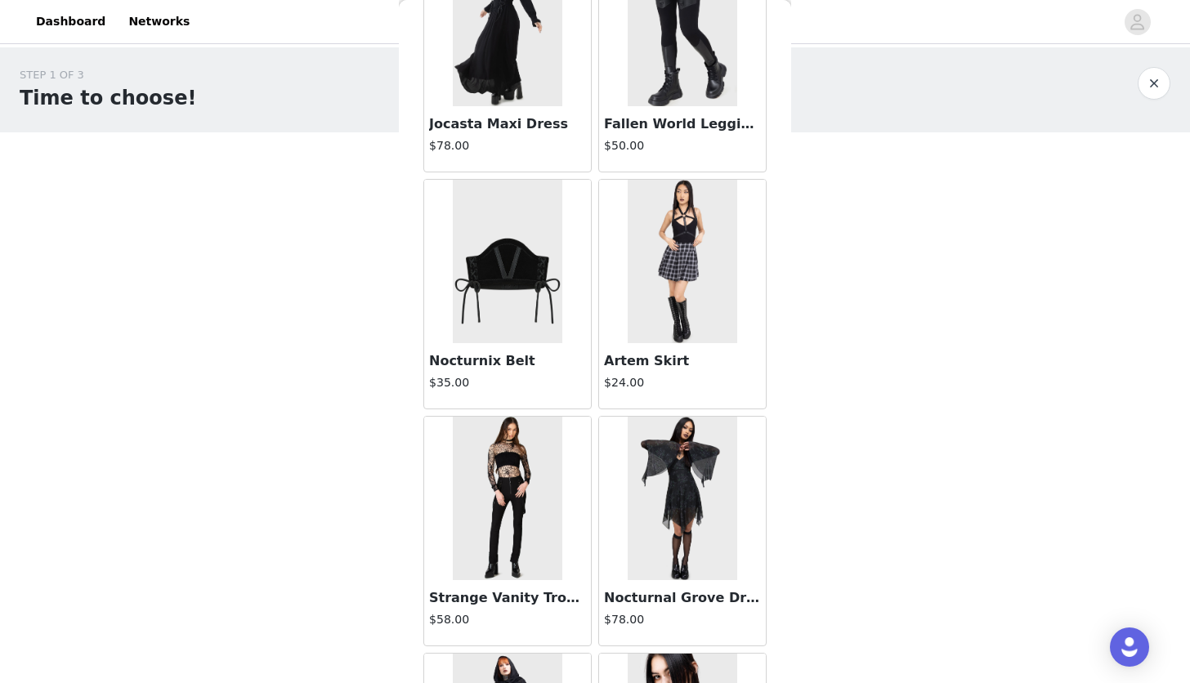
scroll to position [150, 0]
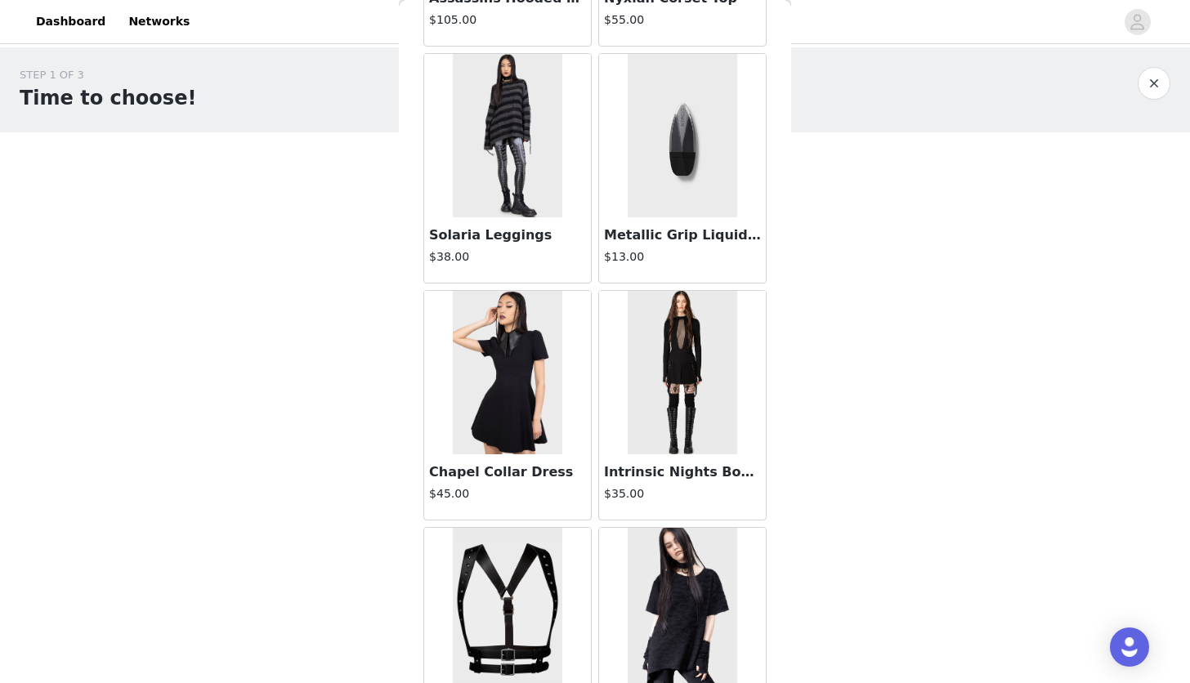
click at [502, 339] on img at bounding box center [507, 372] width 109 height 163
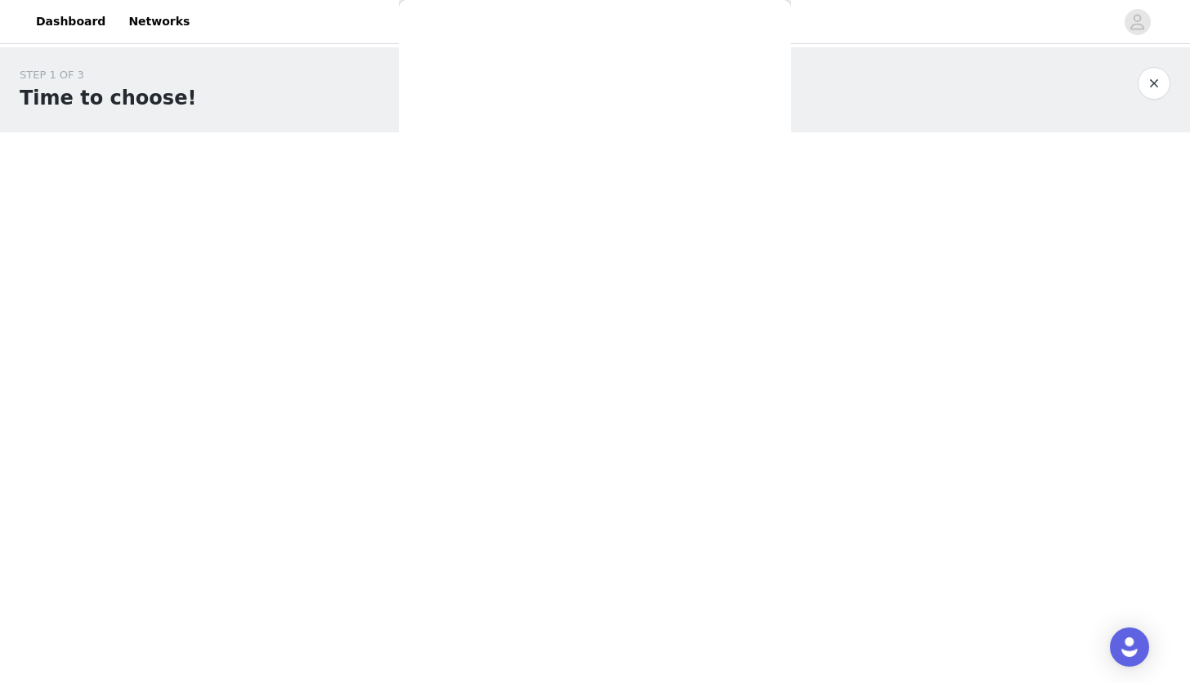
scroll to position [185, 0]
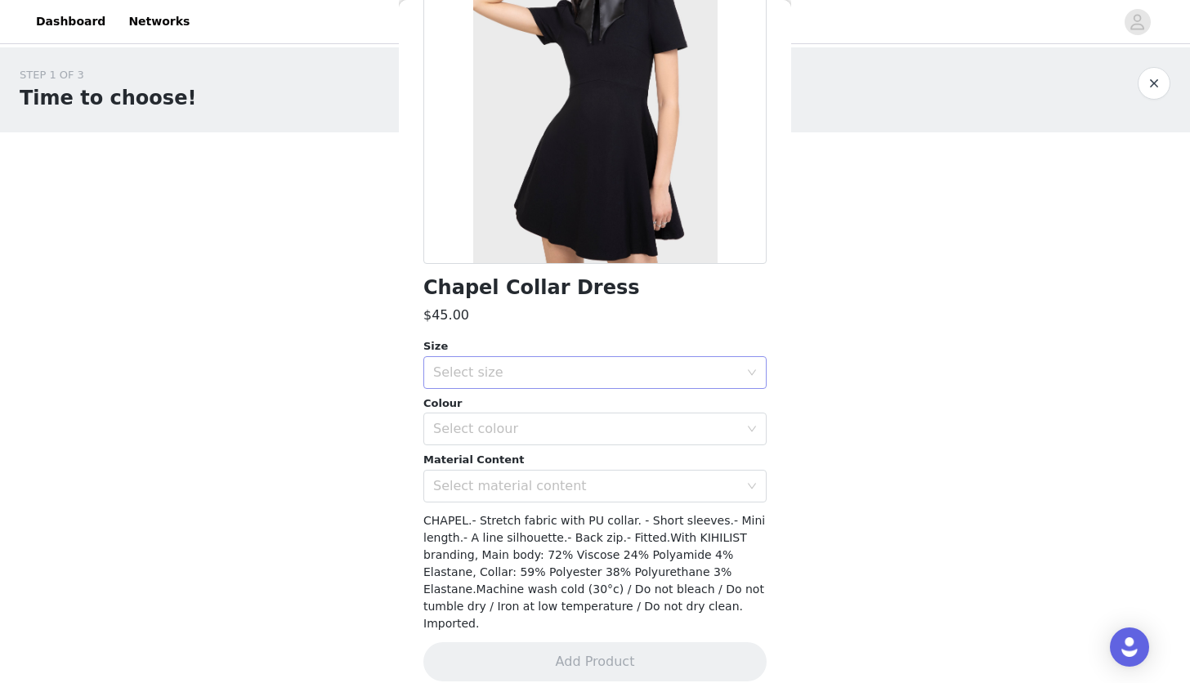
click at [545, 377] on div "Select size" at bounding box center [586, 372] width 306 height 16
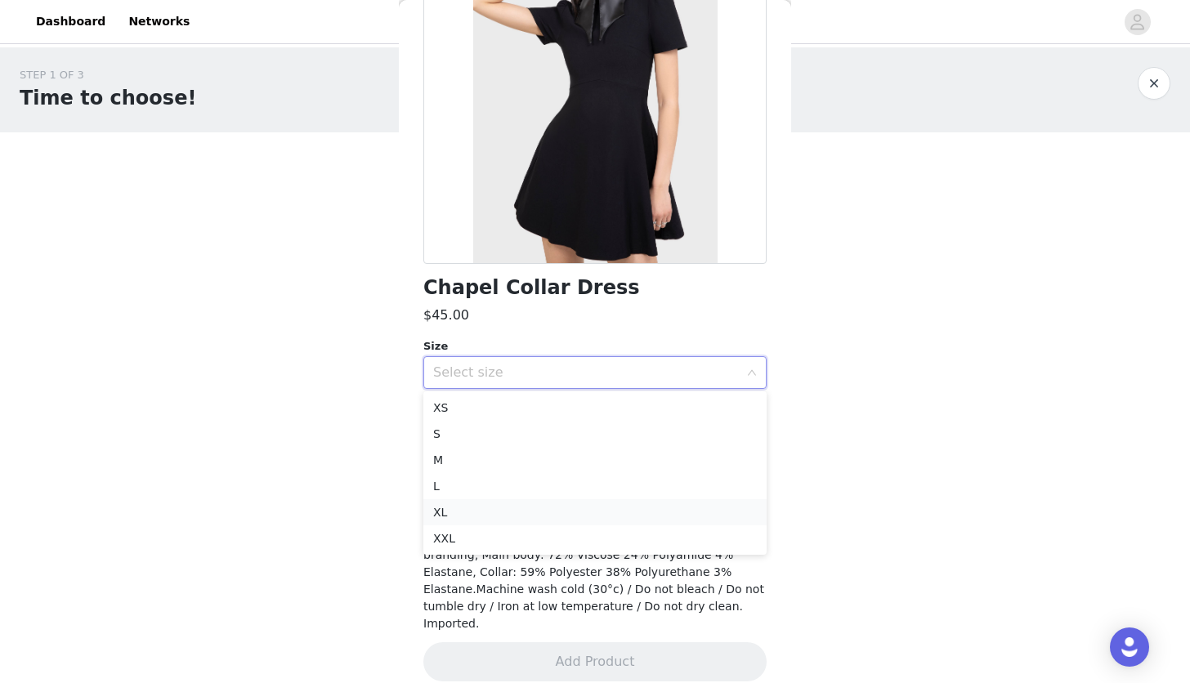
click at [480, 507] on li "XL" at bounding box center [594, 512] width 343 height 26
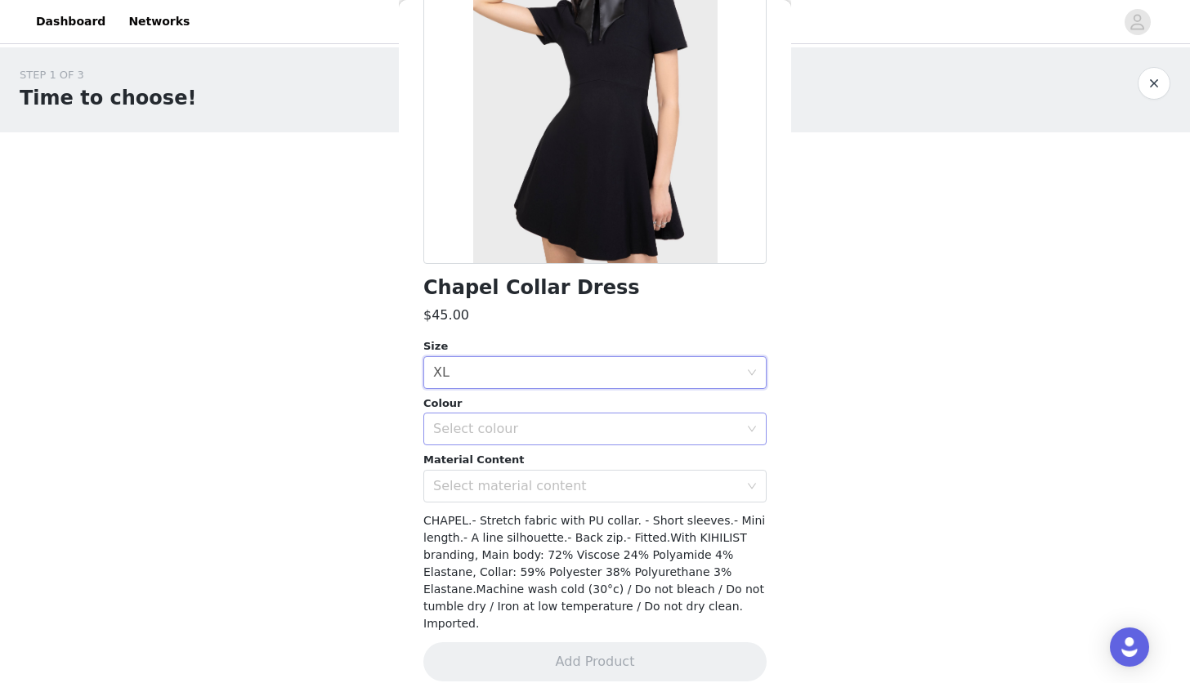
click at [511, 432] on div "Select colour" at bounding box center [586, 429] width 306 height 16
click at [494, 471] on li "Black" at bounding box center [594, 465] width 343 height 26
click at [488, 489] on div "Select material content" at bounding box center [586, 486] width 306 height 16
click at [492, 521] on li "72% Viscose 24% Polyamide 4% Elastane" at bounding box center [594, 521] width 343 height 26
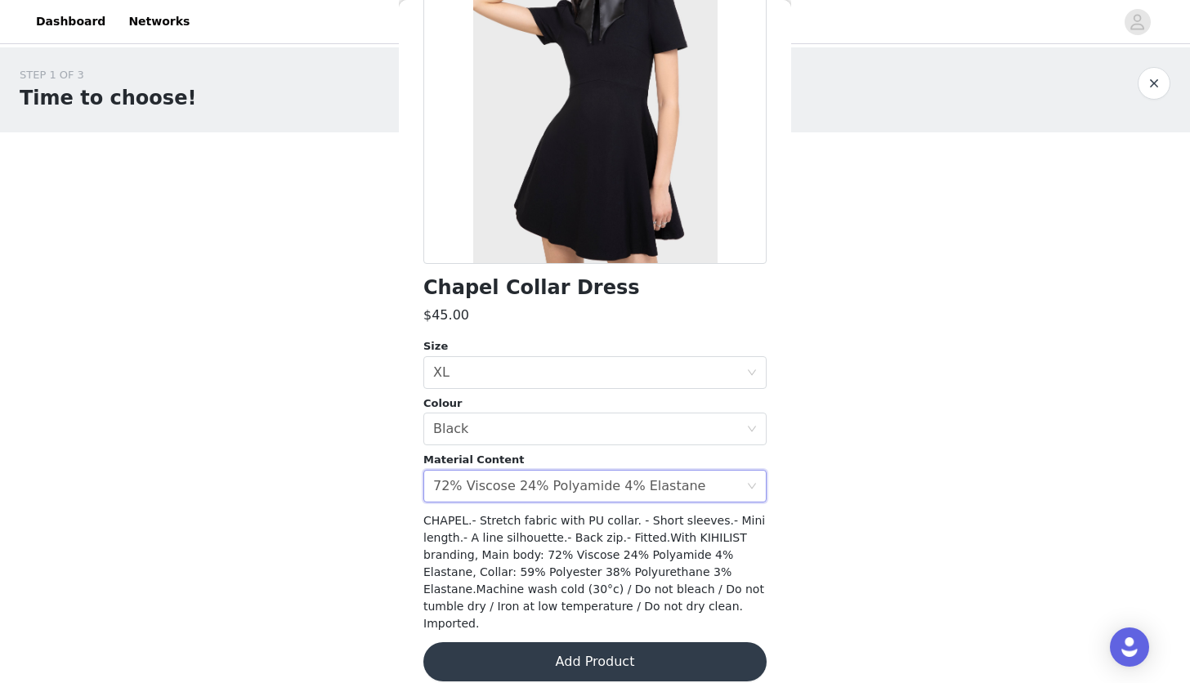
click at [589, 642] on button "Add Product" at bounding box center [594, 661] width 343 height 39
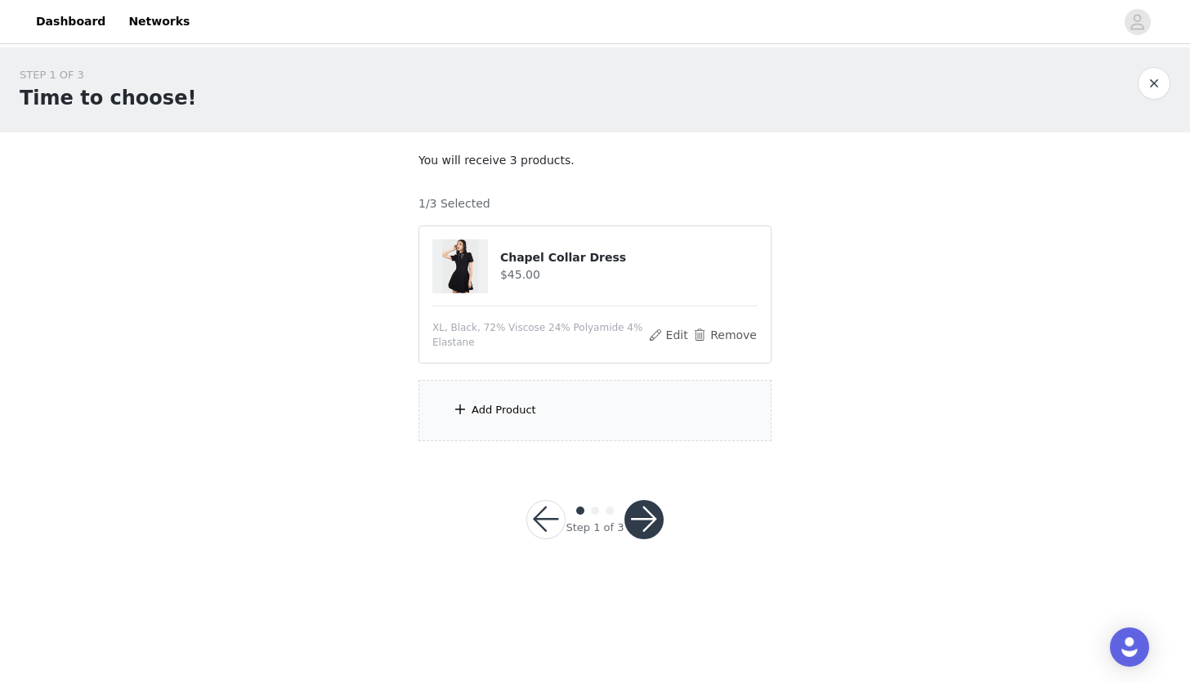
click at [590, 397] on div "Add Product" at bounding box center [594, 410] width 353 height 61
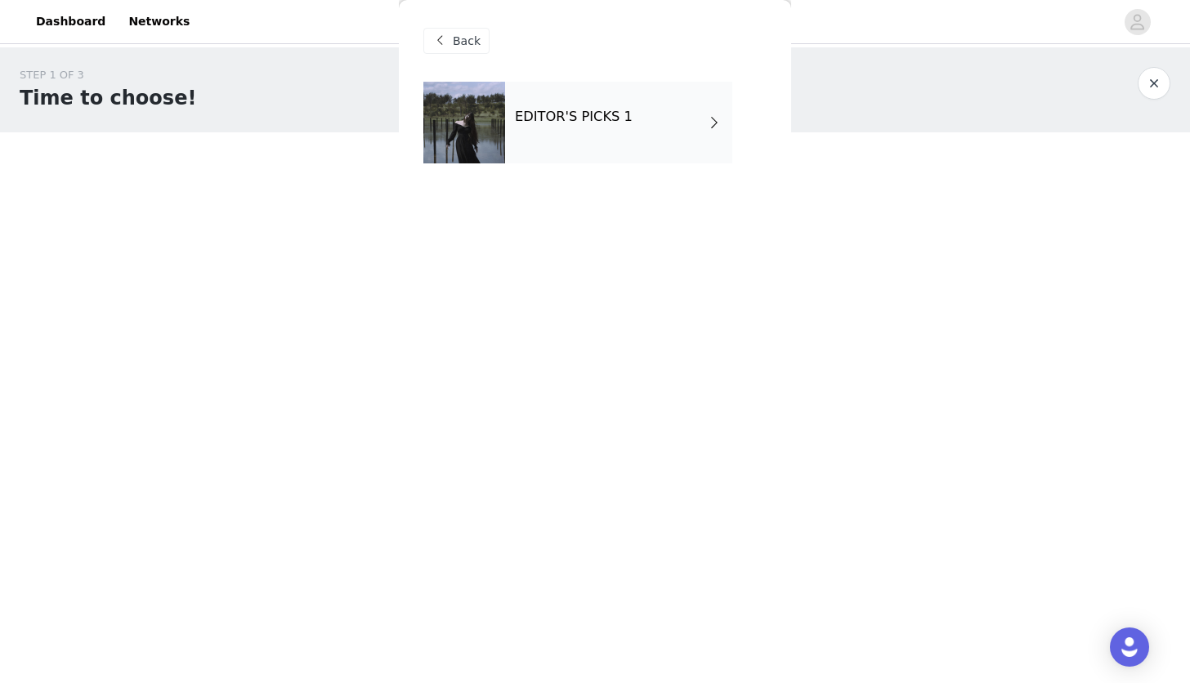
click at [526, 86] on div "EDITOR'S PICKS 1" at bounding box center [618, 123] width 227 height 82
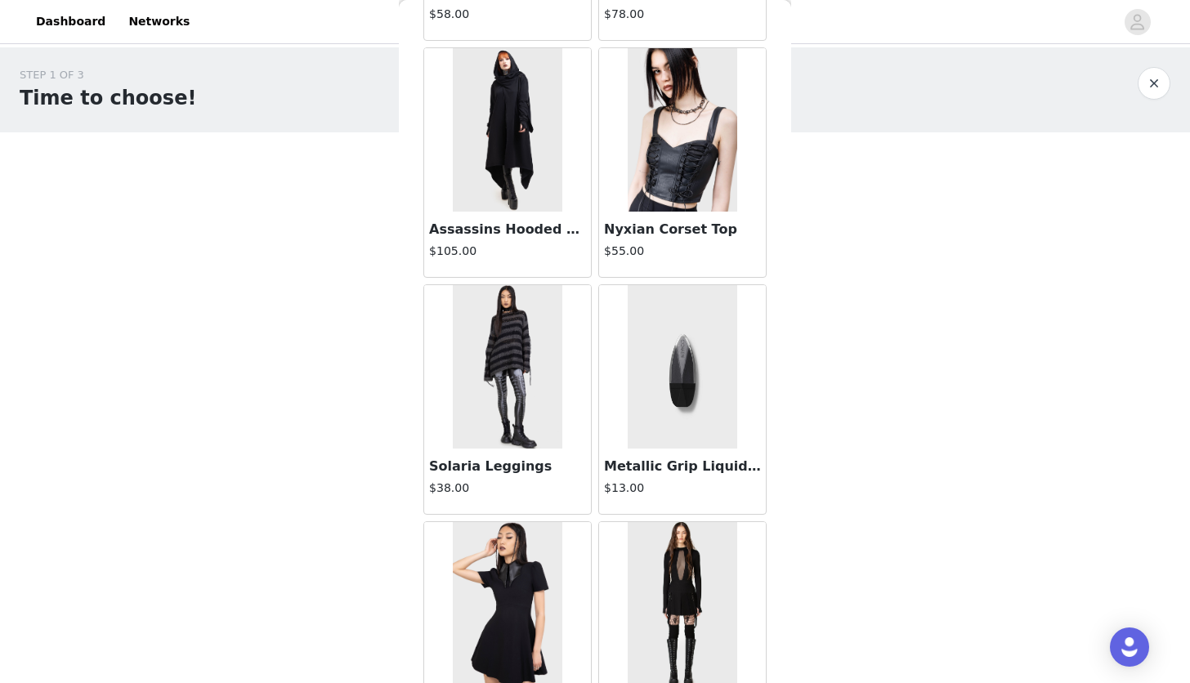
scroll to position [746, 0]
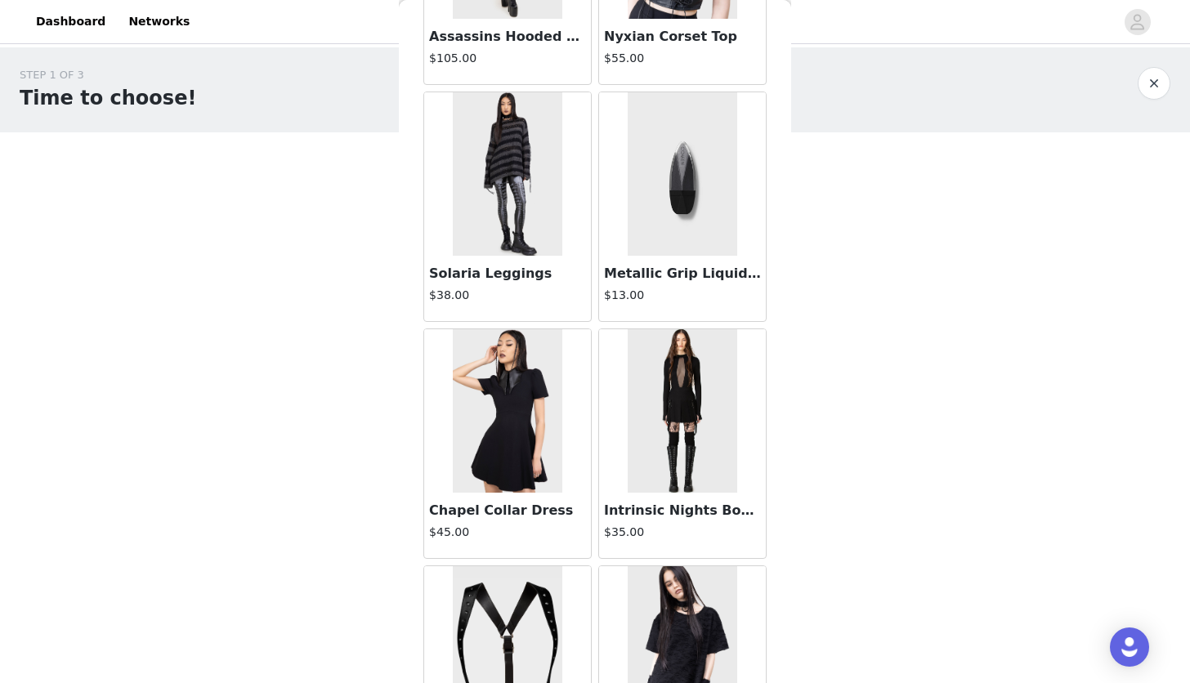
click at [680, 422] on img at bounding box center [682, 410] width 109 height 163
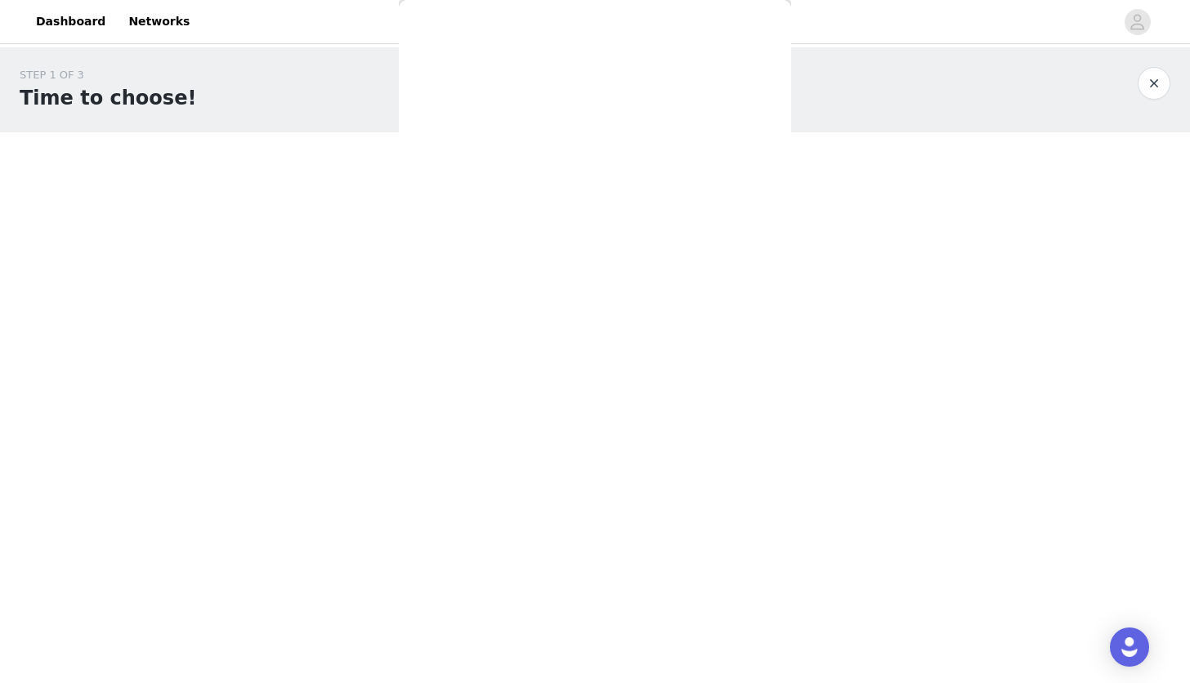
scroll to position [203, 0]
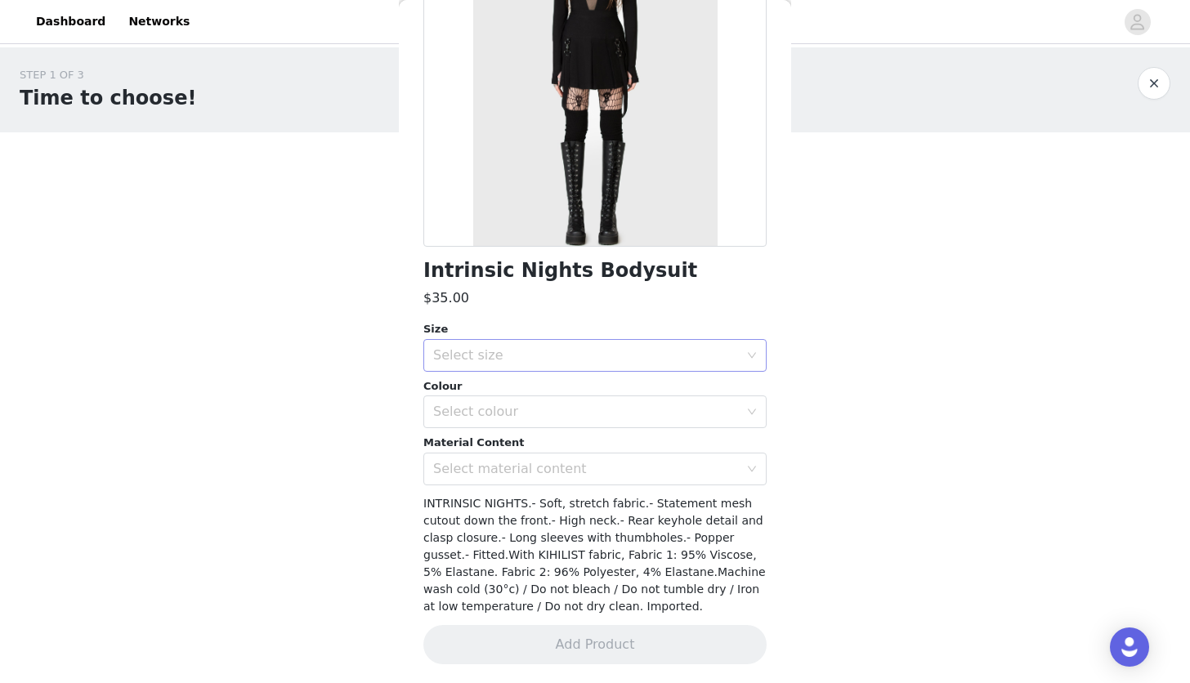
click at [543, 356] on div "Select size" at bounding box center [586, 355] width 306 height 16
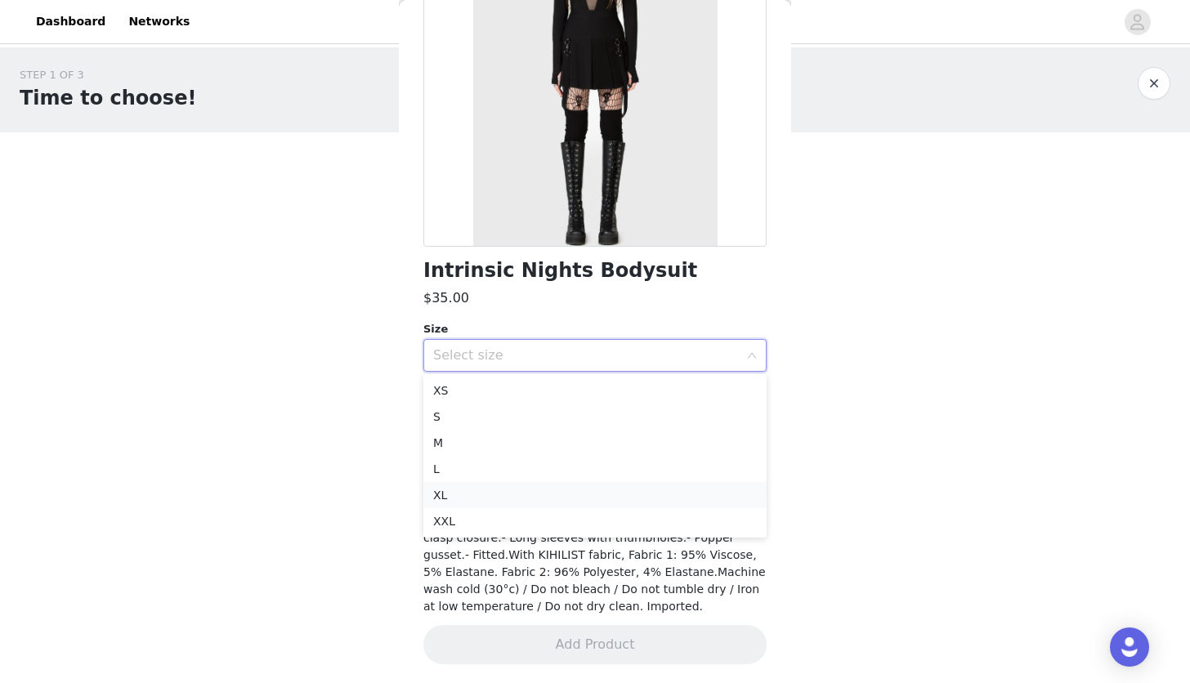
click at [486, 497] on li "XL" at bounding box center [594, 495] width 343 height 26
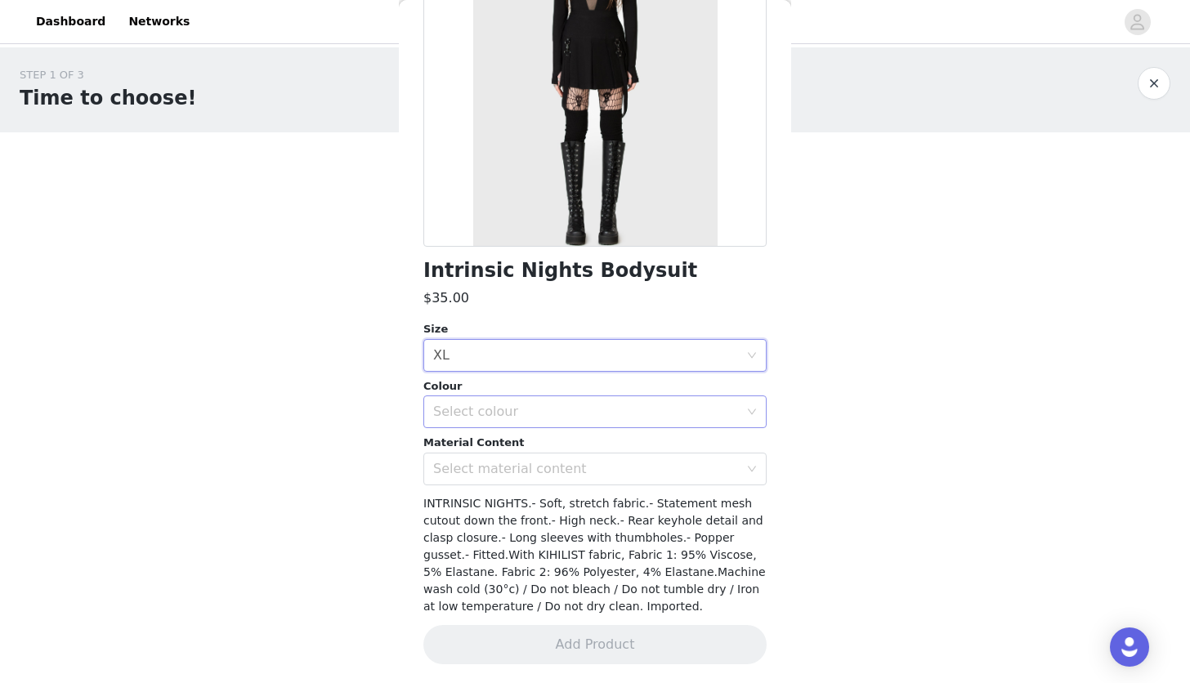
click at [509, 420] on div "Select colour" at bounding box center [589, 411] width 313 height 31
click at [531, 449] on li "Black" at bounding box center [594, 448] width 343 height 26
click at [531, 467] on div "Select material content" at bounding box center [586, 469] width 306 height 16
click at [525, 491] on li "95%Viscose 5%Elastane" at bounding box center [594, 504] width 343 height 26
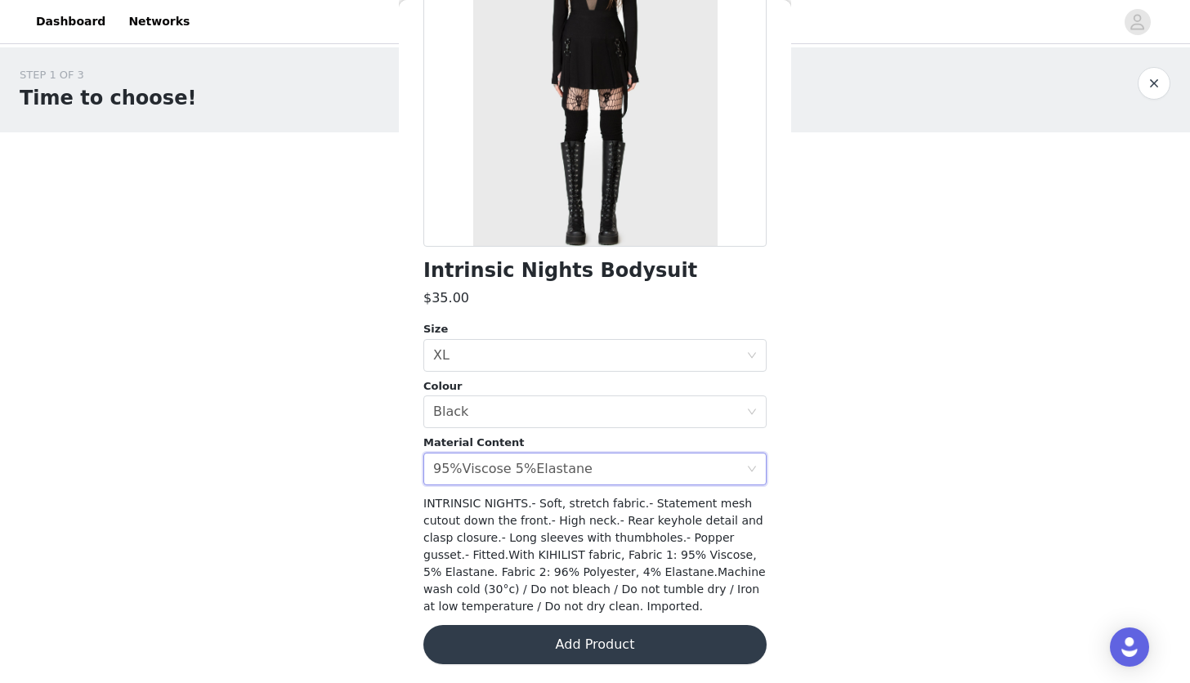
click at [588, 648] on button "Add Product" at bounding box center [594, 644] width 343 height 39
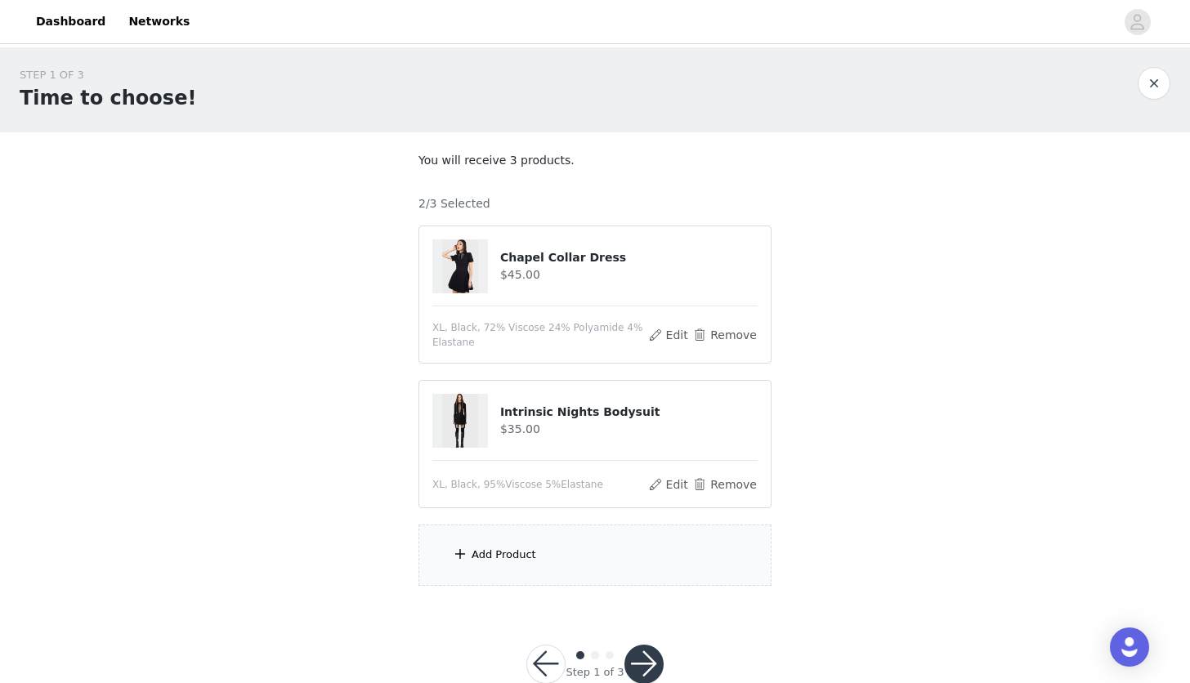
click at [587, 543] on div "Add Product" at bounding box center [594, 555] width 353 height 61
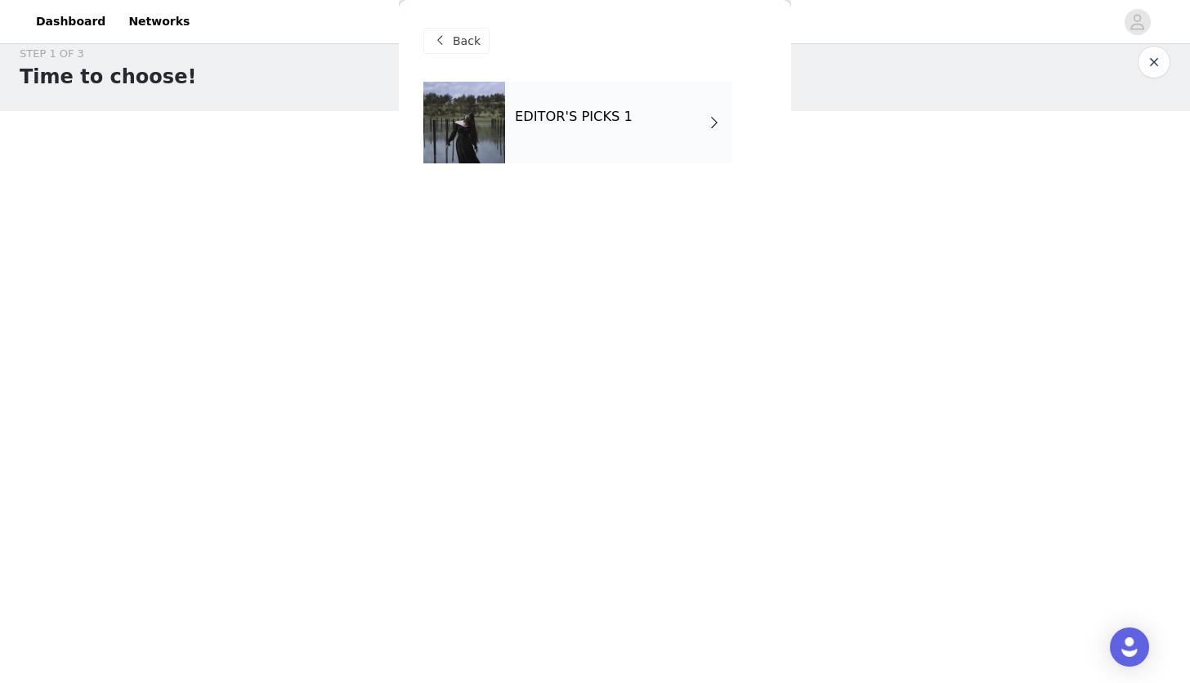
scroll to position [39, 0]
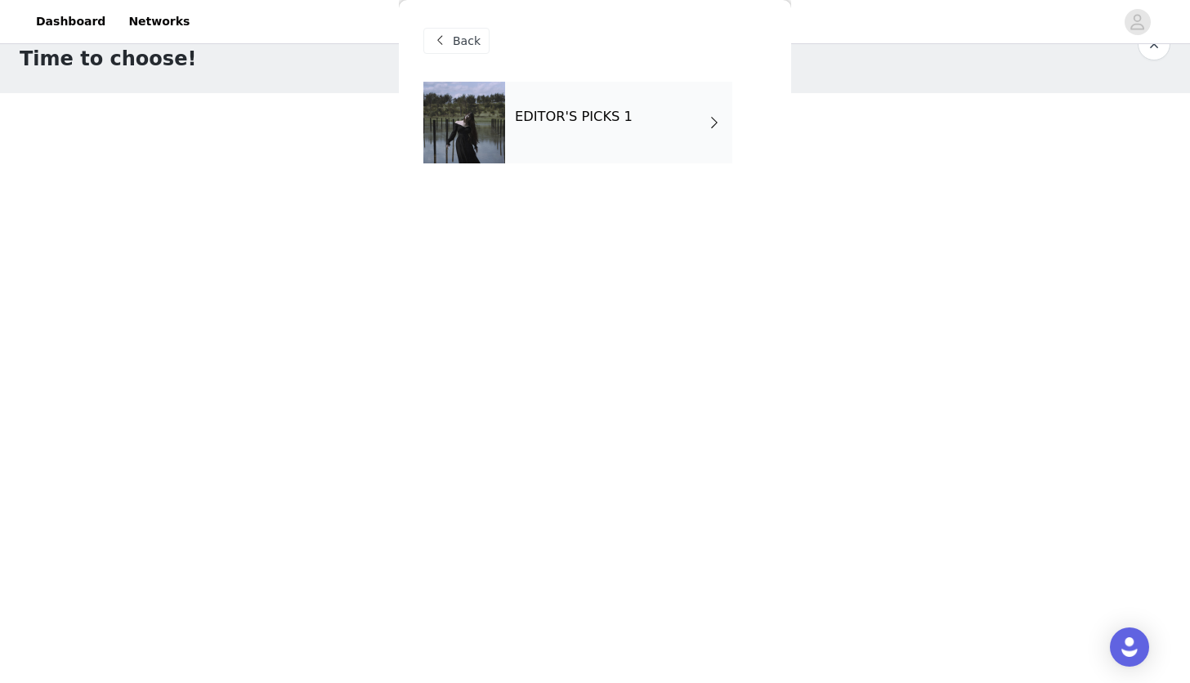
click at [600, 152] on div "EDITOR'S PICKS 1" at bounding box center [618, 123] width 227 height 82
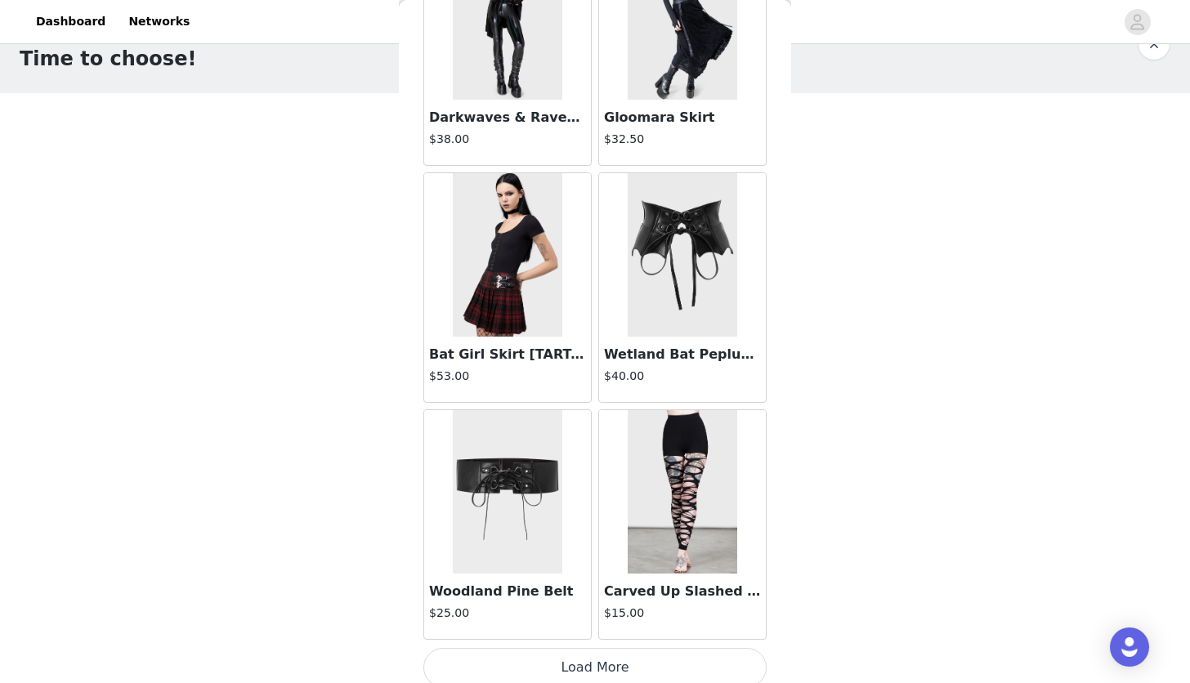
scroll to position [1817, 0]
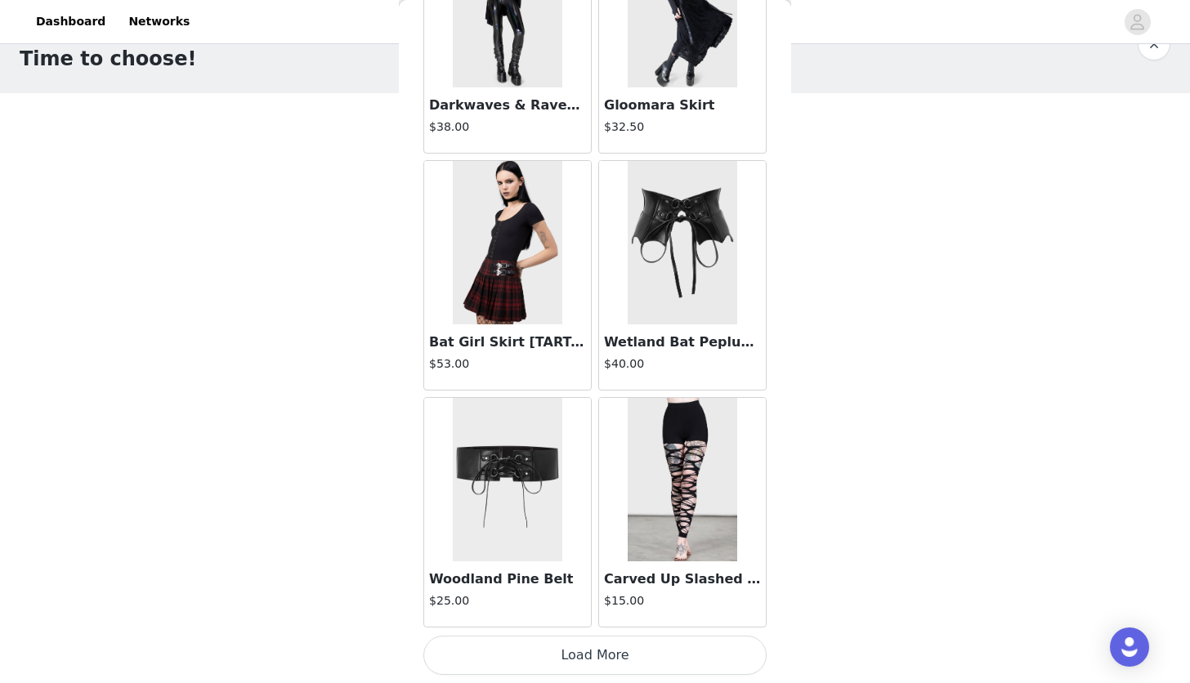
click at [578, 658] on button "Load More" at bounding box center [594, 655] width 343 height 39
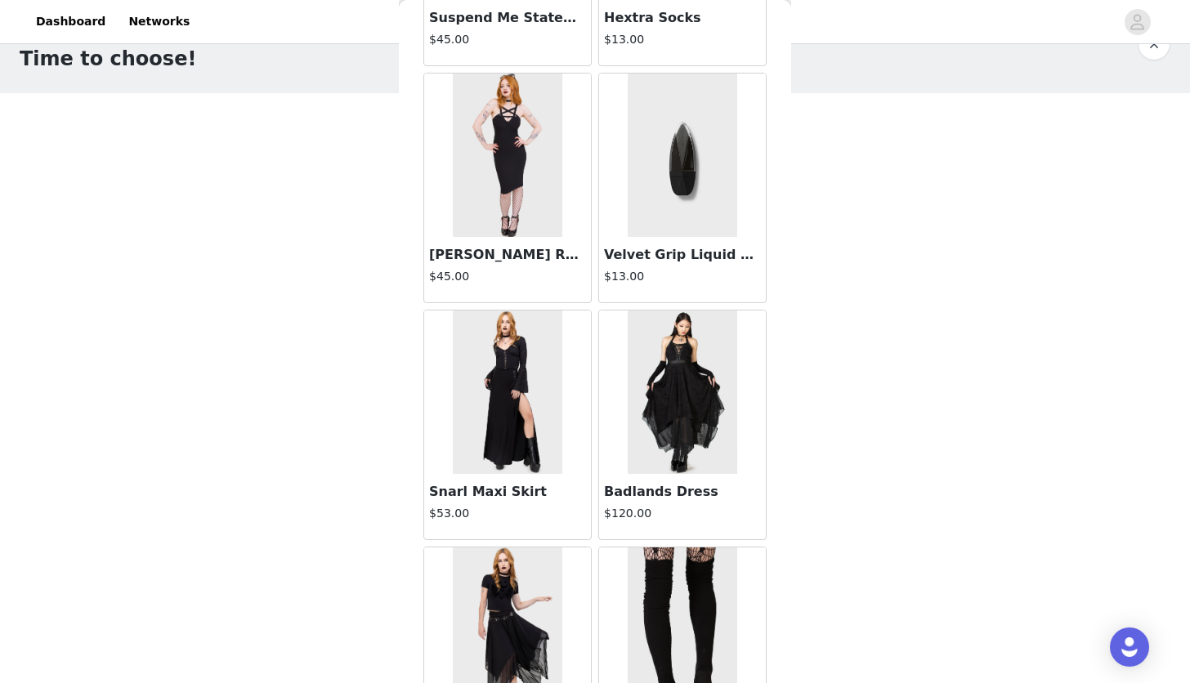
scroll to position [2853, 0]
click at [526, 427] on img at bounding box center [507, 391] width 109 height 163
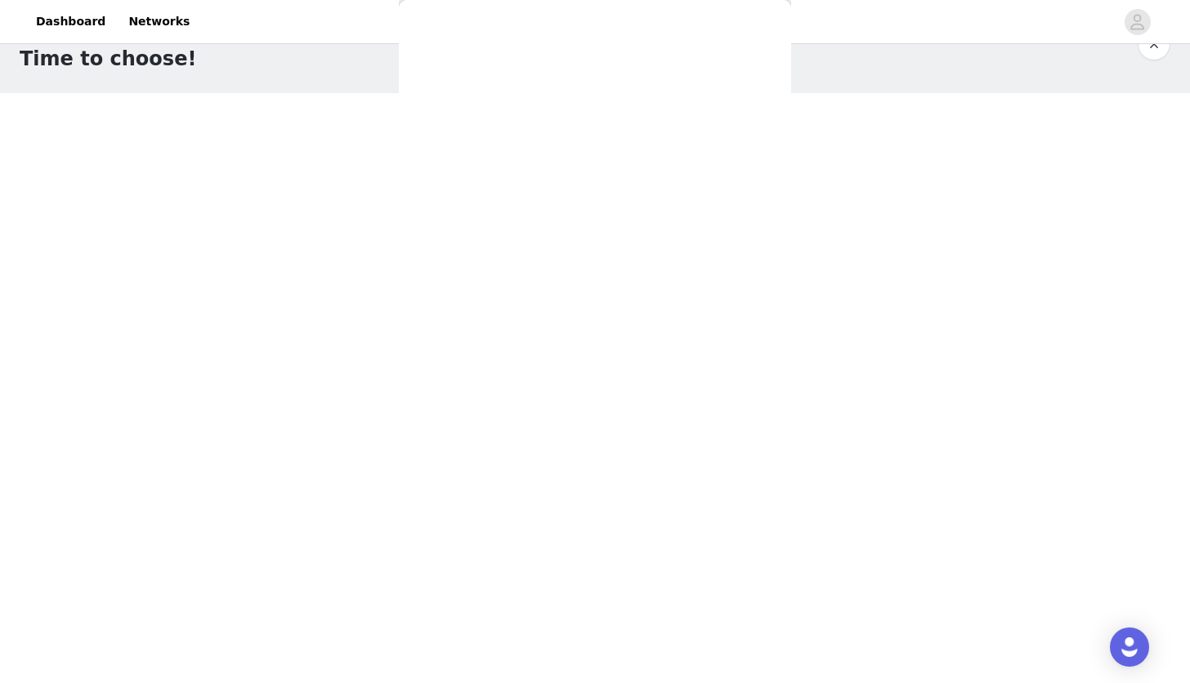
scroll to position [168, 0]
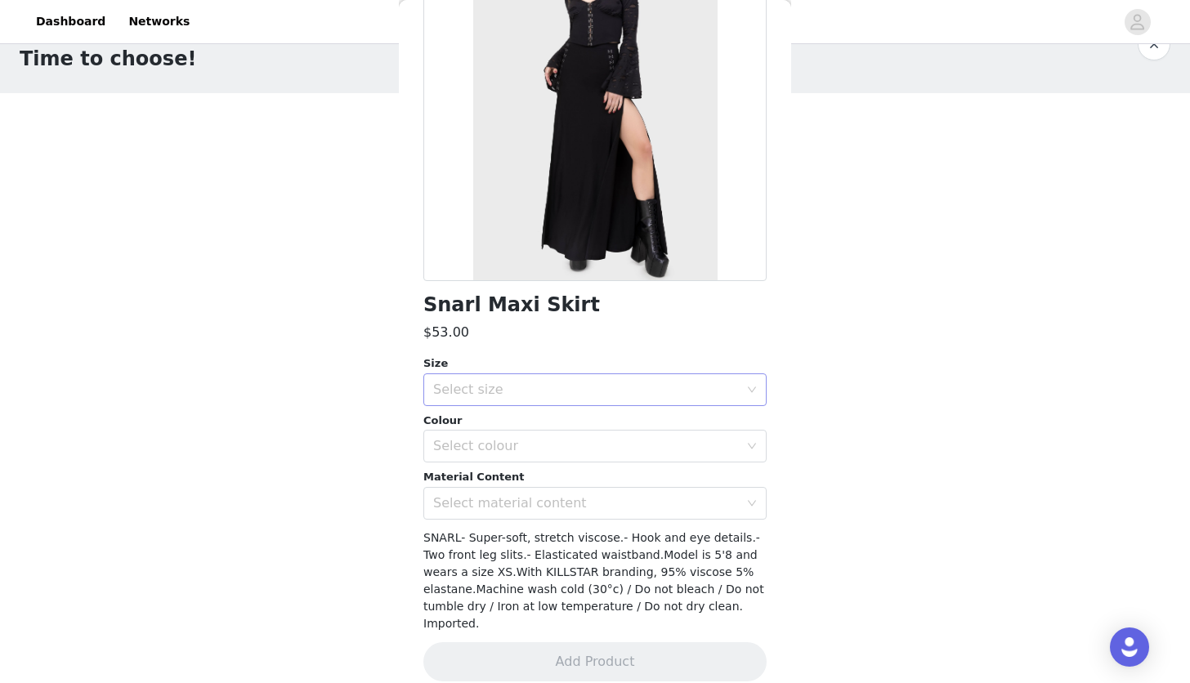
click at [510, 399] on div "Select size" at bounding box center [589, 389] width 313 height 31
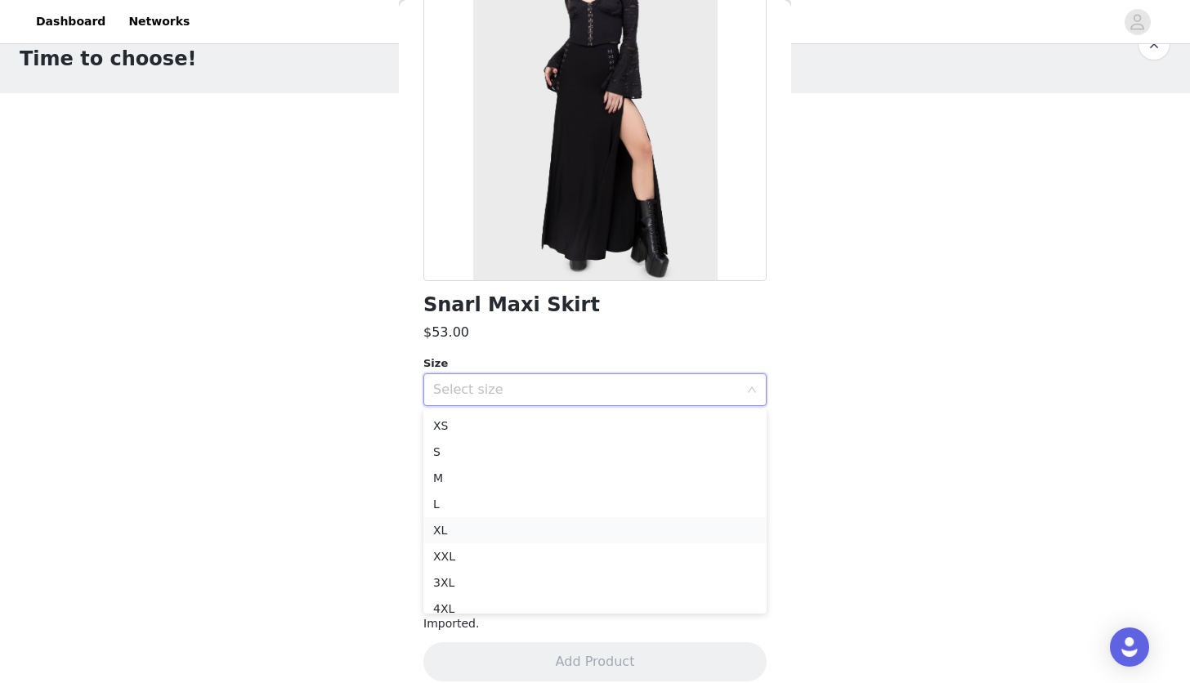
click at [479, 535] on li "XL" at bounding box center [594, 530] width 343 height 26
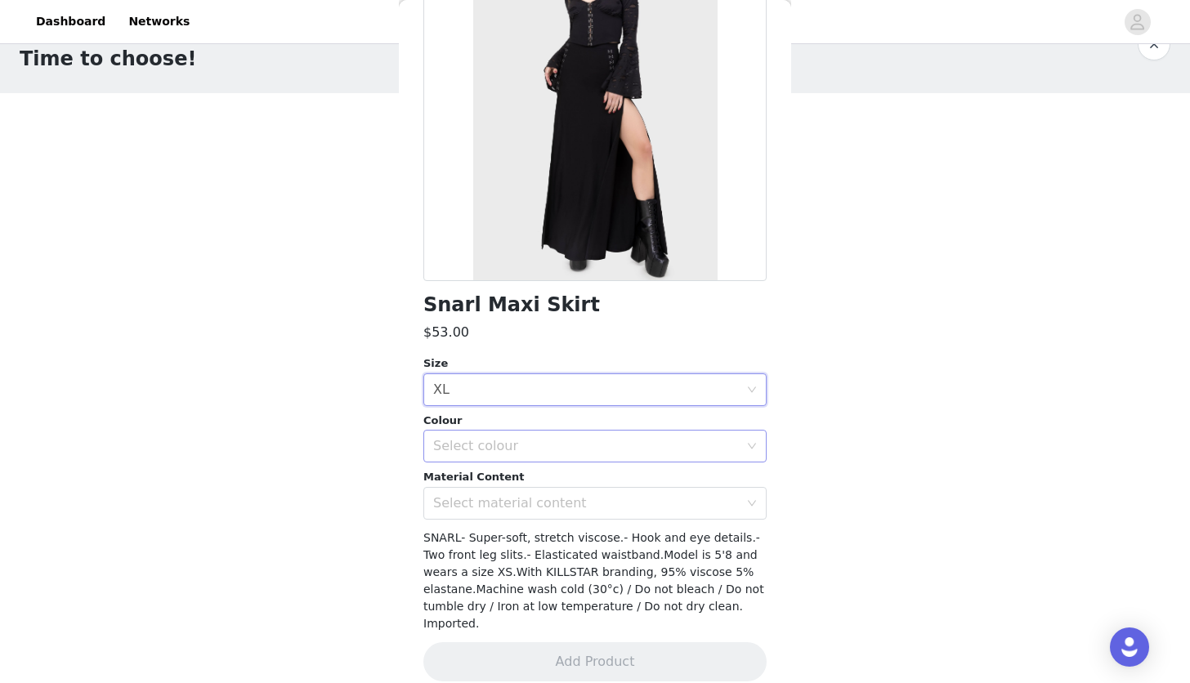
click at [494, 444] on div "Select colour" at bounding box center [586, 446] width 306 height 16
click at [496, 471] on li "Black" at bounding box center [594, 482] width 343 height 26
click at [487, 499] on div "Select material content" at bounding box center [586, 503] width 306 height 16
click at [491, 536] on li "95% Rayon, 5% Elastane" at bounding box center [594, 539] width 343 height 26
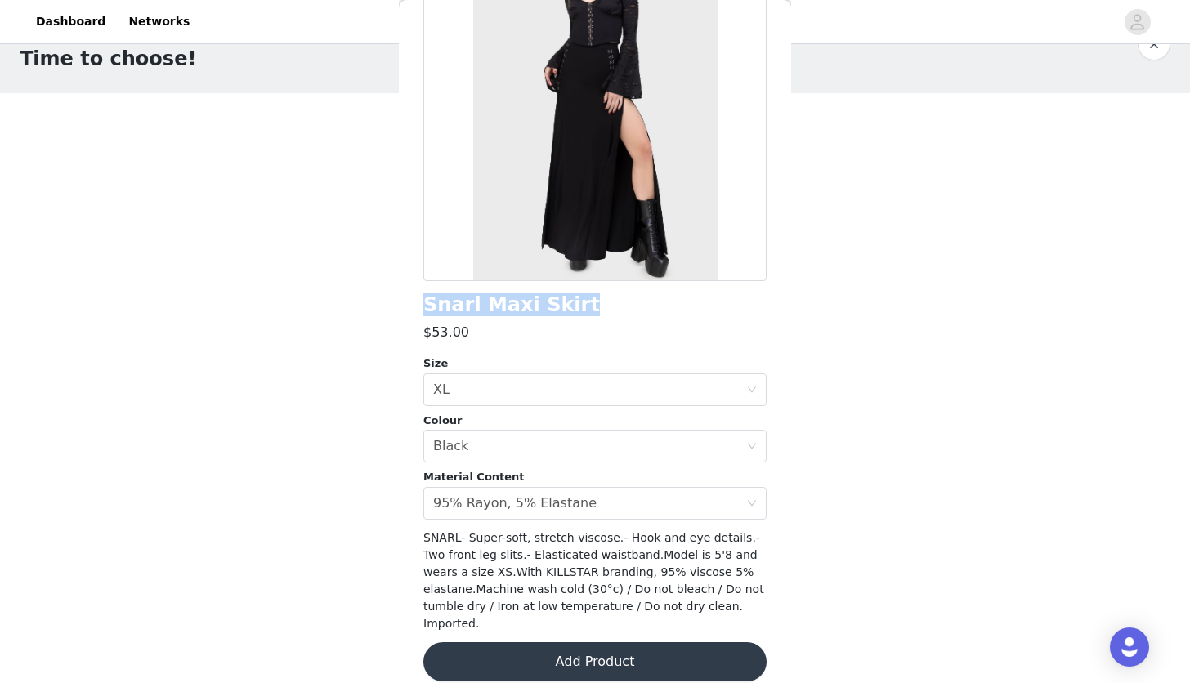
drag, startPoint x: 426, startPoint y: 308, endPoint x: 586, endPoint y: 308, distance: 160.1
click at [586, 308] on div "Snarl Maxi Skirt" at bounding box center [594, 305] width 343 height 22
copy h1 "Snarl Maxi Skirt"
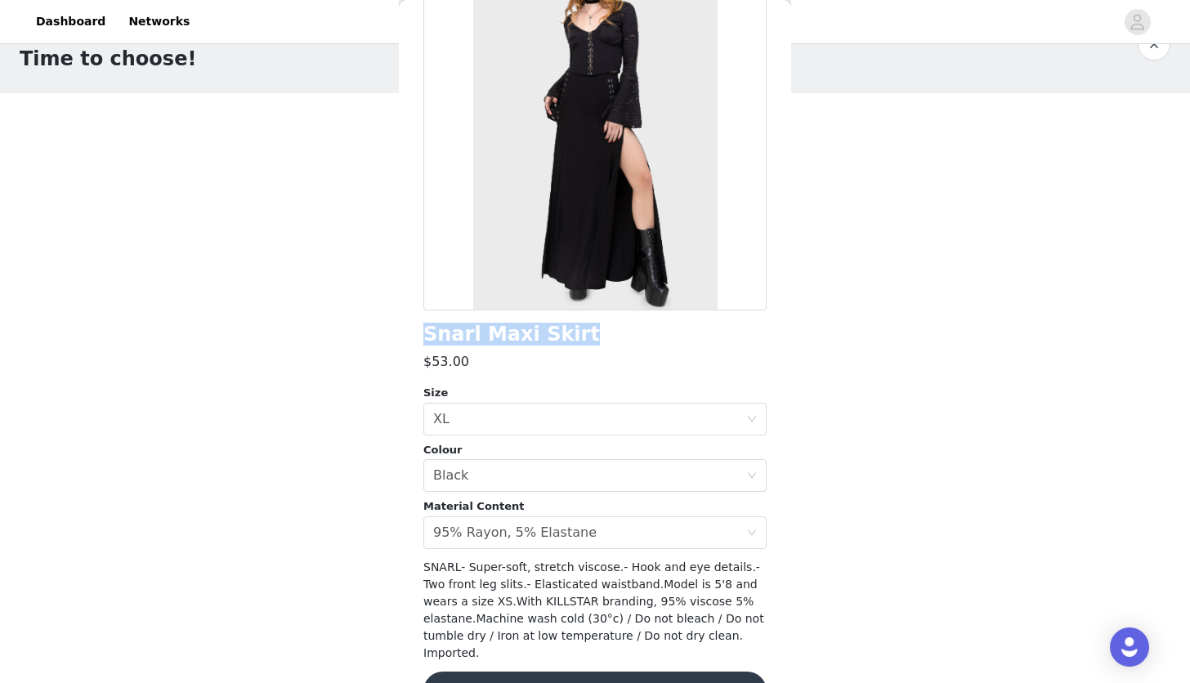
scroll to position [137, 0]
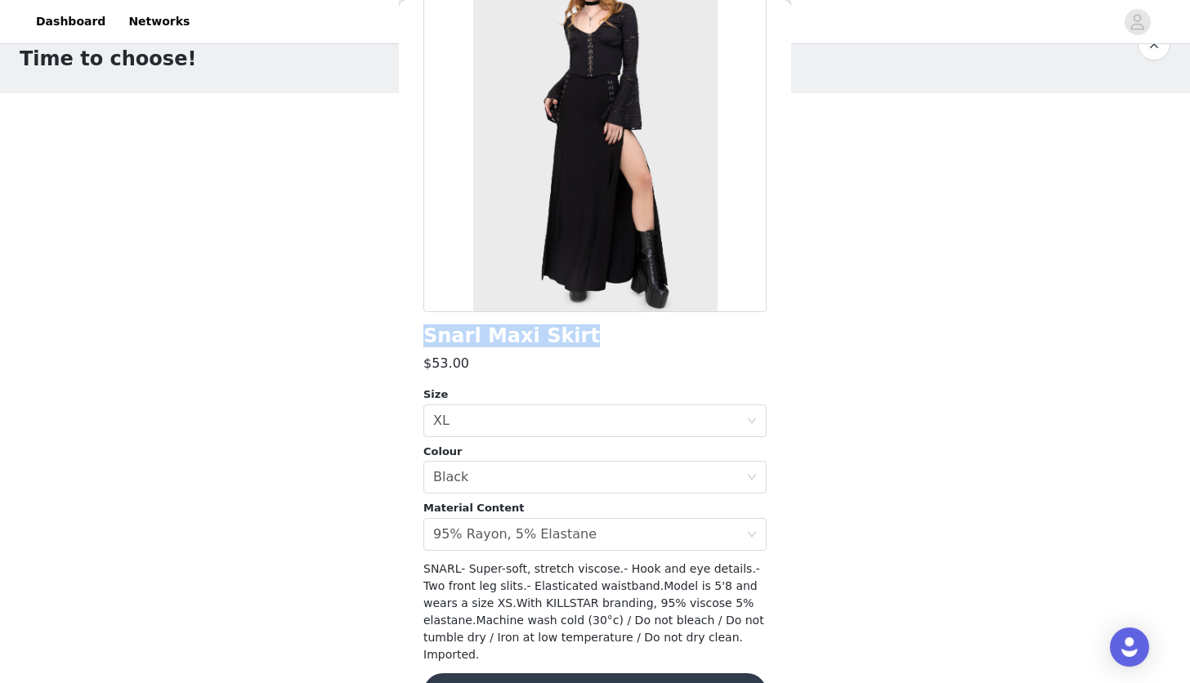
click at [623, 673] on button "Add Product" at bounding box center [594, 692] width 343 height 39
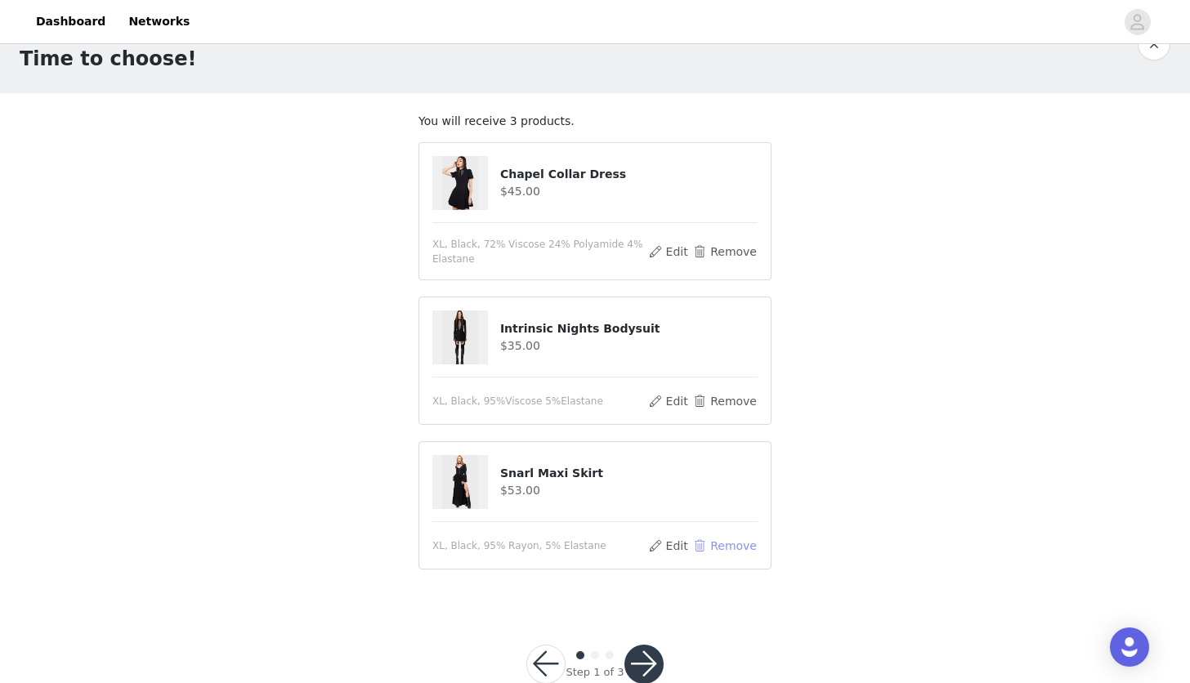
scroll to position [78, 0]
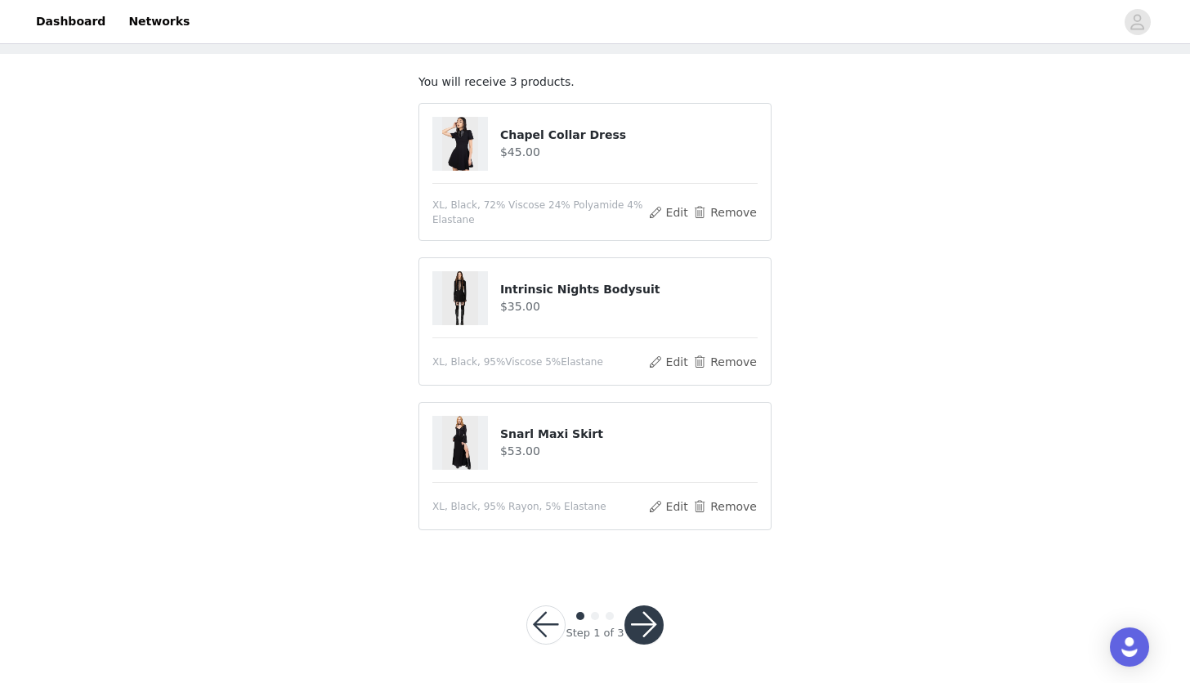
click at [543, 633] on button "button" at bounding box center [545, 624] width 39 height 39
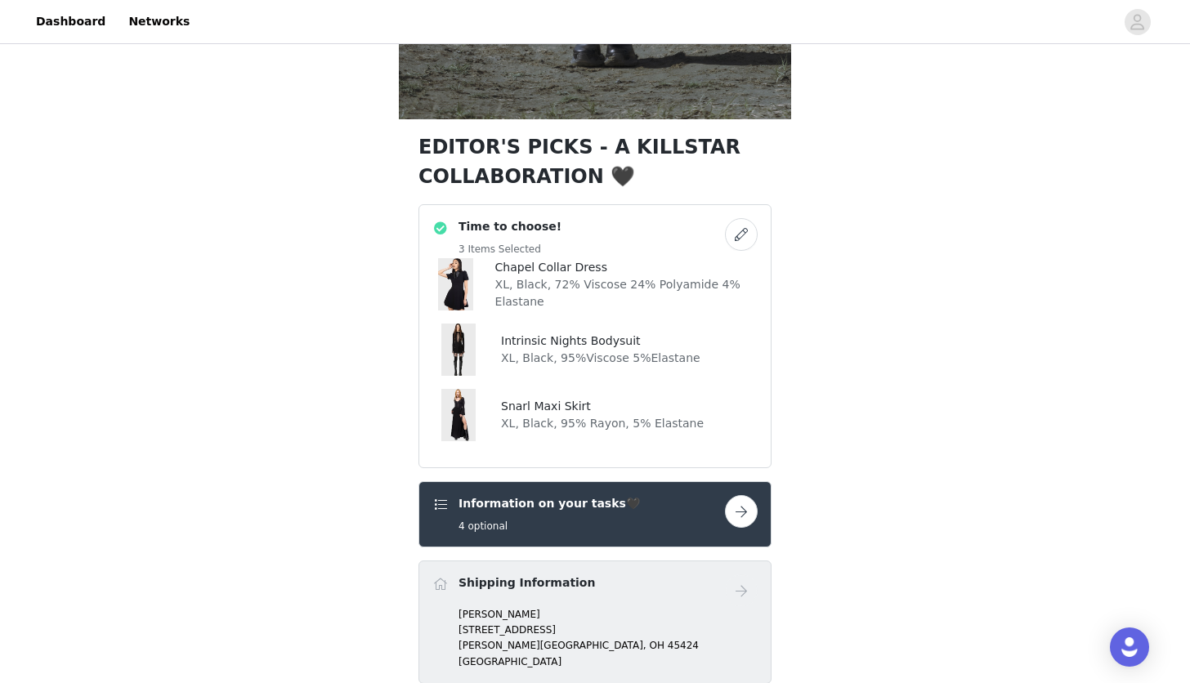
scroll to position [543, 0]
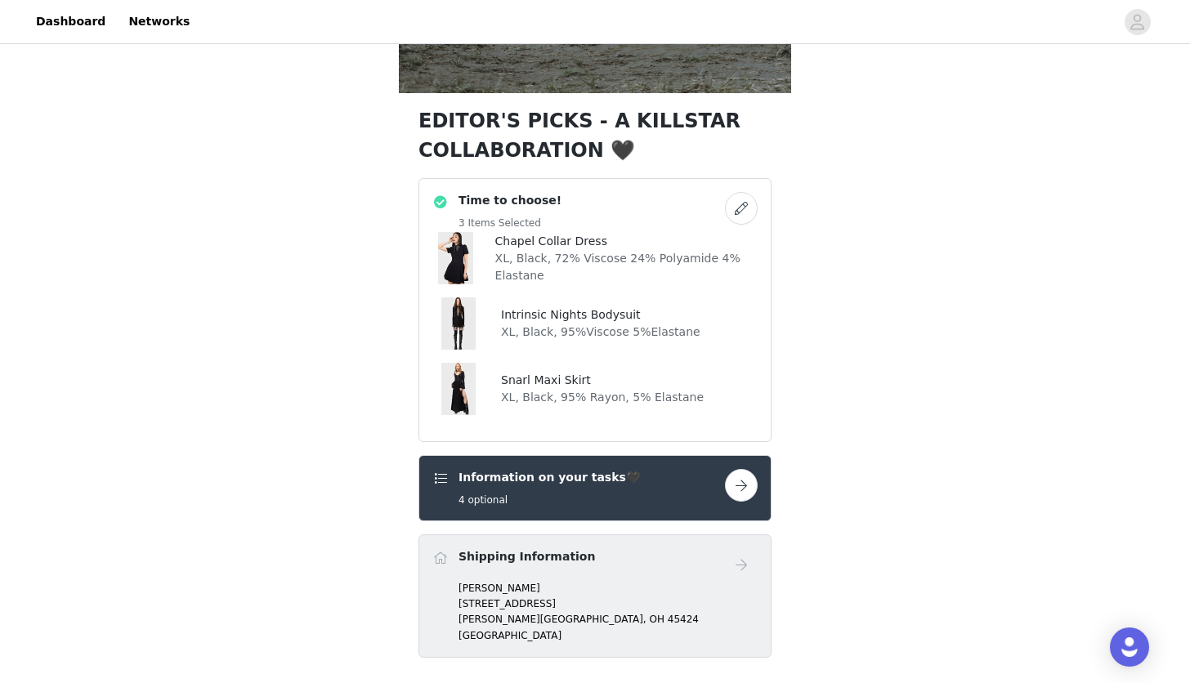
click at [749, 205] on button "button" at bounding box center [741, 208] width 33 height 33
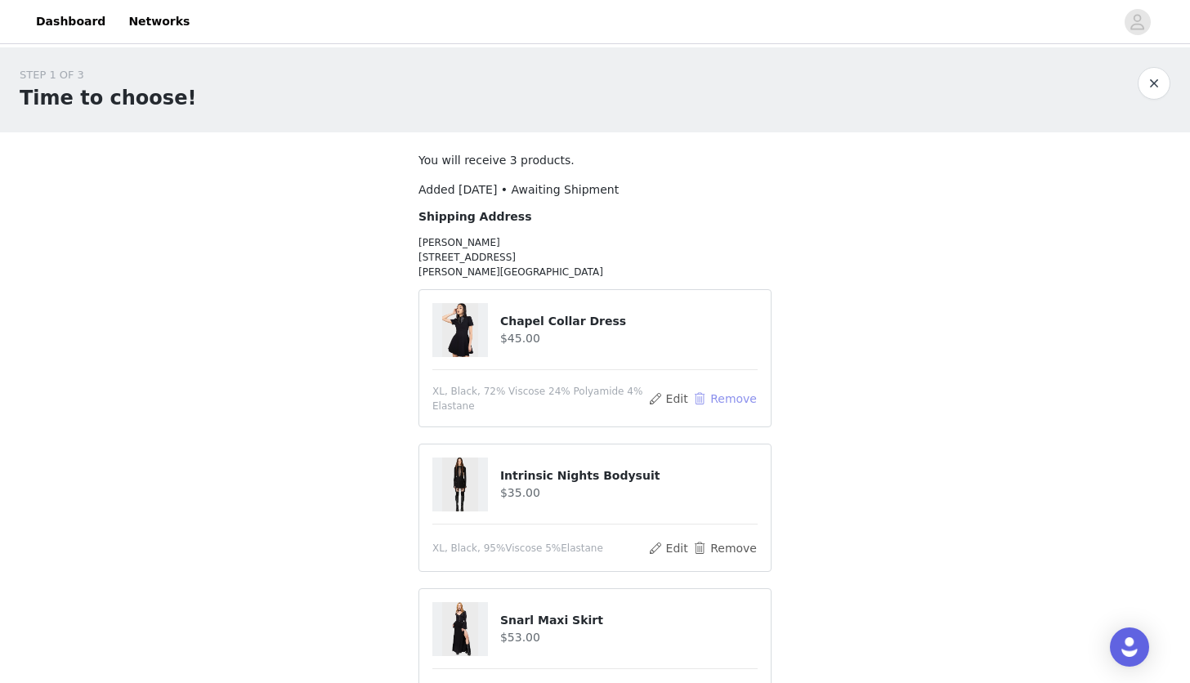
click at [717, 404] on button "Remove" at bounding box center [724, 399] width 65 height 20
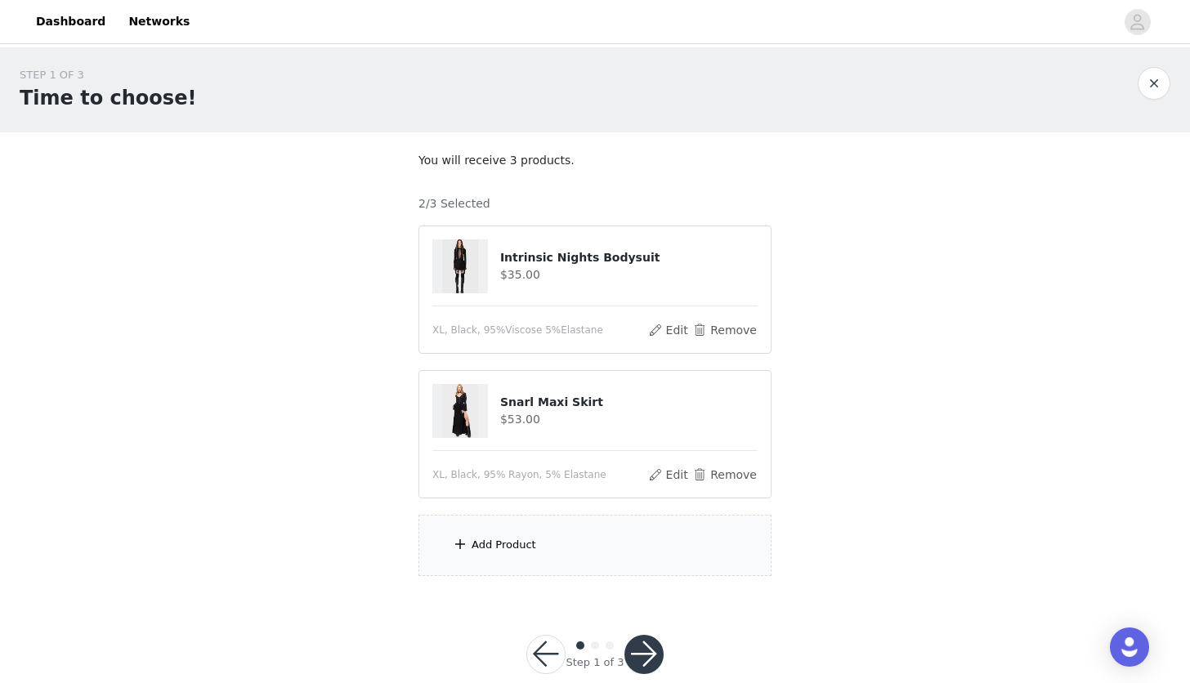
click at [534, 543] on div "Add Product" at bounding box center [594, 545] width 353 height 61
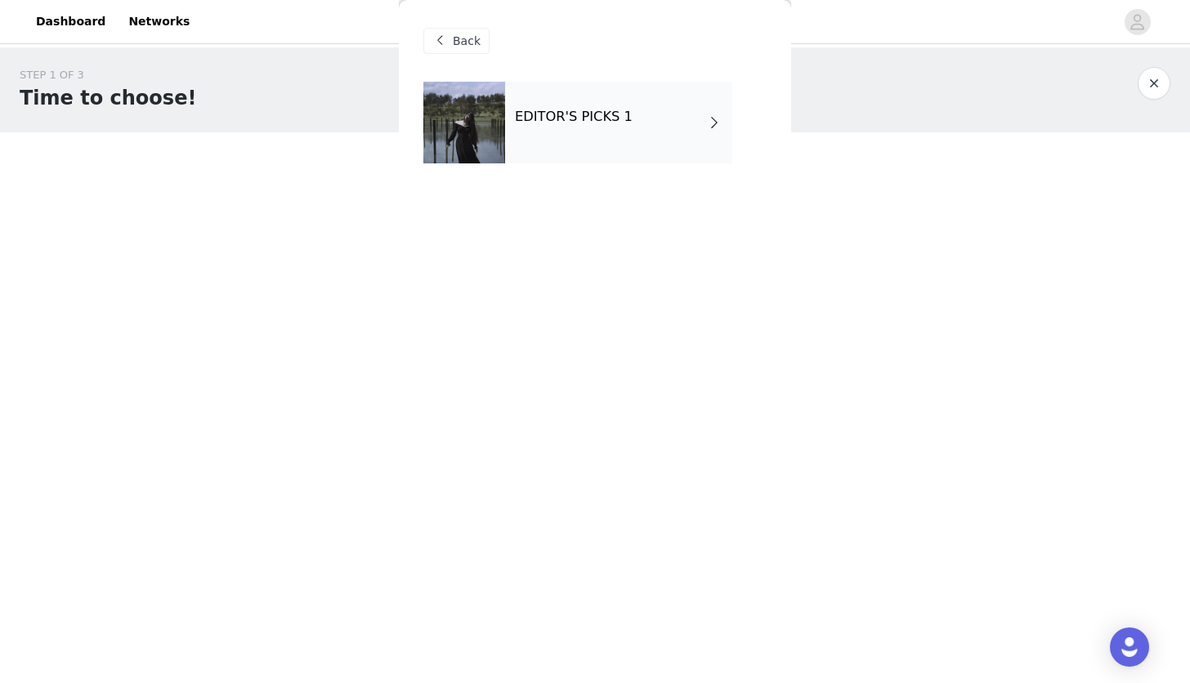
click at [591, 135] on div "EDITOR'S PICKS 1" at bounding box center [618, 123] width 227 height 82
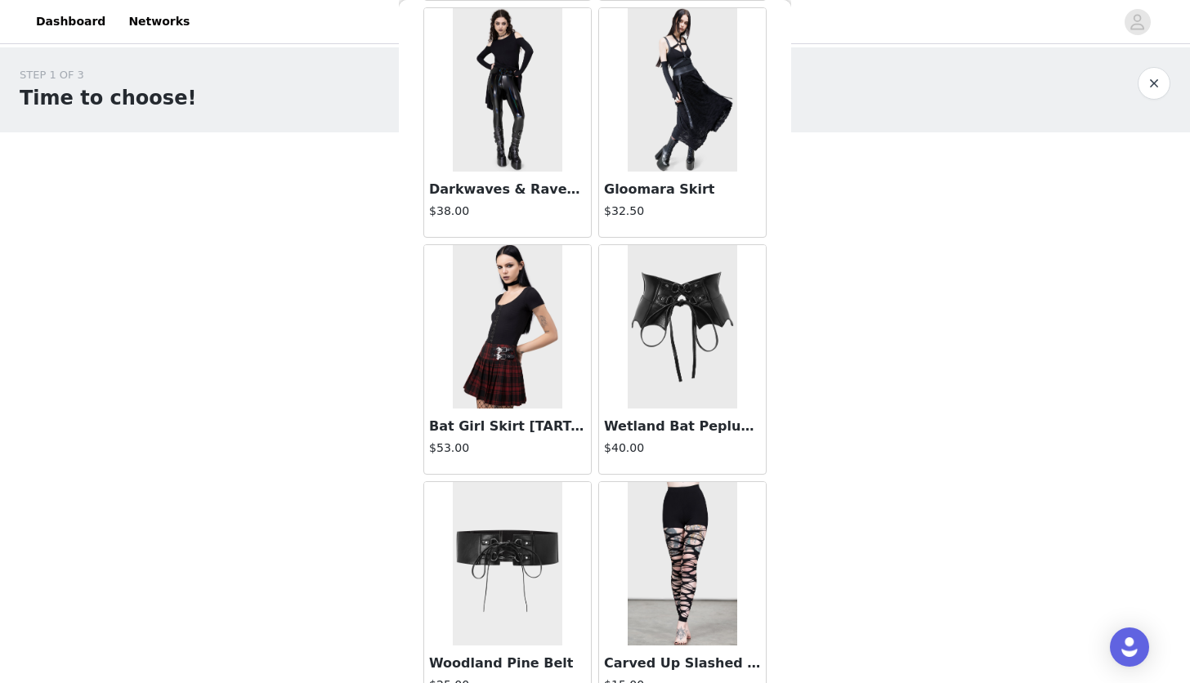
scroll to position [1817, 0]
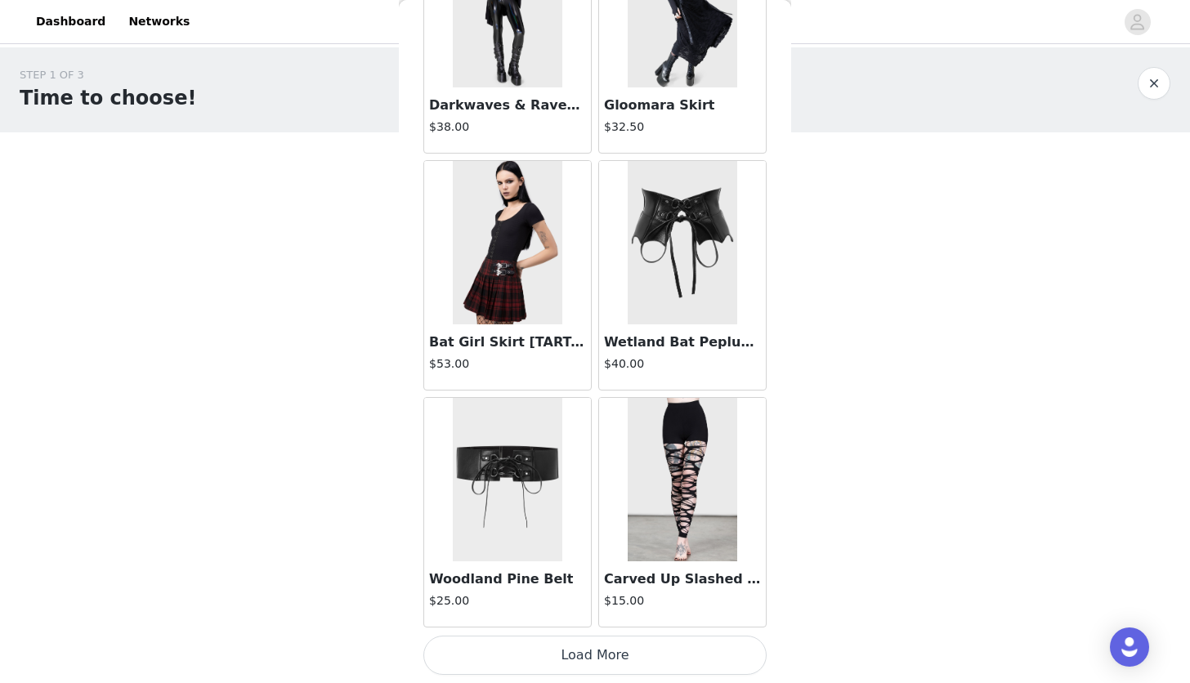
click at [524, 511] on img at bounding box center [507, 479] width 109 height 163
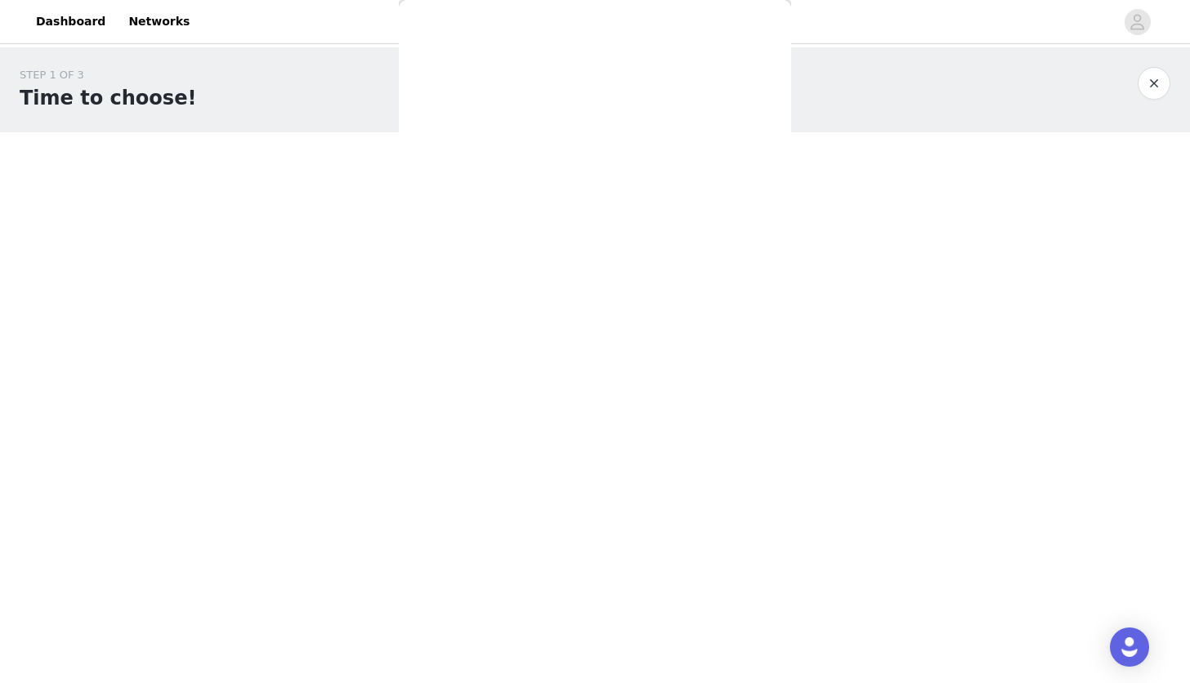
scroll to position [0, 0]
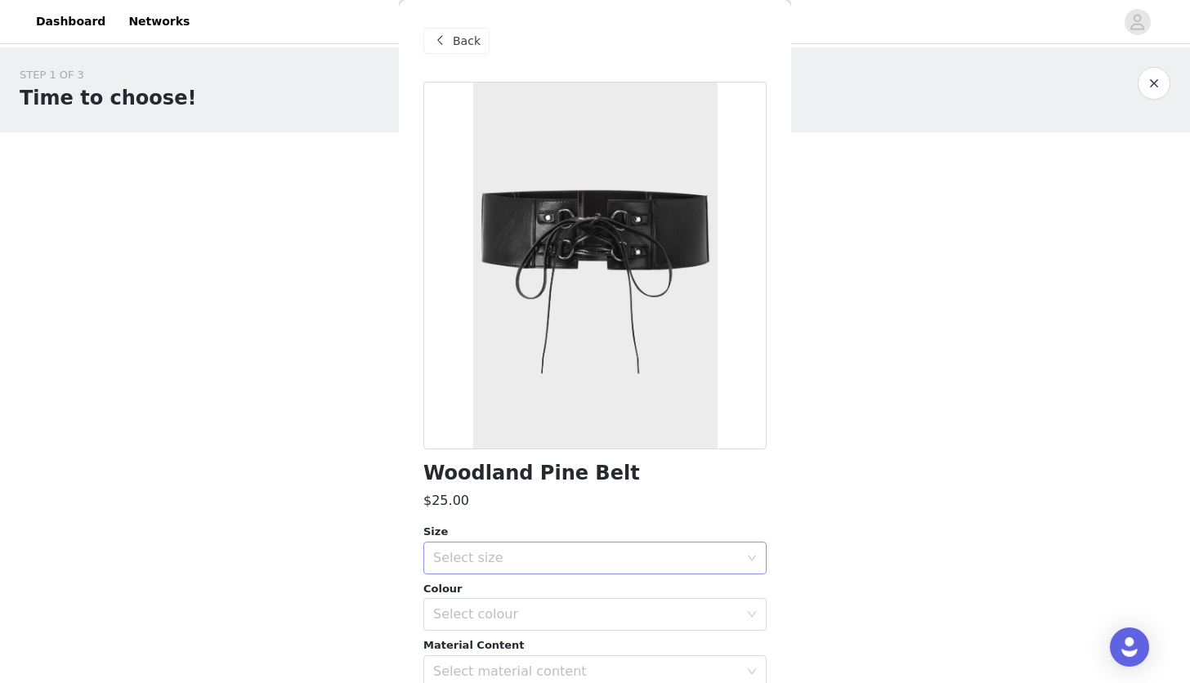
click at [517, 553] on div "Select size" at bounding box center [586, 558] width 306 height 16
click at [507, 623] on li "M-L" at bounding box center [594, 620] width 343 height 26
click at [460, 37] on span "Back" at bounding box center [467, 41] width 28 height 17
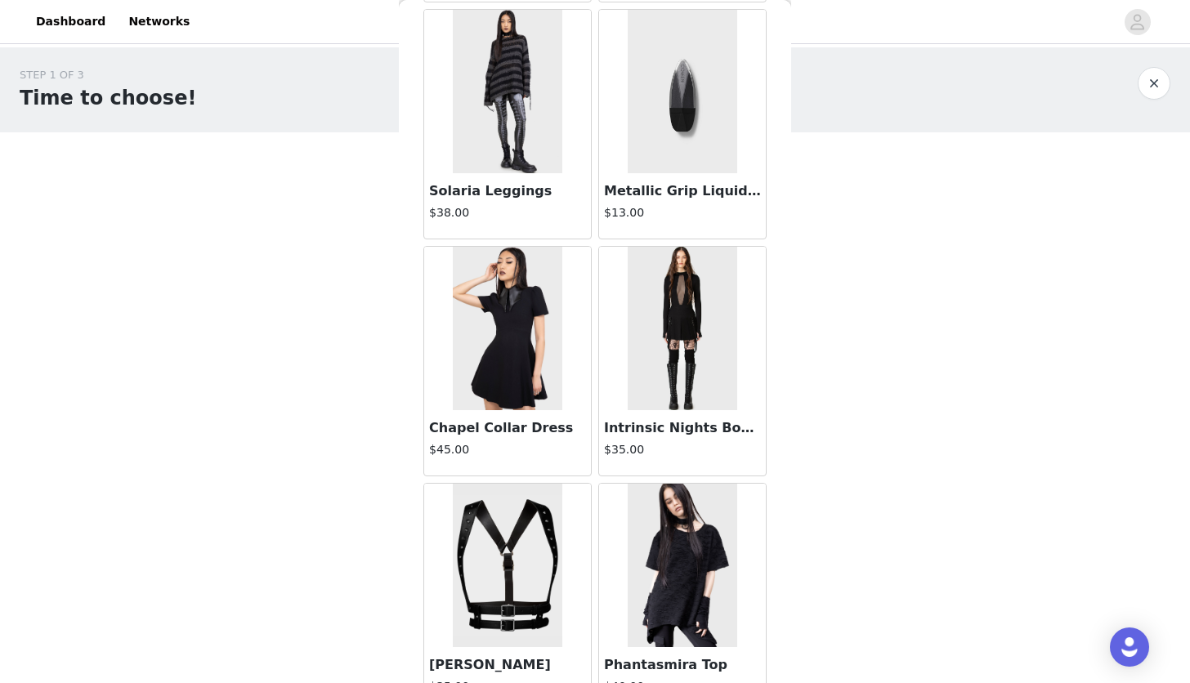
scroll to position [1021, 0]
click at [690, 295] on img at bounding box center [682, 327] width 109 height 163
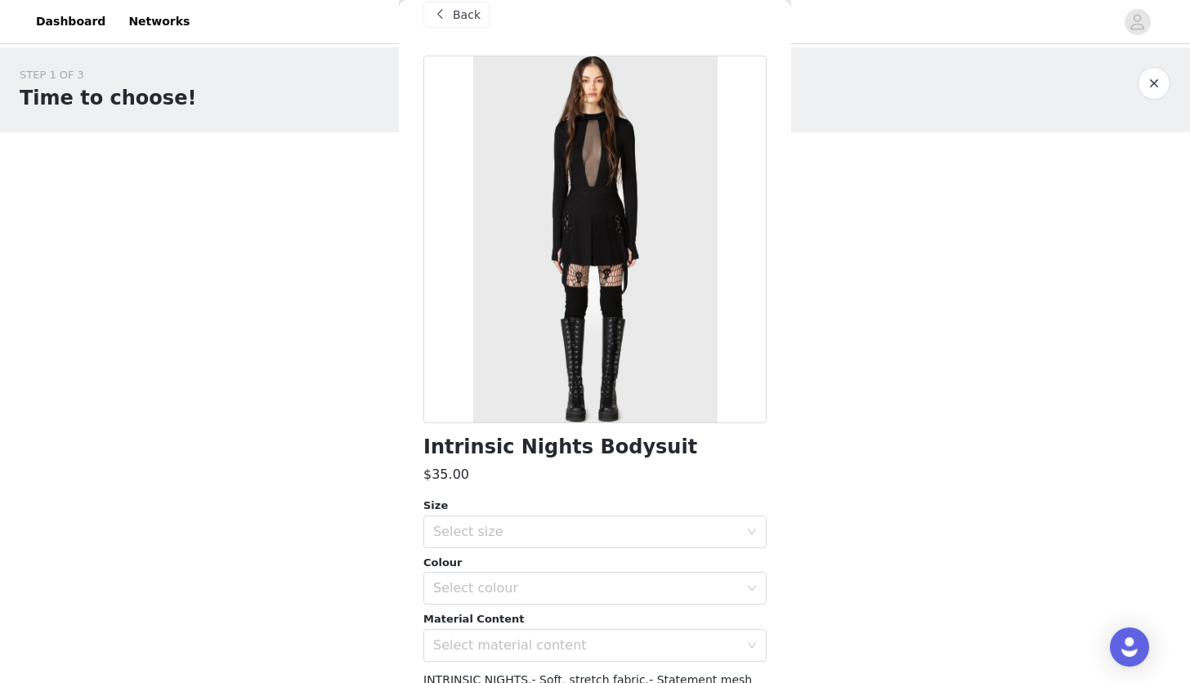
scroll to position [20, 0]
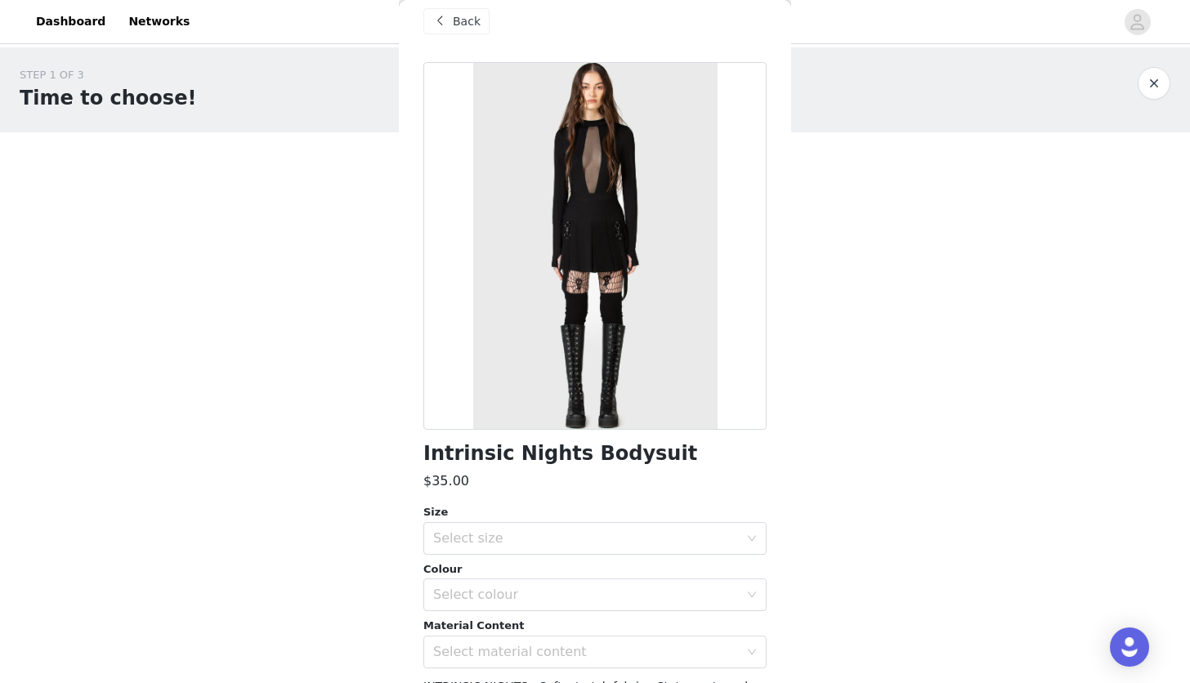
click at [467, 17] on span "Back" at bounding box center [467, 21] width 28 height 17
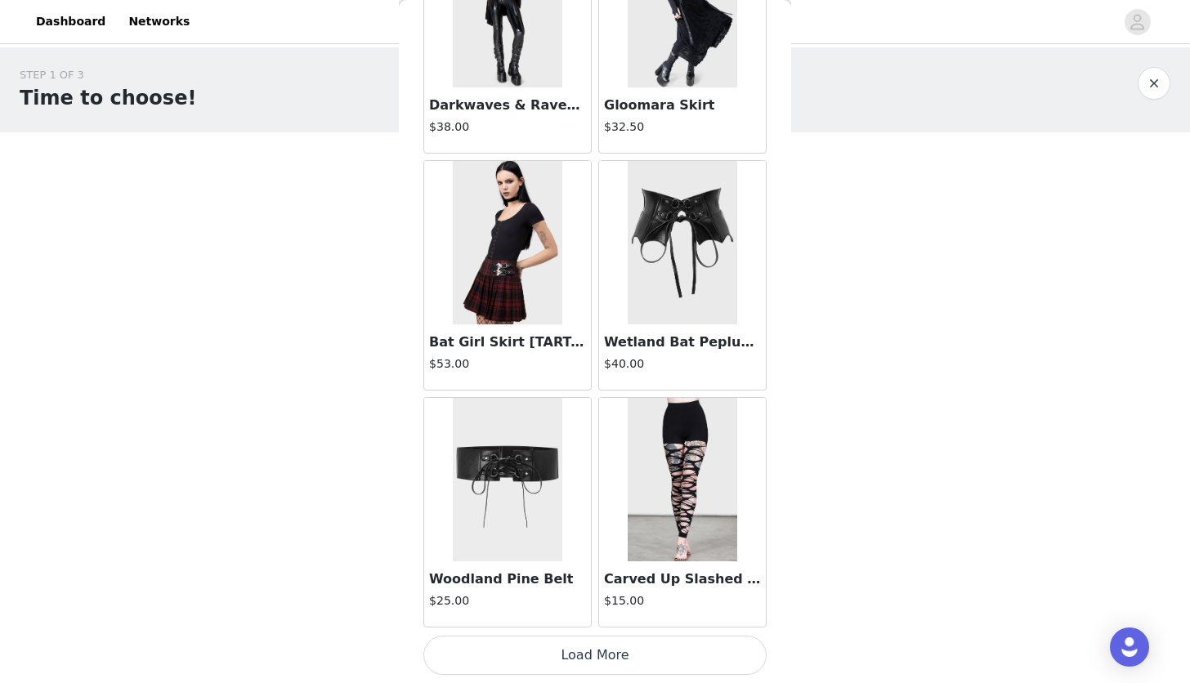
scroll to position [29, 0]
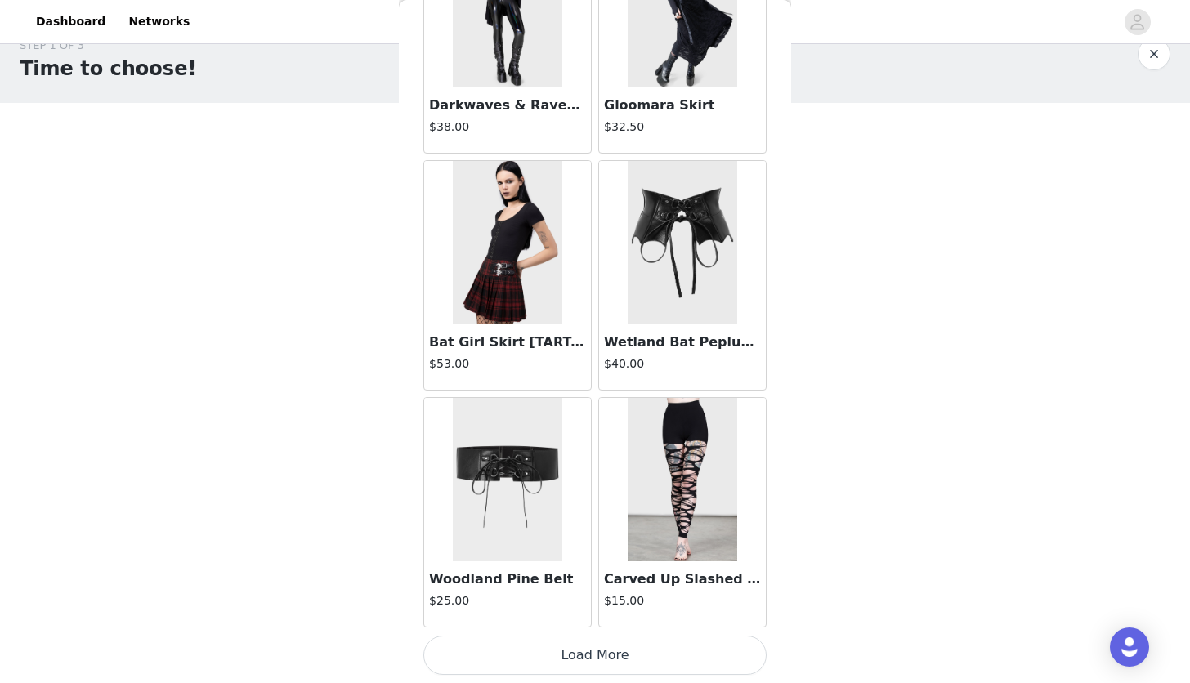
click at [602, 663] on button "Load More" at bounding box center [594, 655] width 343 height 39
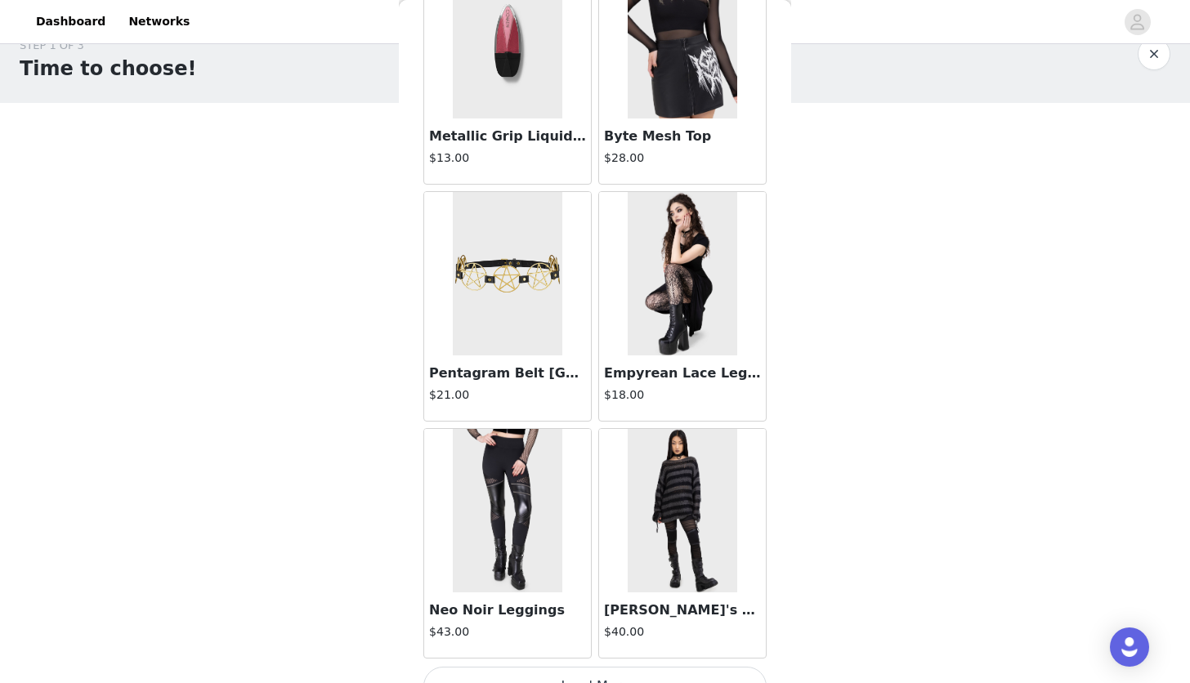
scroll to position [4187, 0]
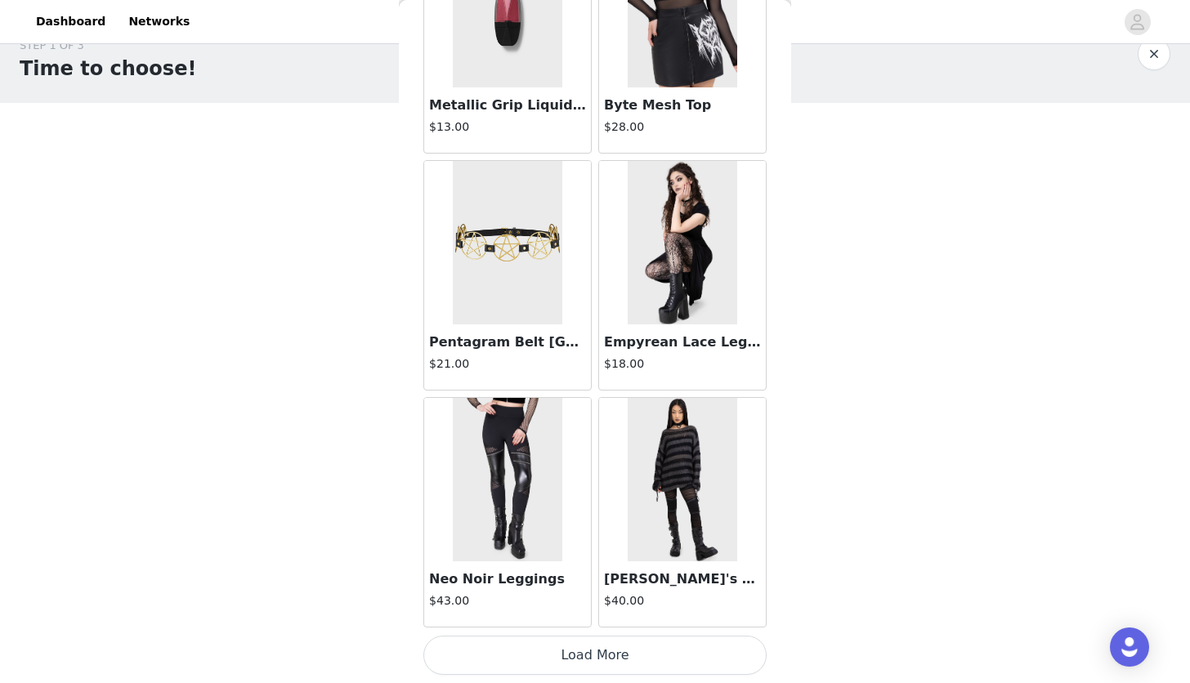
click at [641, 648] on button "Load More" at bounding box center [594, 655] width 343 height 39
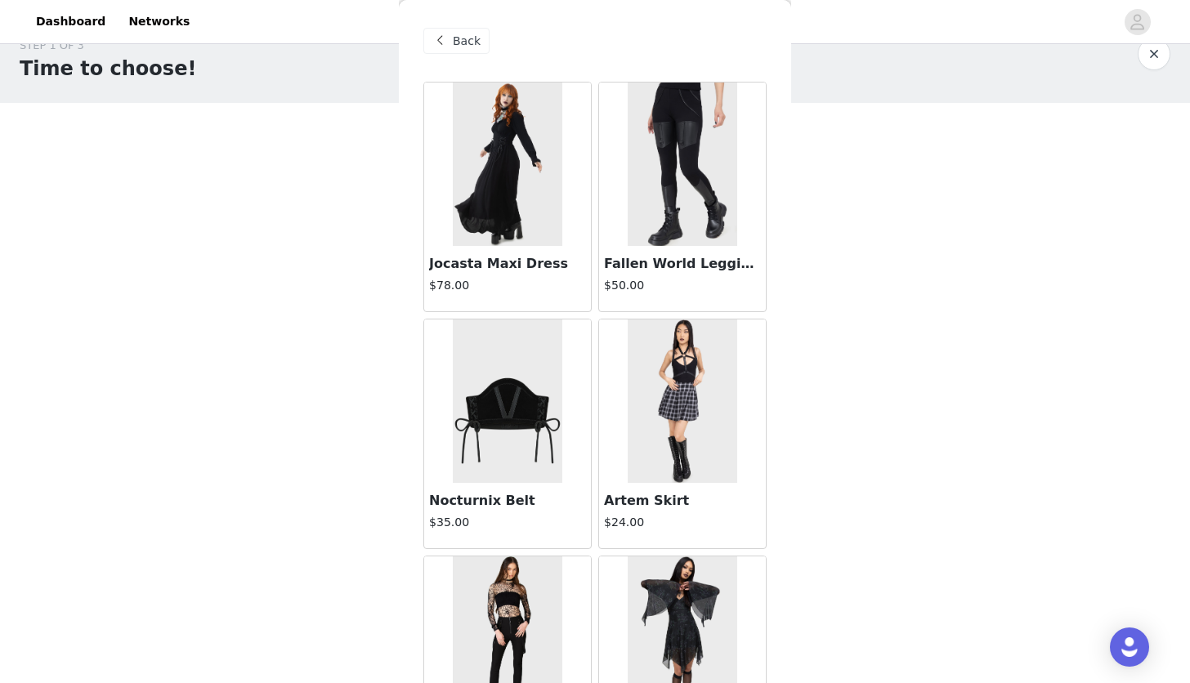
scroll to position [0, 0]
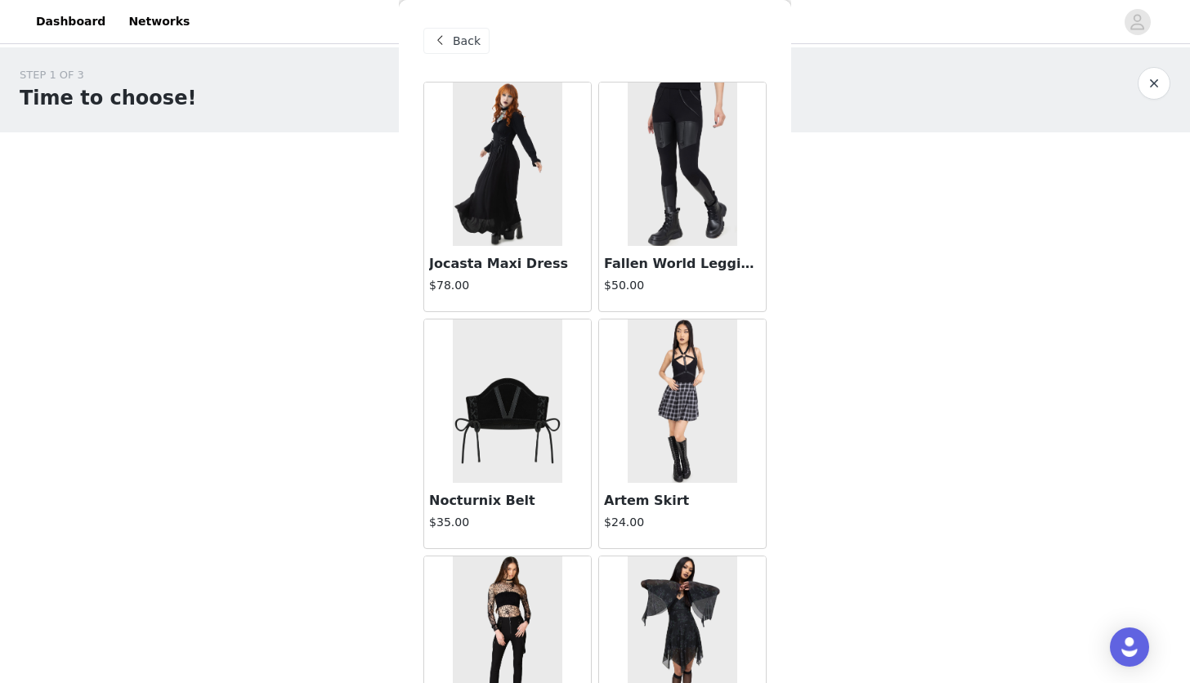
click at [460, 35] on span "Back" at bounding box center [467, 41] width 28 height 17
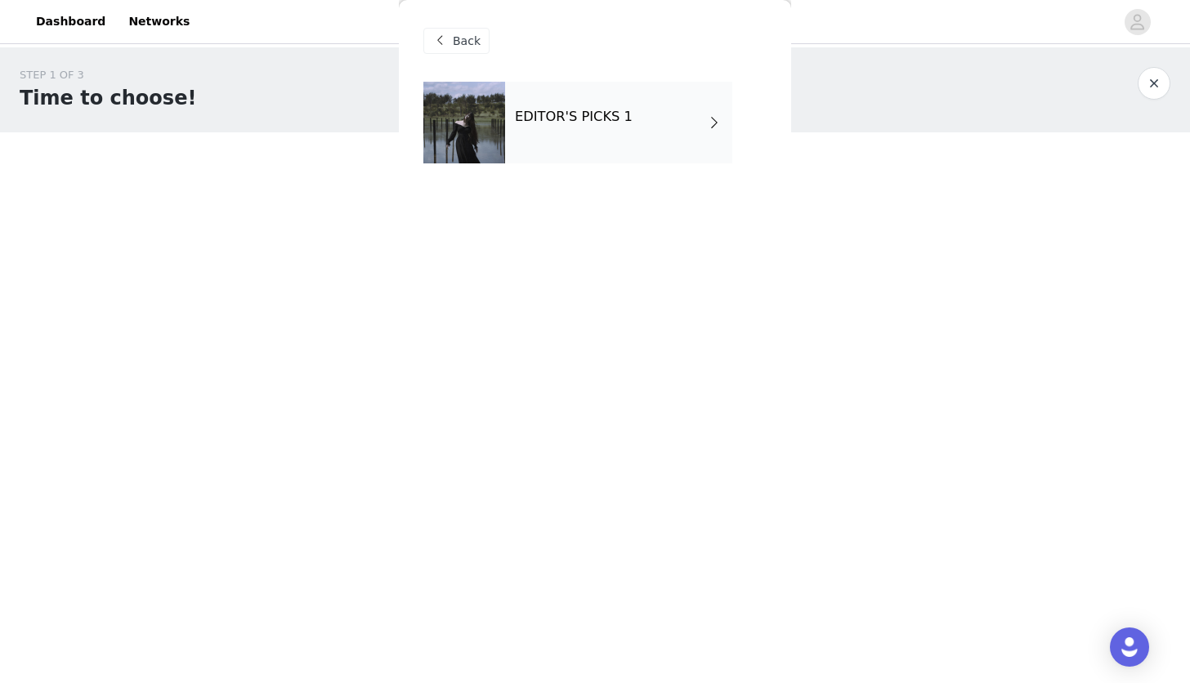
click at [543, 124] on h4 "EDITOR'S PICKS 1" at bounding box center [574, 116] width 118 height 15
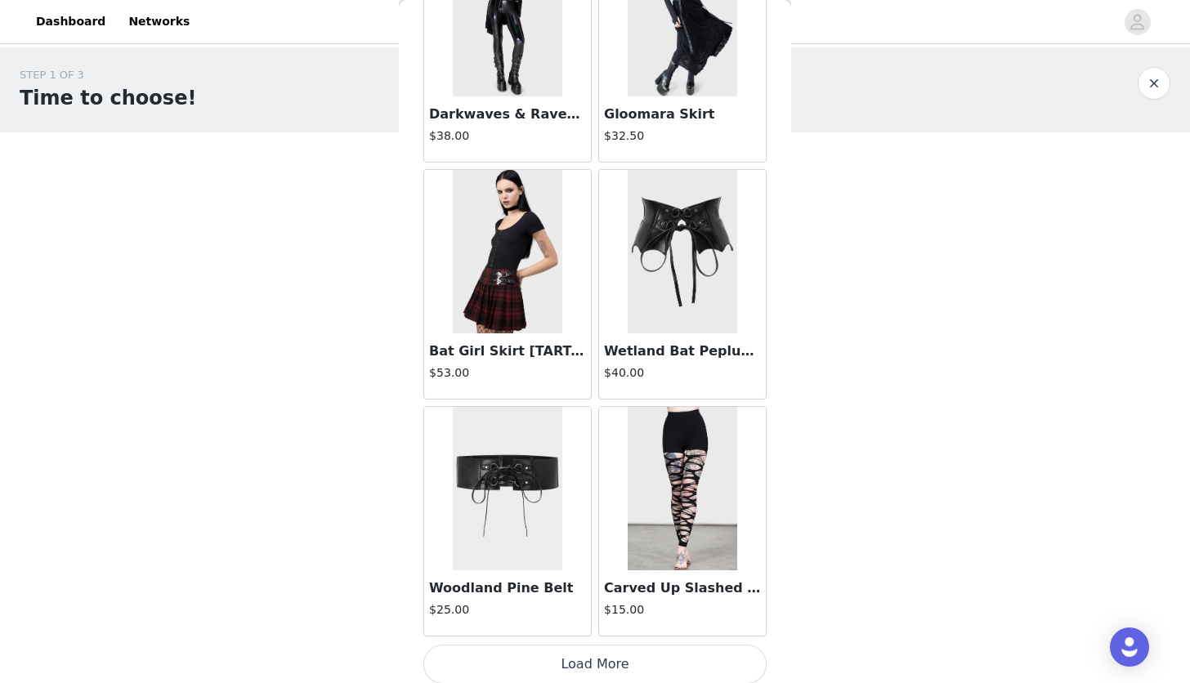
scroll to position [1817, 0]
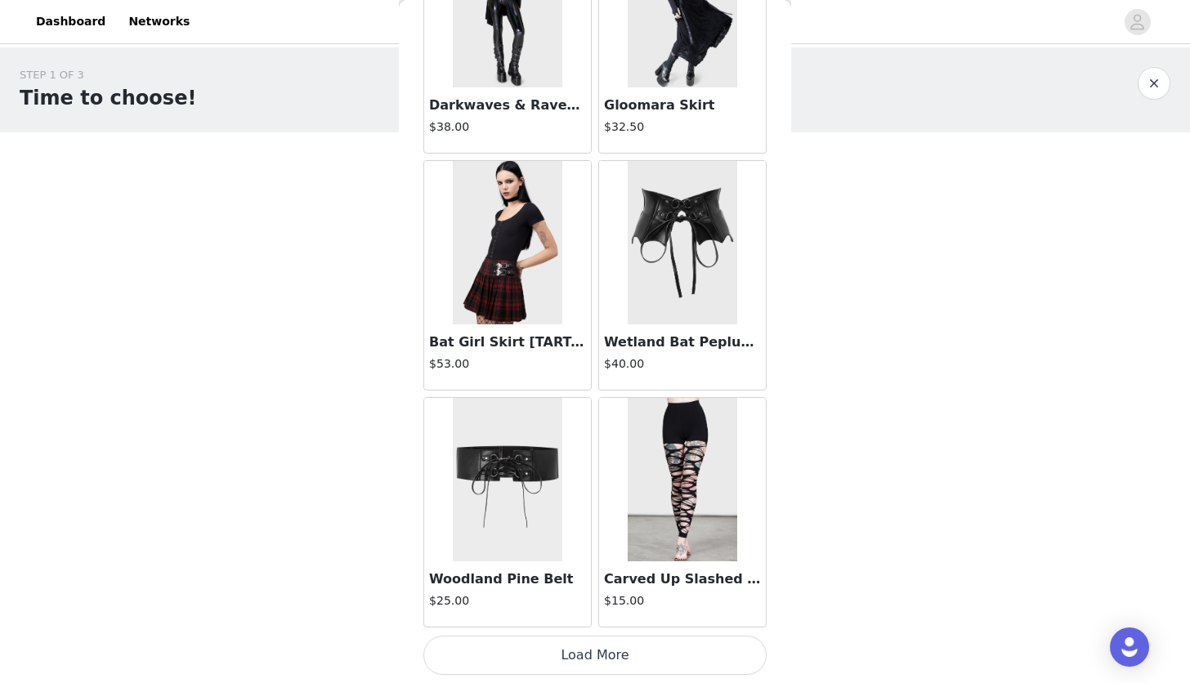
click at [624, 647] on button "Load More" at bounding box center [594, 655] width 343 height 39
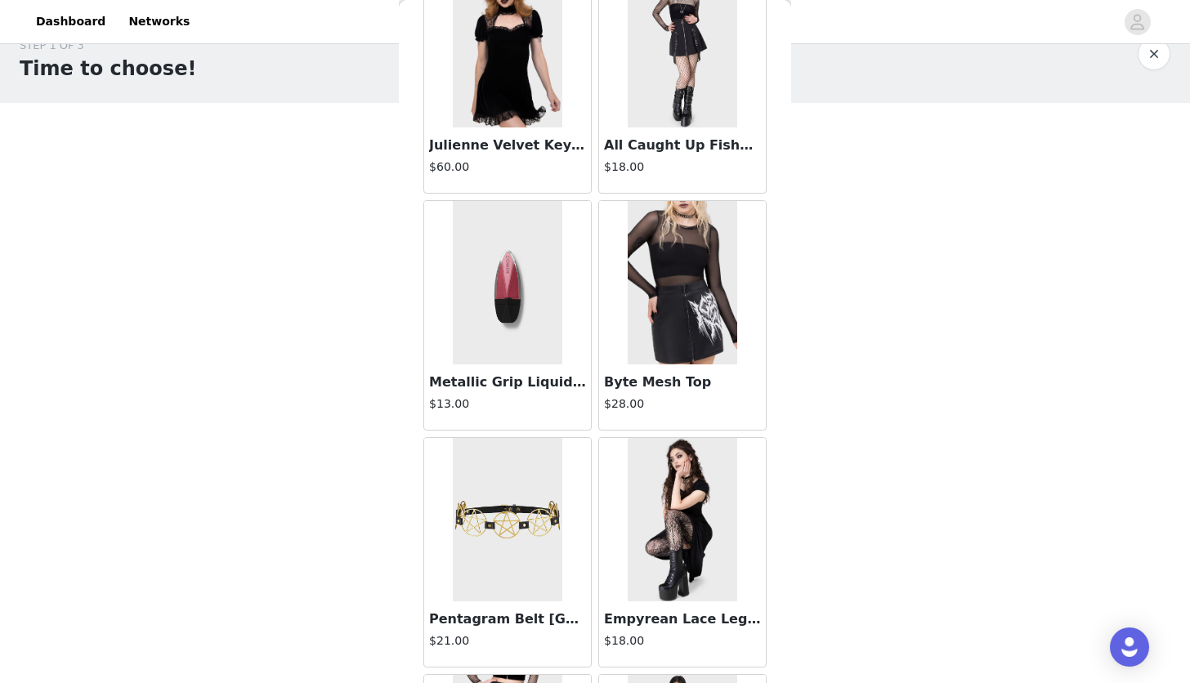
scroll to position [4187, 0]
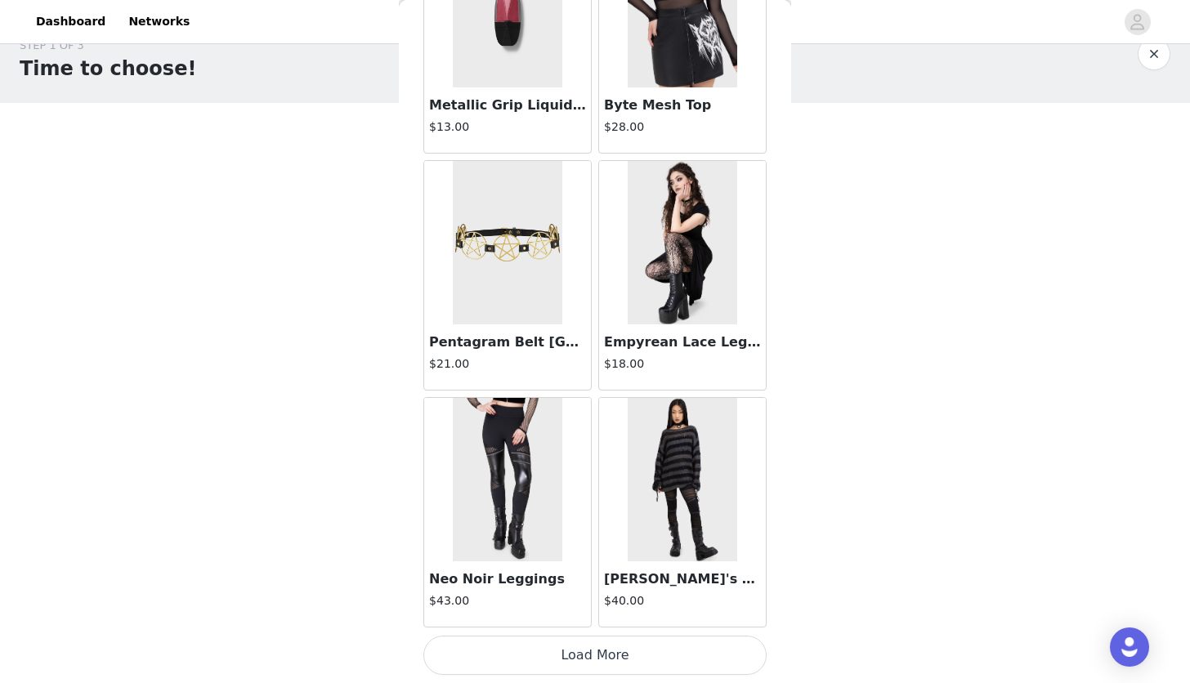
click at [610, 652] on button "Load More" at bounding box center [594, 655] width 343 height 39
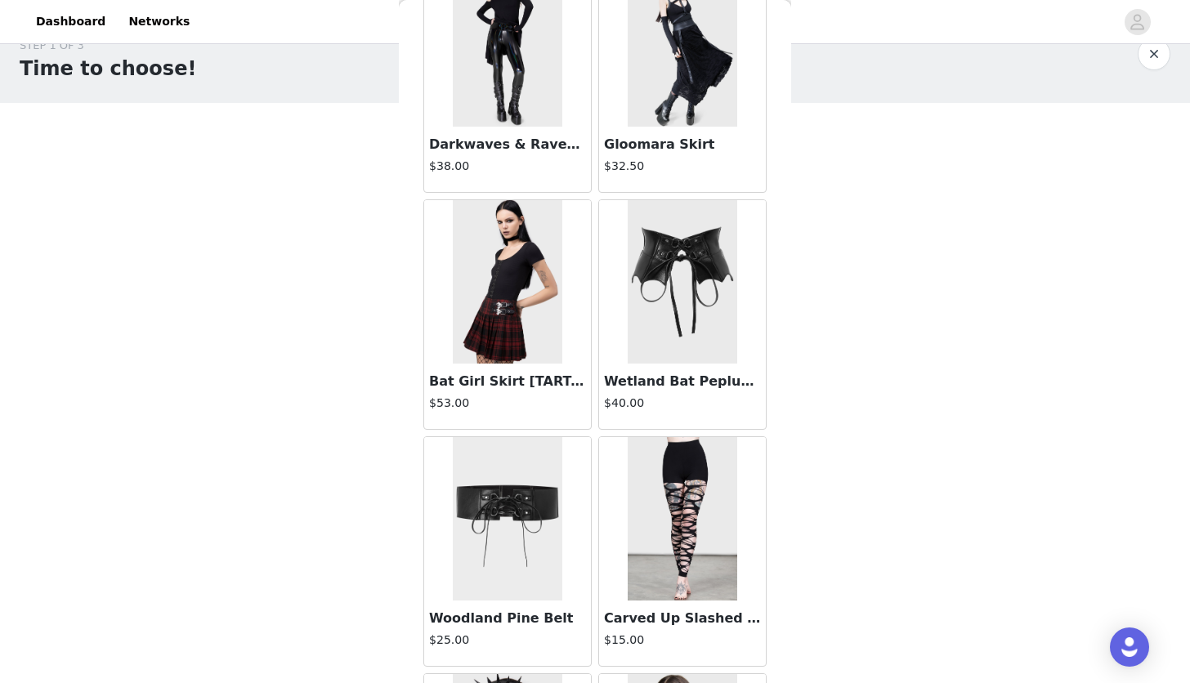
scroll to position [1807, 0]
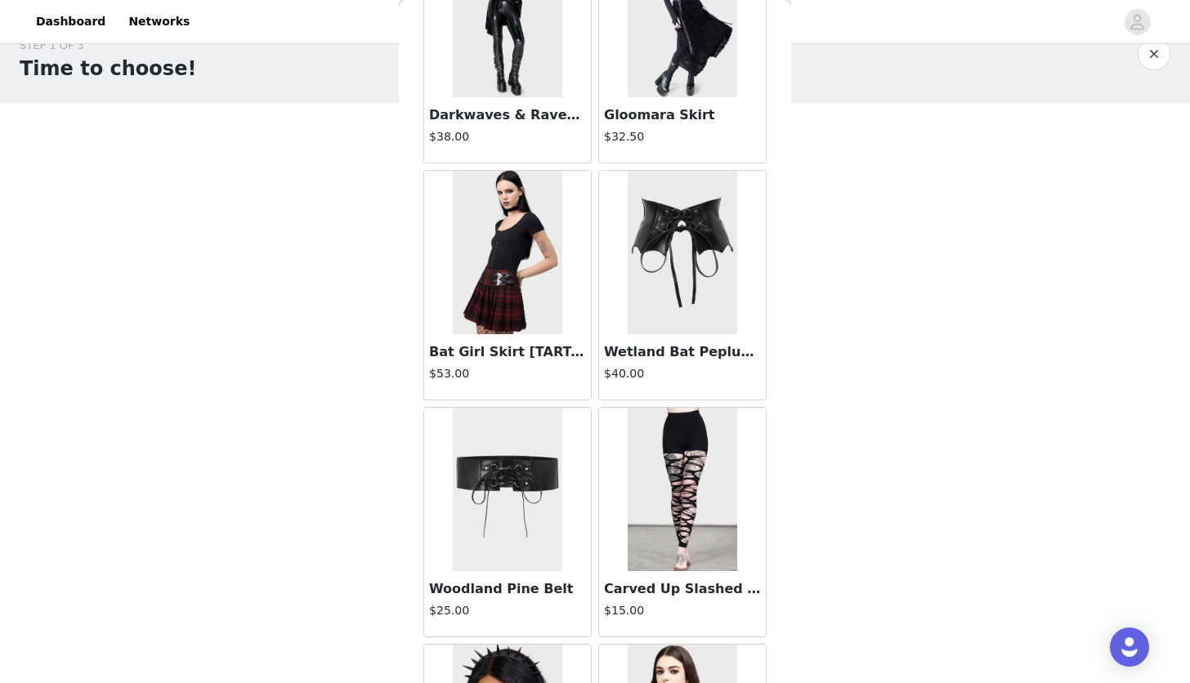
click at [507, 485] on img at bounding box center [507, 489] width 109 height 163
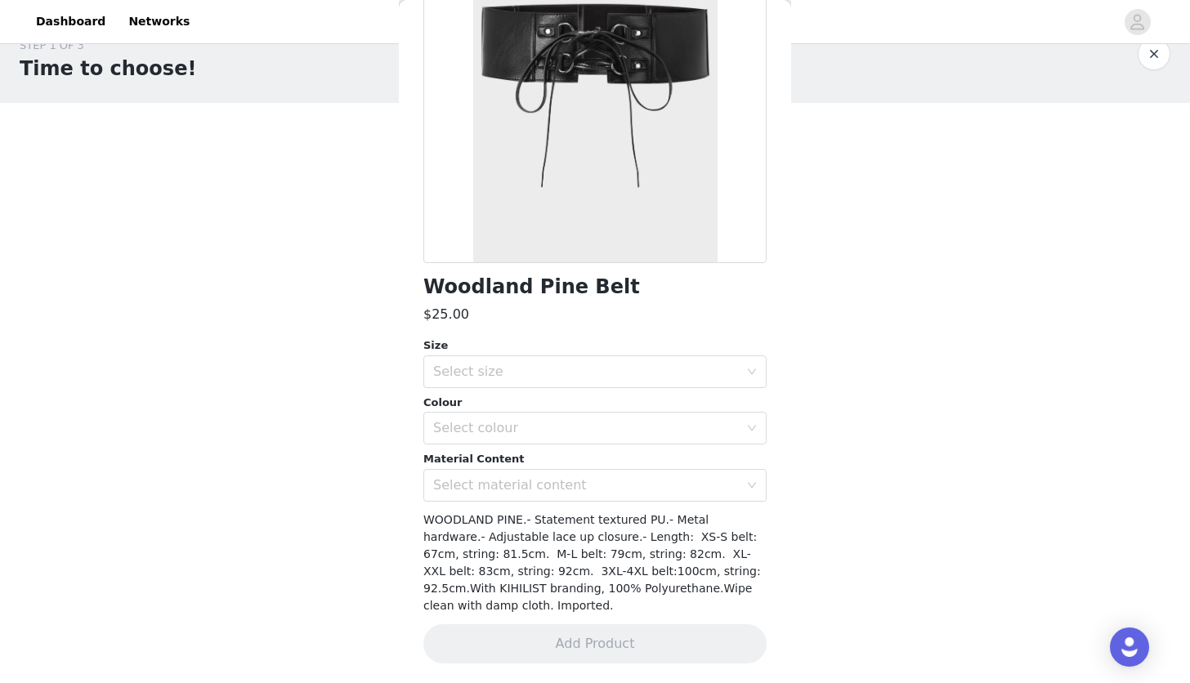
scroll to position [185, 0]
click at [522, 377] on div "Select size" at bounding box center [586, 372] width 306 height 16
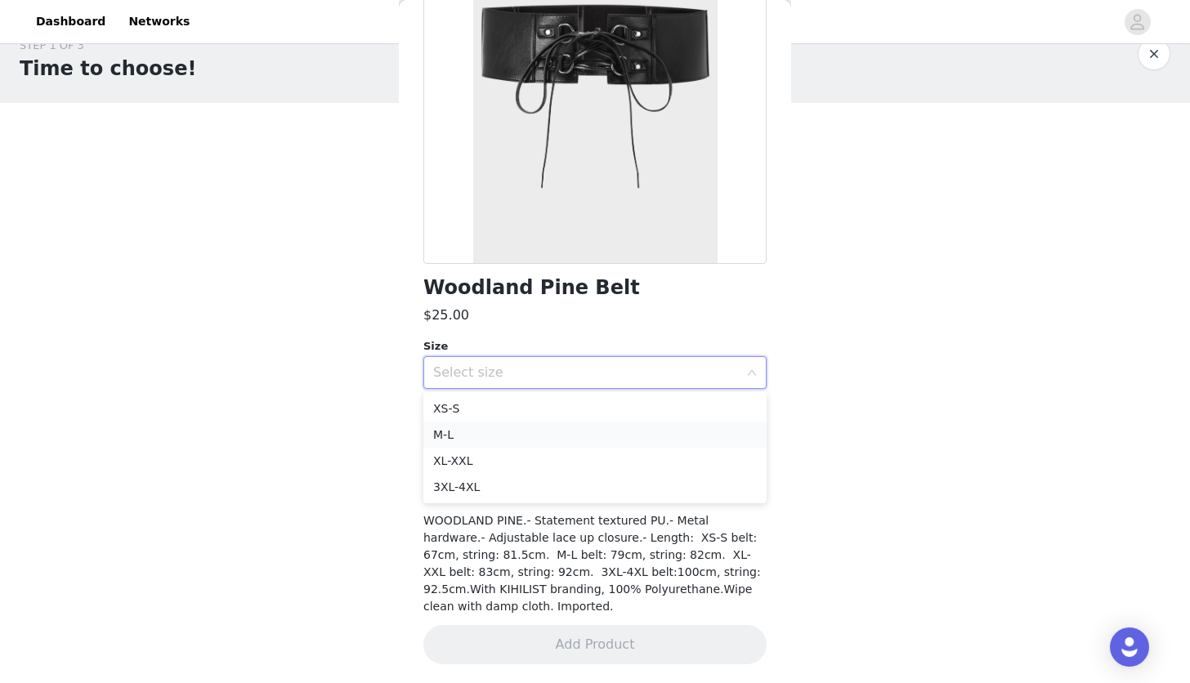
click at [529, 429] on li "M-L" at bounding box center [594, 435] width 343 height 26
click at [506, 440] on div "Select colour" at bounding box center [589, 428] width 313 height 31
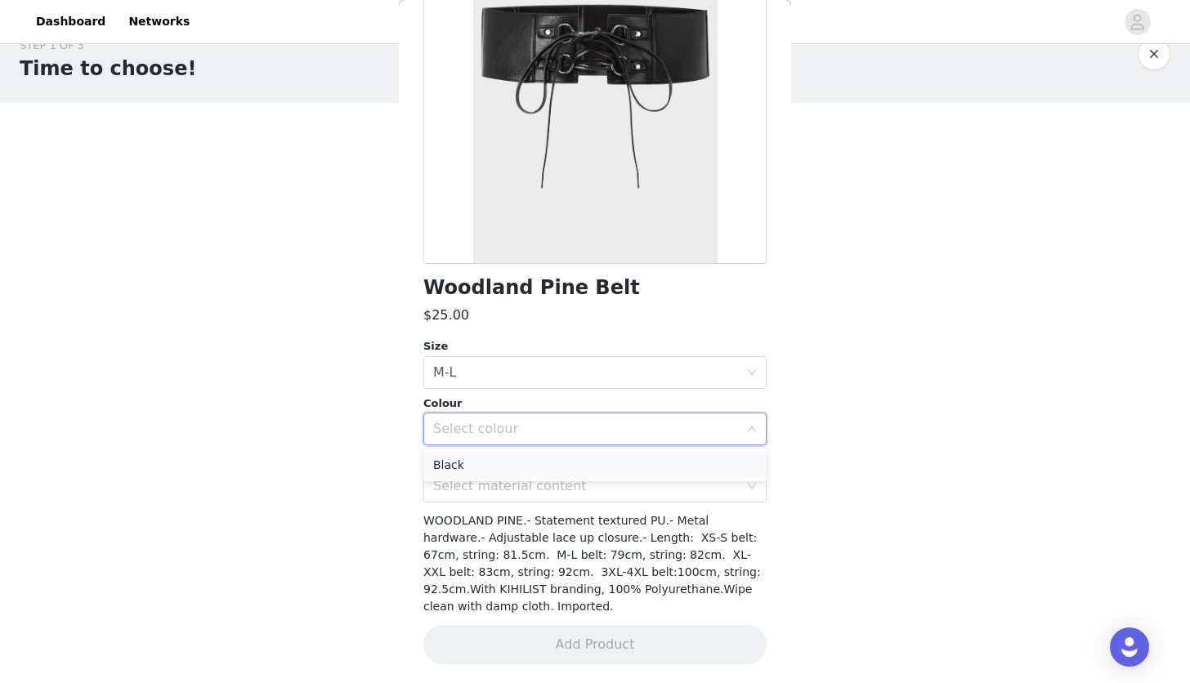
click at [477, 463] on li "Black" at bounding box center [594, 465] width 343 height 26
click at [472, 480] on div "Select material content" at bounding box center [586, 486] width 306 height 16
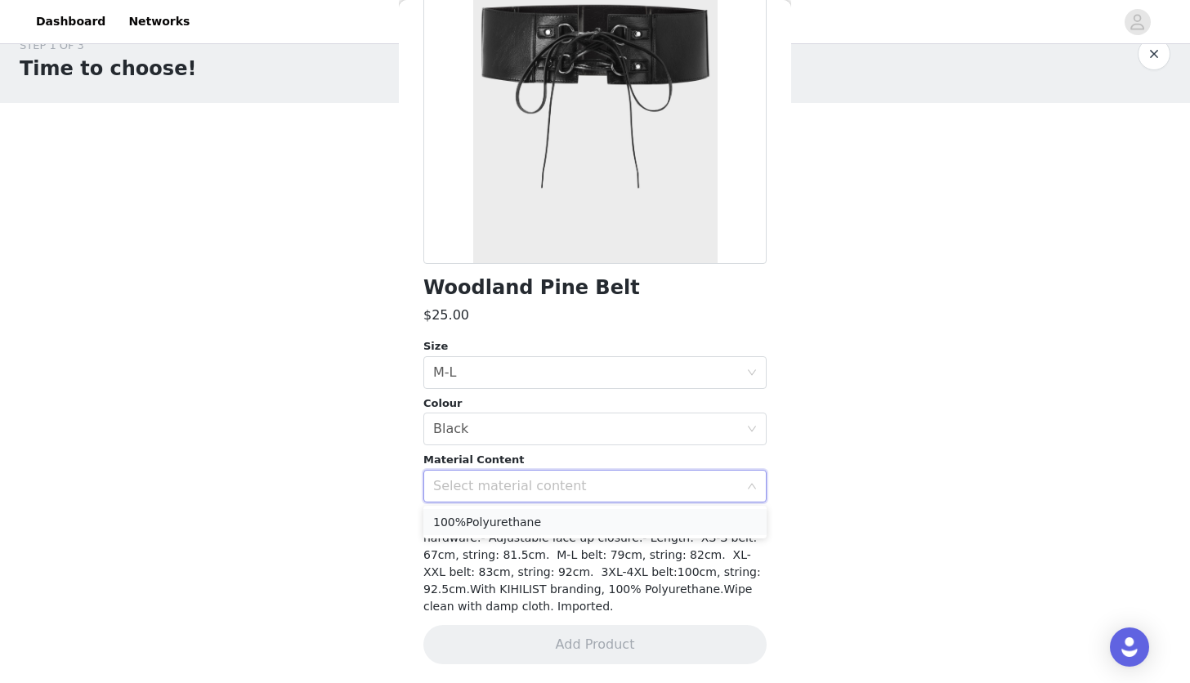
click at [484, 524] on li "100%Polyurethane" at bounding box center [594, 522] width 343 height 26
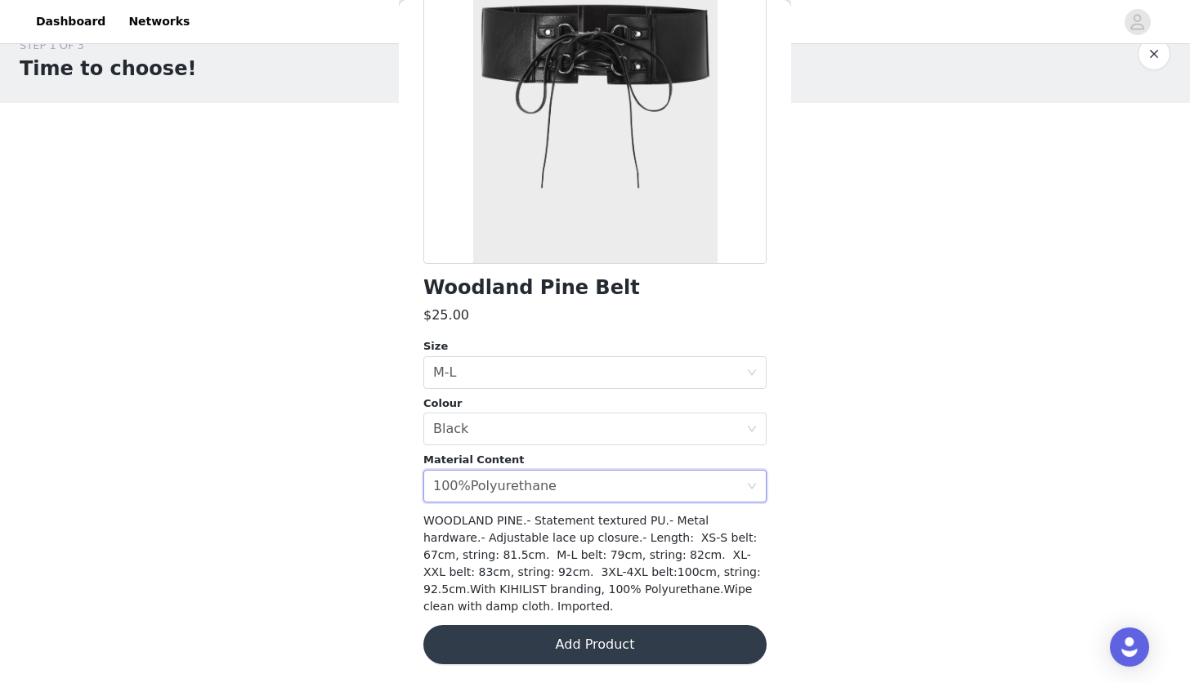
scroll to position [0, 0]
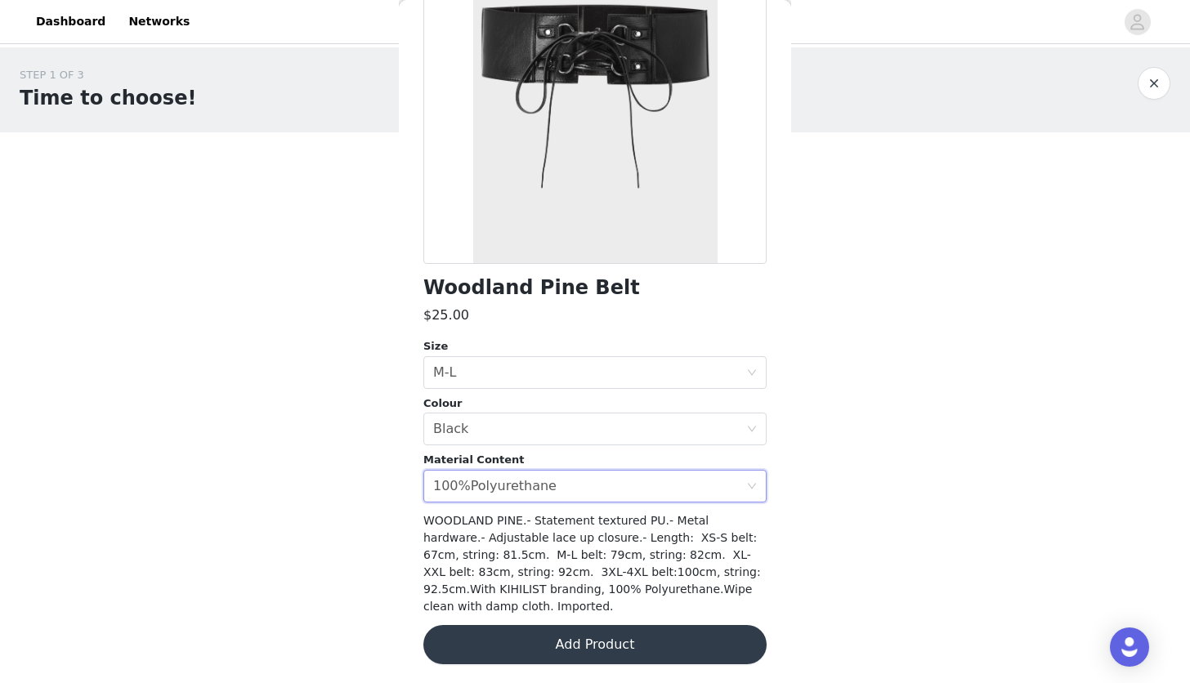
click at [342, 525] on div "STEP 1 OF 3 Time to choose! You will receive 3 products. 2/3 Selected Intrinsic…" at bounding box center [595, 321] width 1190 height 548
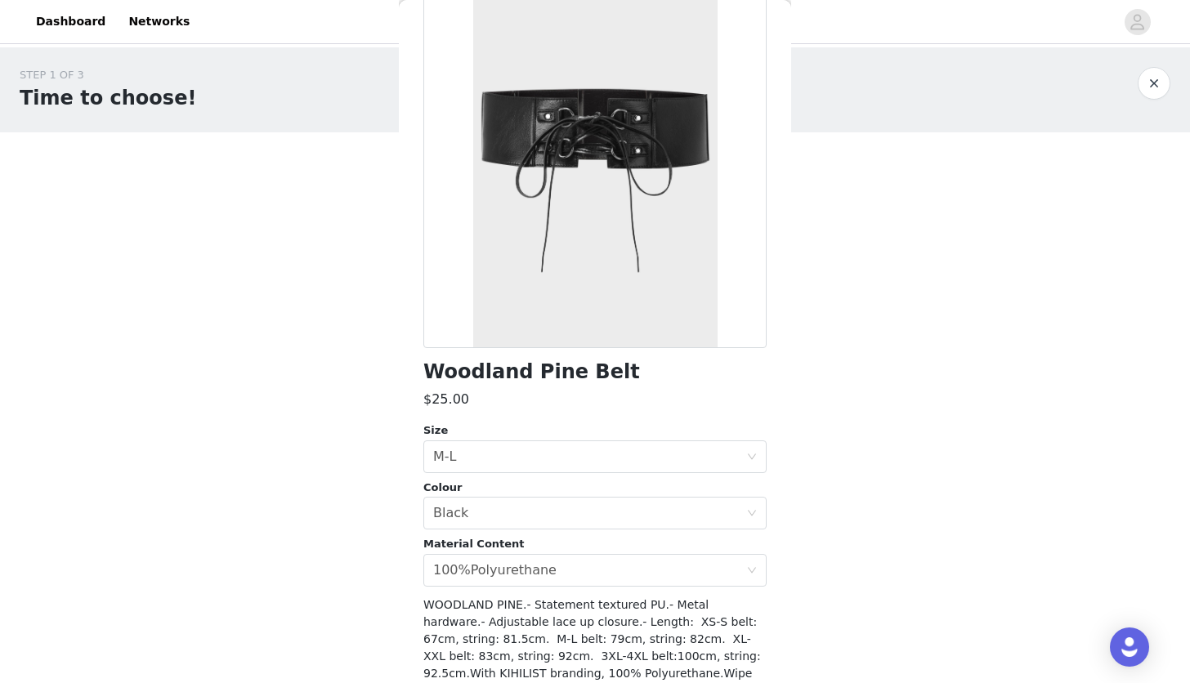
scroll to position [86, 0]
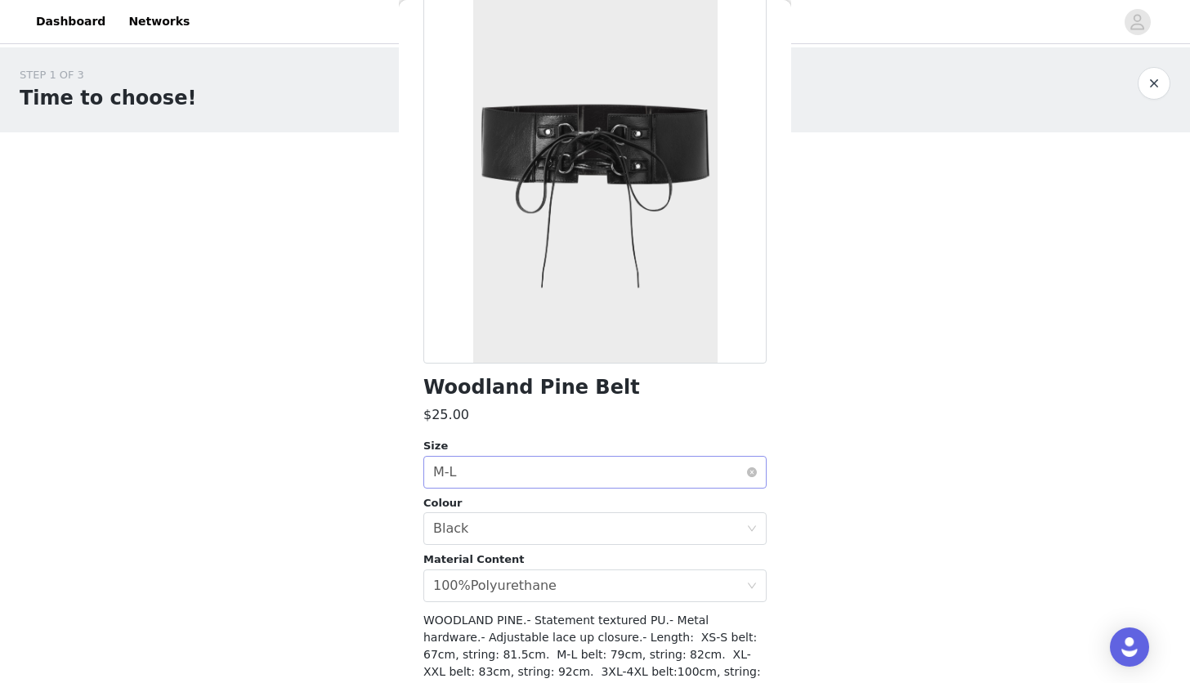
click at [507, 471] on div "Select size M-L" at bounding box center [589, 472] width 313 height 31
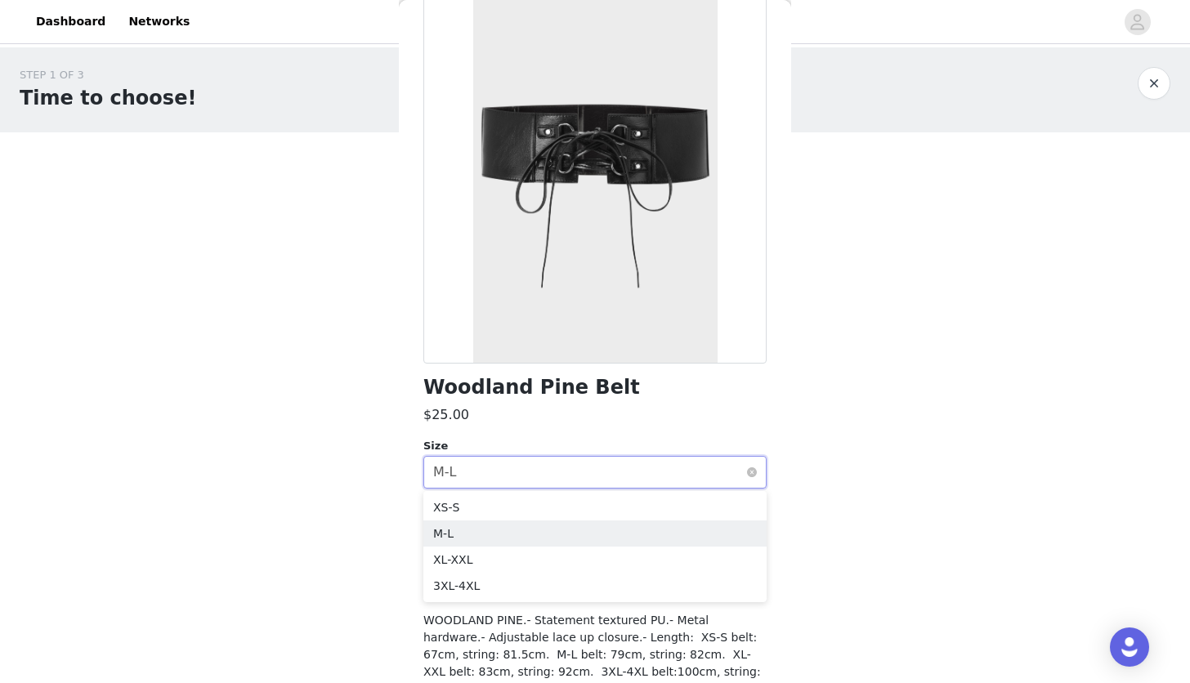
click at [507, 471] on div "Select size M-L" at bounding box center [589, 472] width 313 height 31
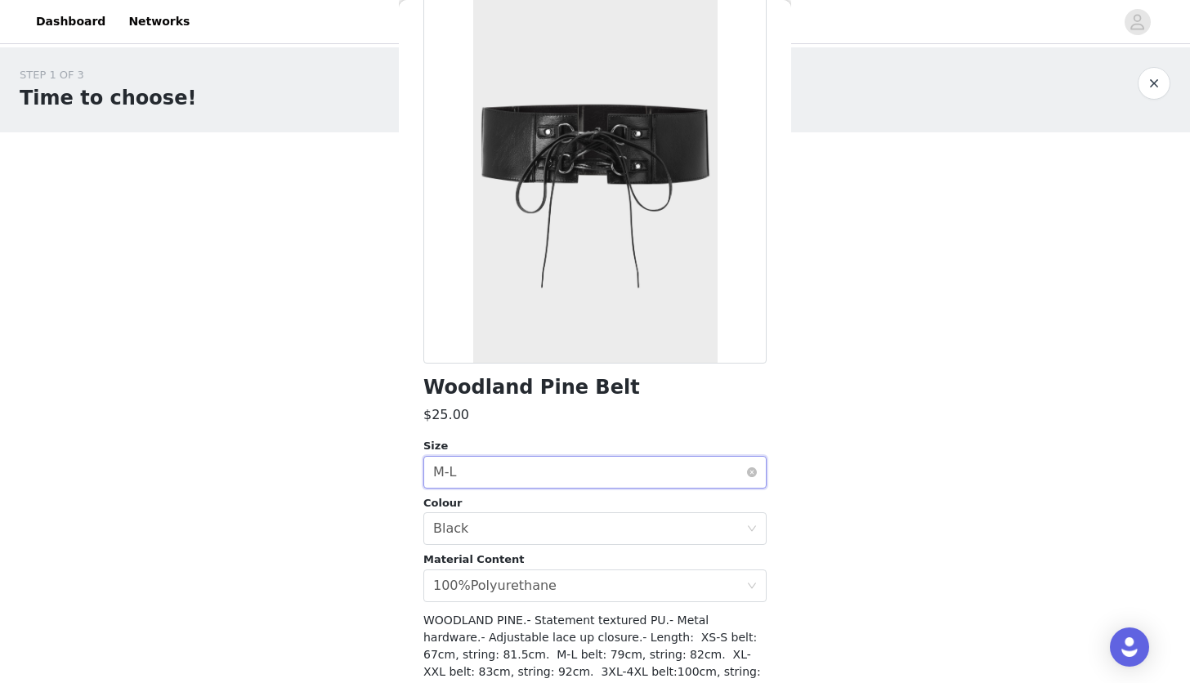
click at [507, 471] on div "Select size M-L" at bounding box center [589, 472] width 313 height 31
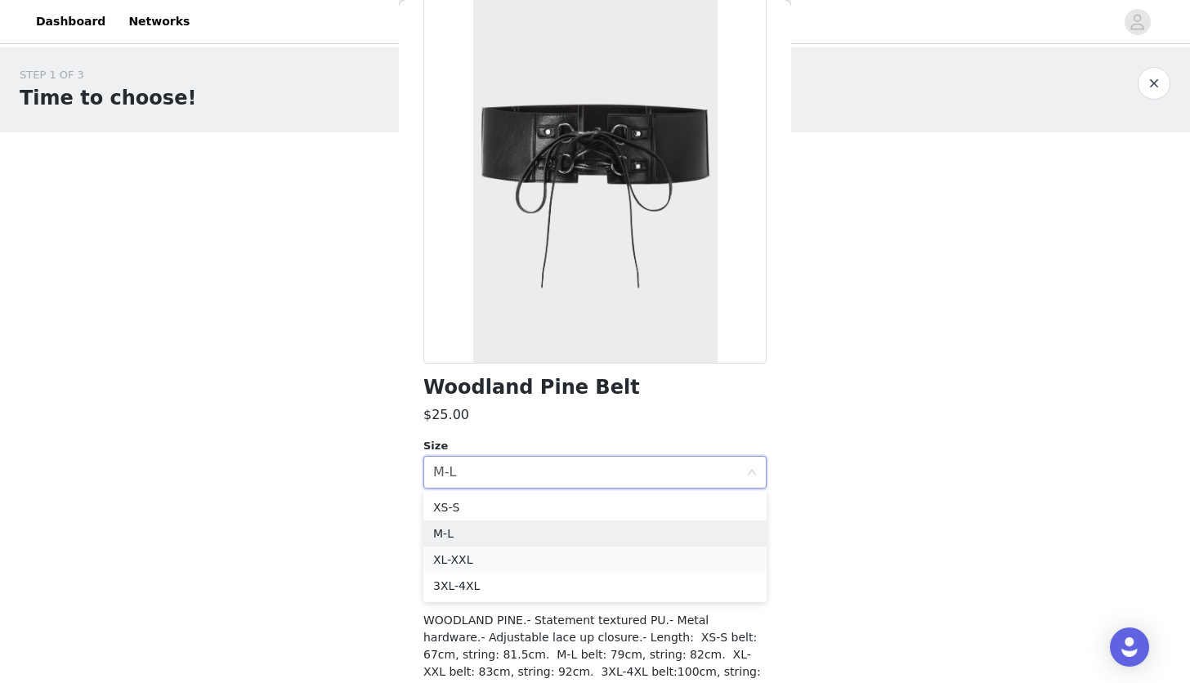
click at [491, 556] on li "XL-XXL" at bounding box center [594, 560] width 343 height 26
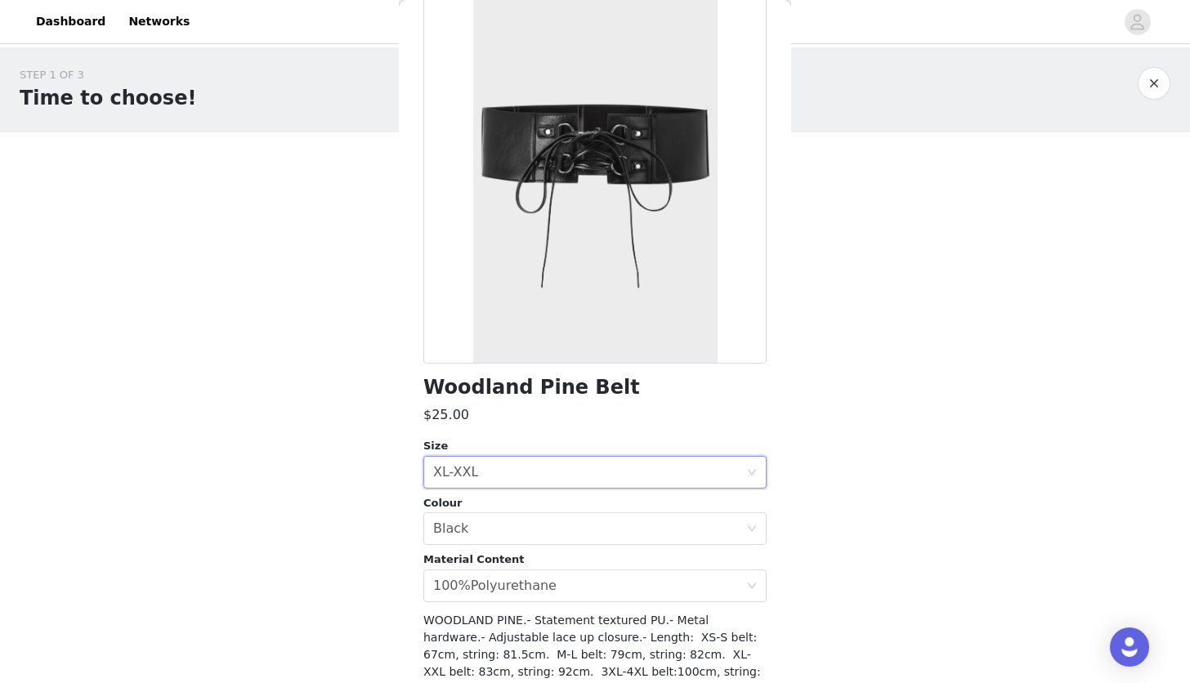
click at [917, 383] on div "STEP 1 OF 3 Time to choose! You will receive 3 products. 2/3 Selected Intrinsic…" at bounding box center [595, 321] width 1190 height 548
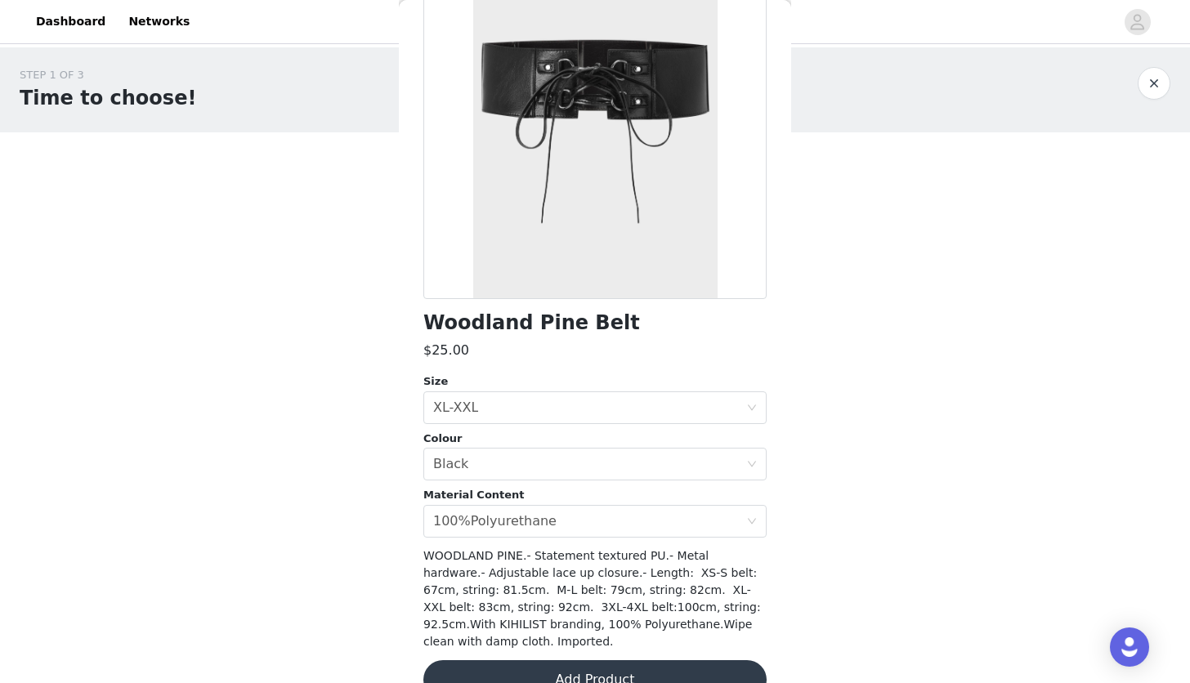
scroll to position [185, 0]
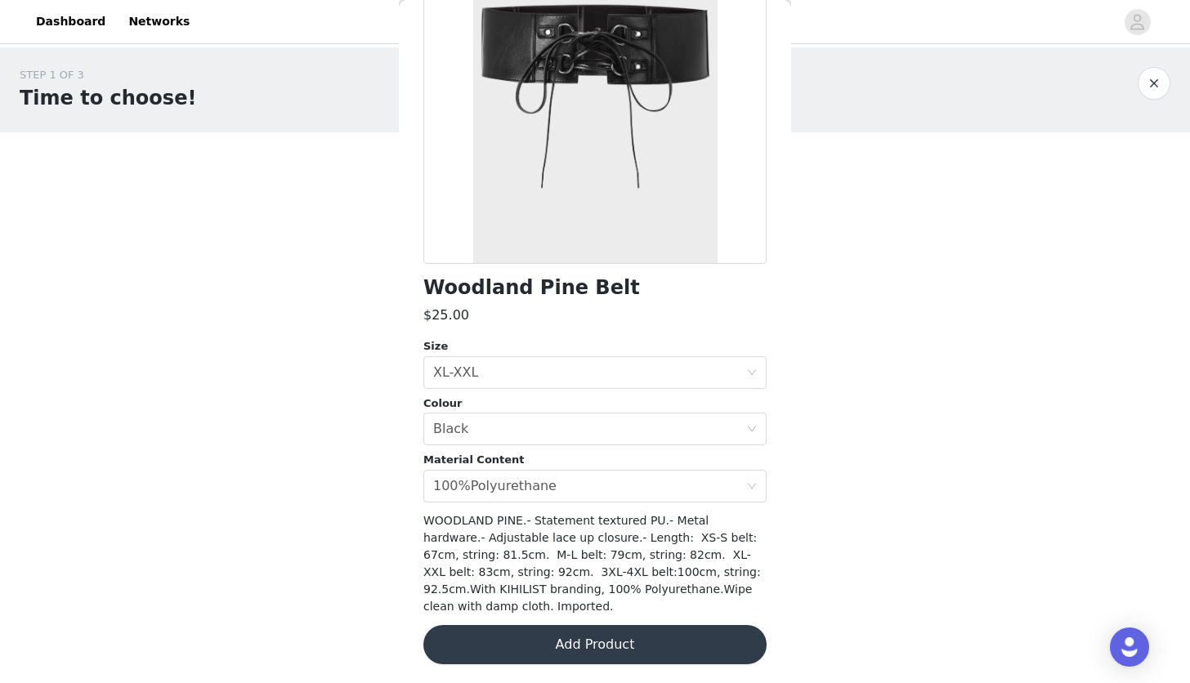
click at [613, 637] on button "Add Product" at bounding box center [594, 644] width 343 height 39
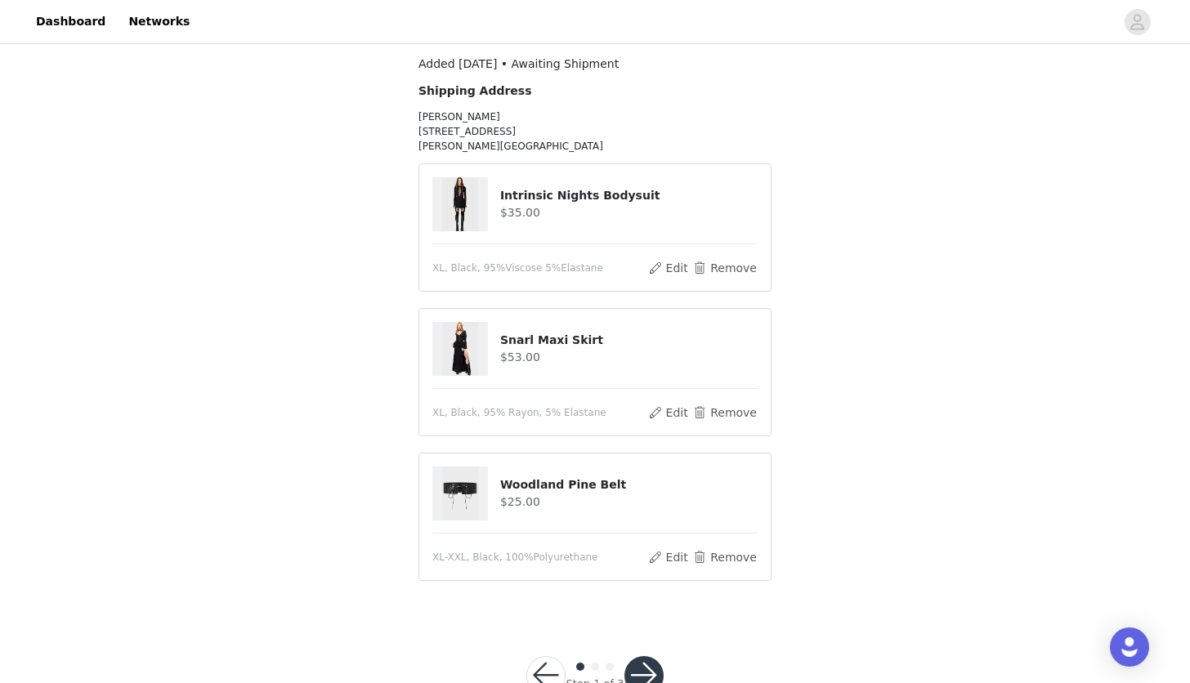
scroll to position [176, 0]
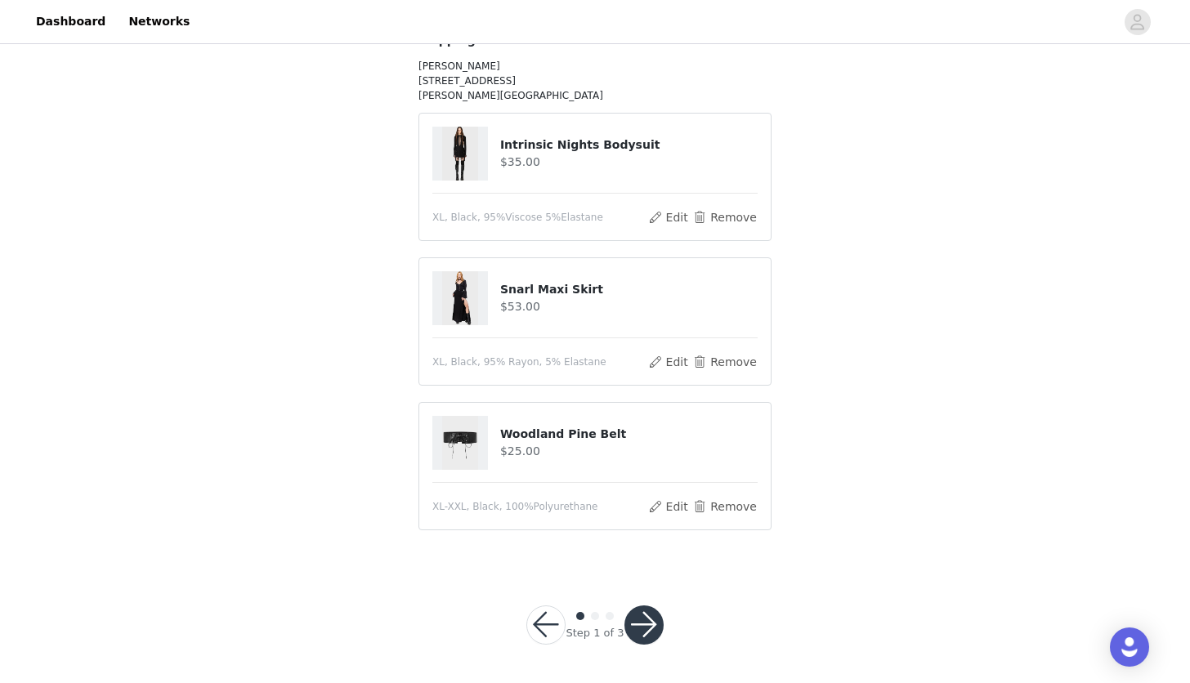
click at [642, 623] on button "button" at bounding box center [643, 624] width 39 height 39
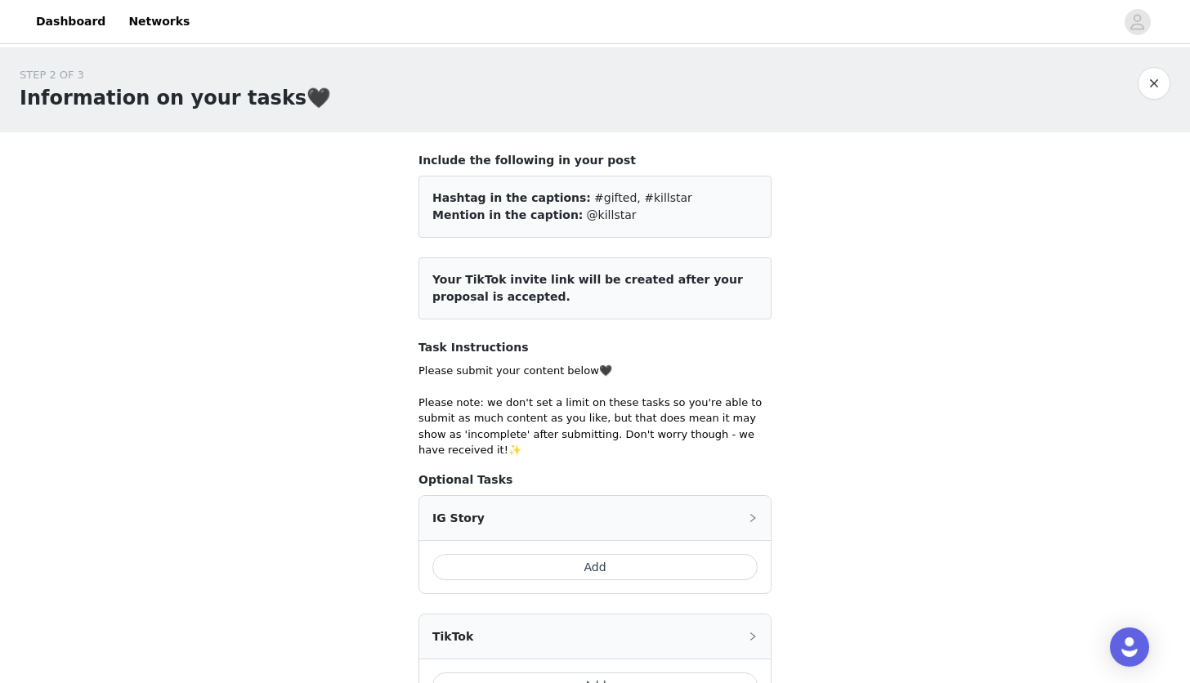
click at [585, 565] on button "Add" at bounding box center [594, 567] width 325 height 26
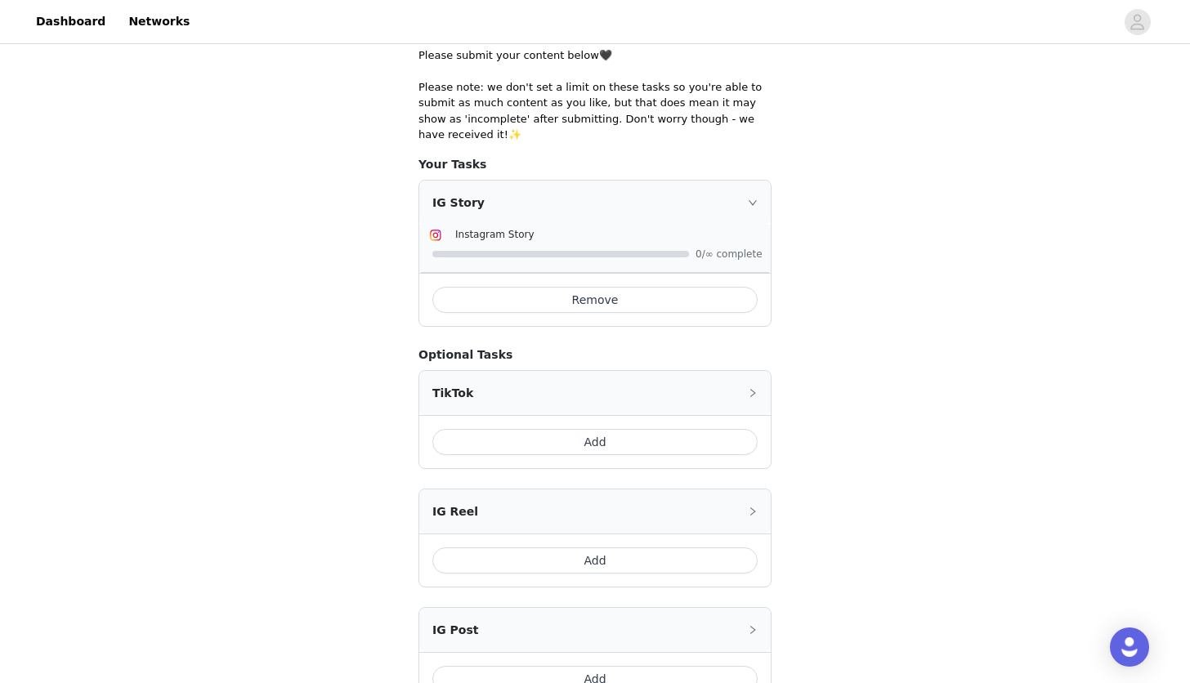
scroll to position [319, 0]
click at [610, 563] on button "Add" at bounding box center [594, 557] width 325 height 26
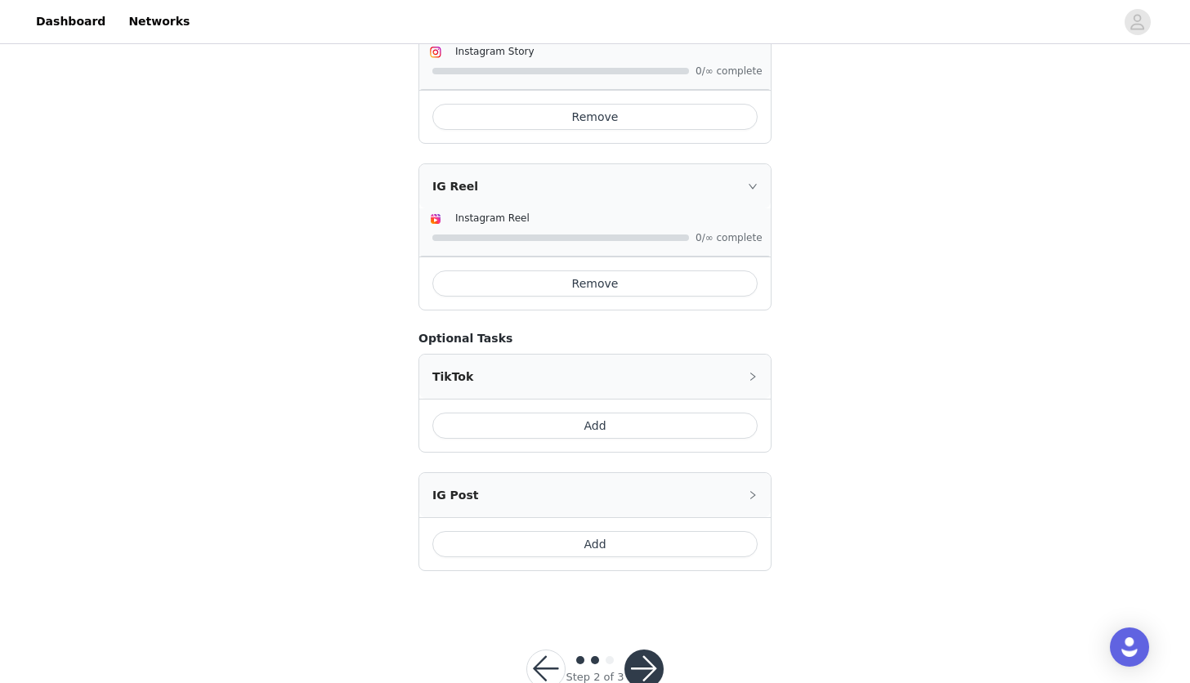
scroll to position [513, 0]
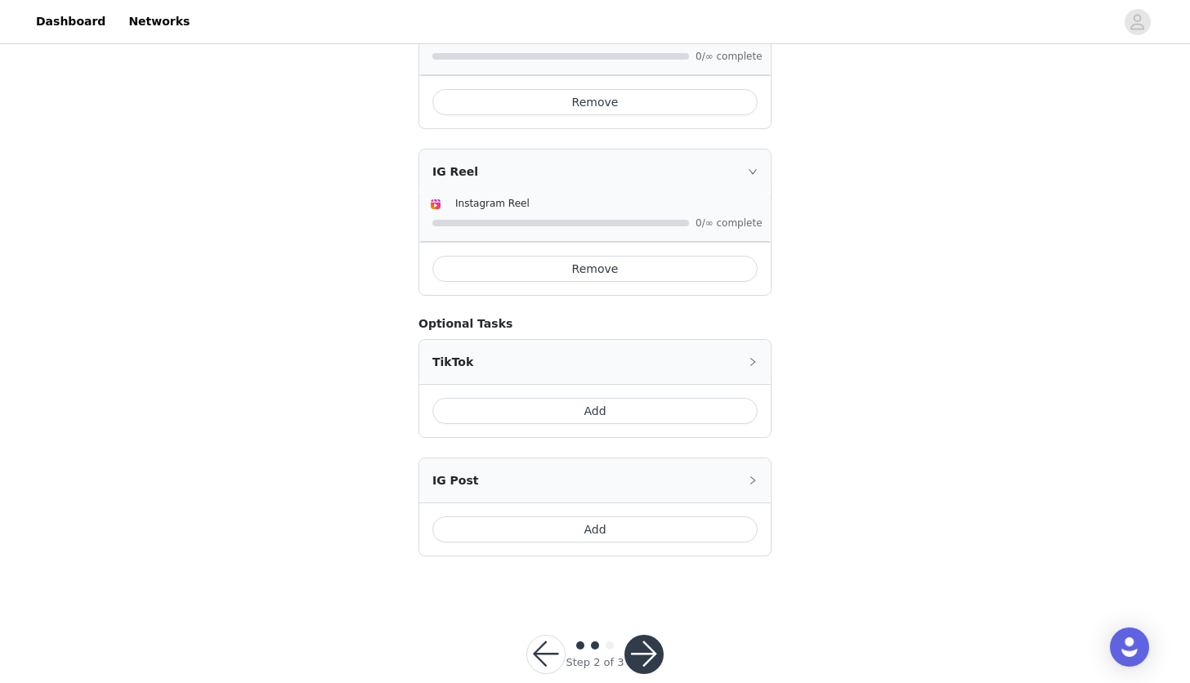
click at [605, 536] on button "Add" at bounding box center [594, 529] width 325 height 26
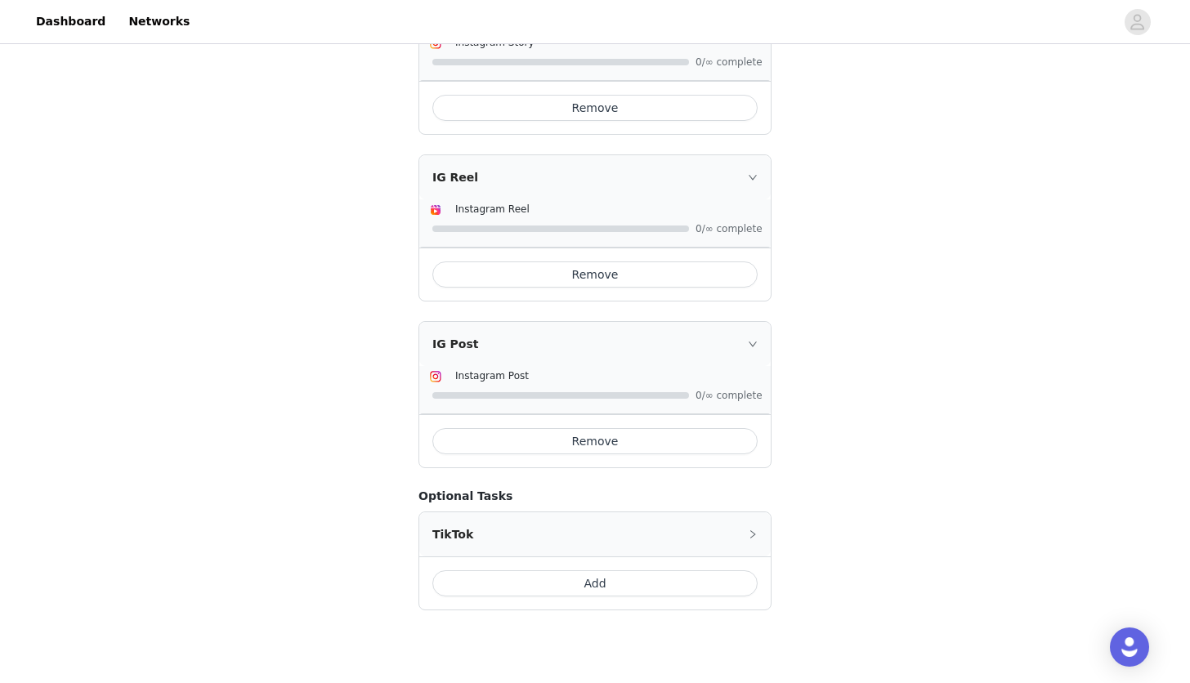
scroll to position [489, 0]
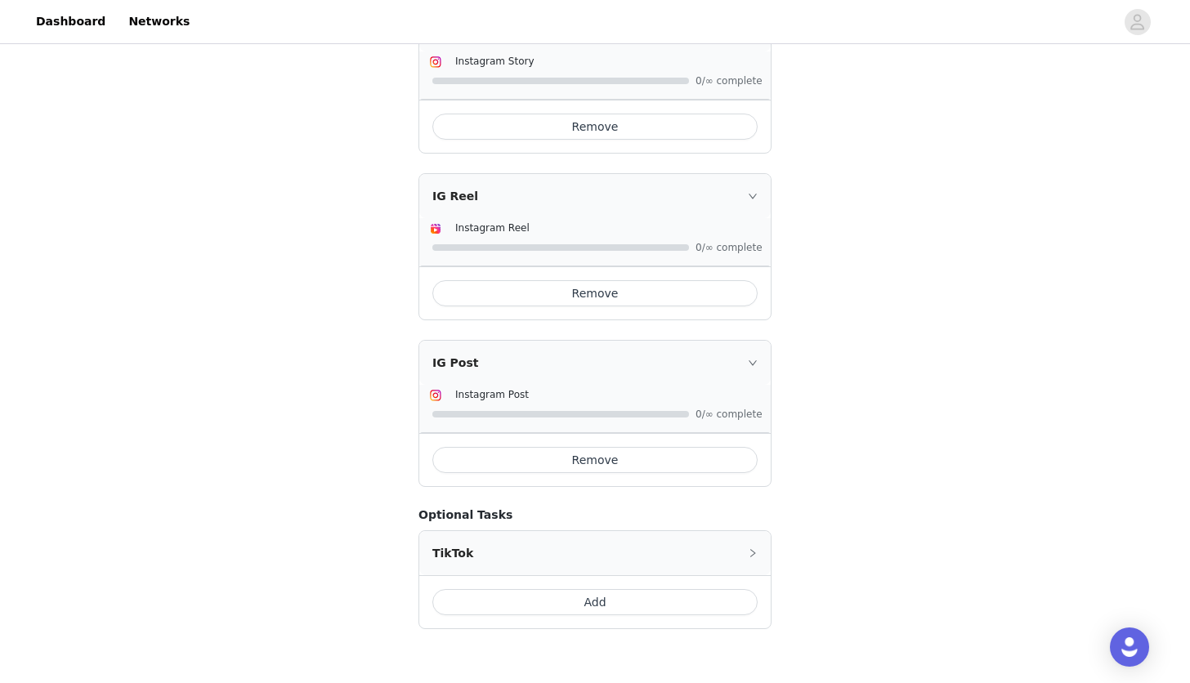
click at [748, 201] on div "IG Reel" at bounding box center [594, 196] width 351 height 44
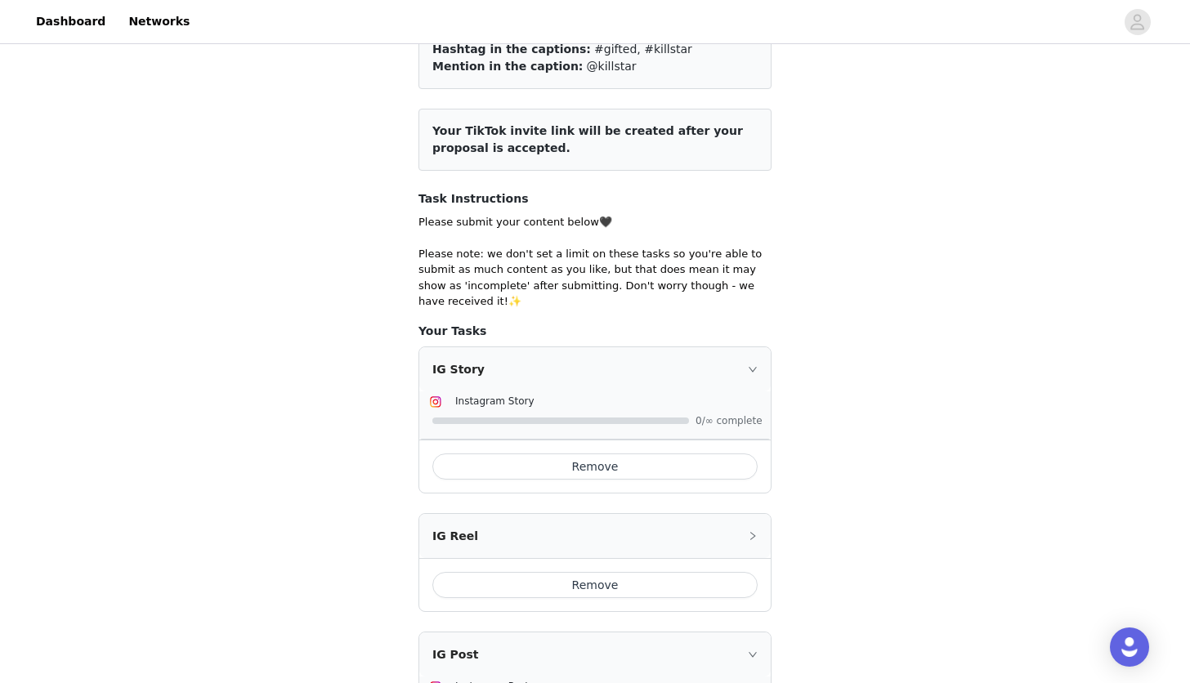
scroll to position [543, 0]
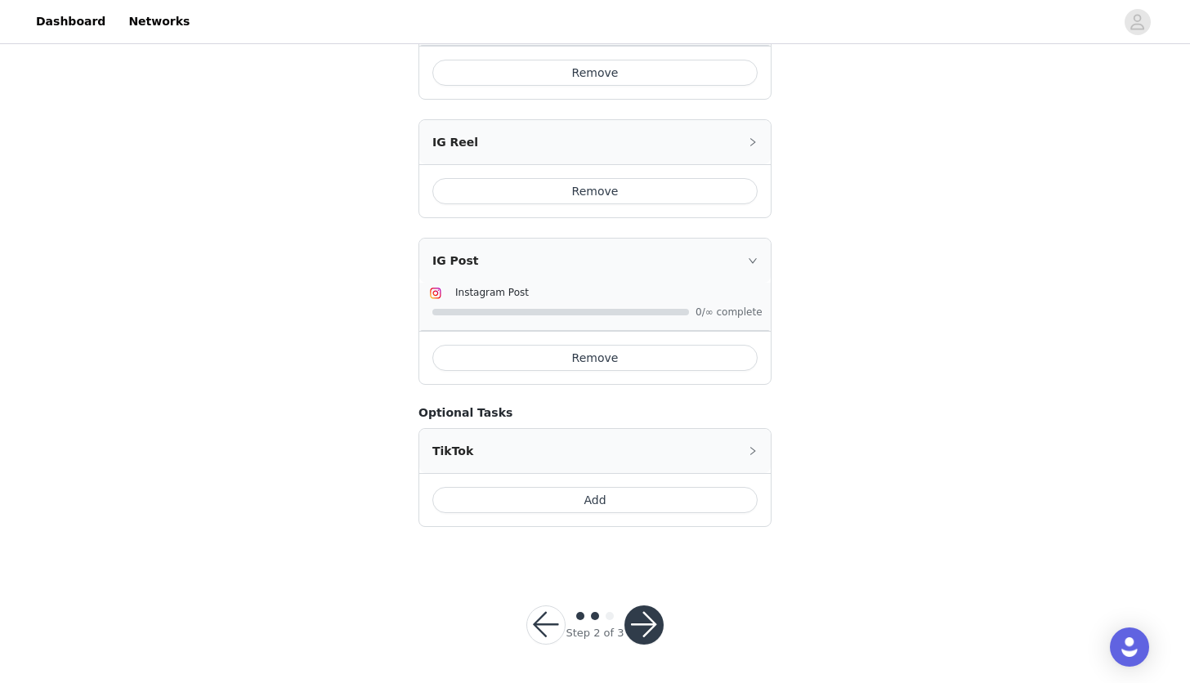
click at [643, 627] on button "button" at bounding box center [643, 624] width 39 height 39
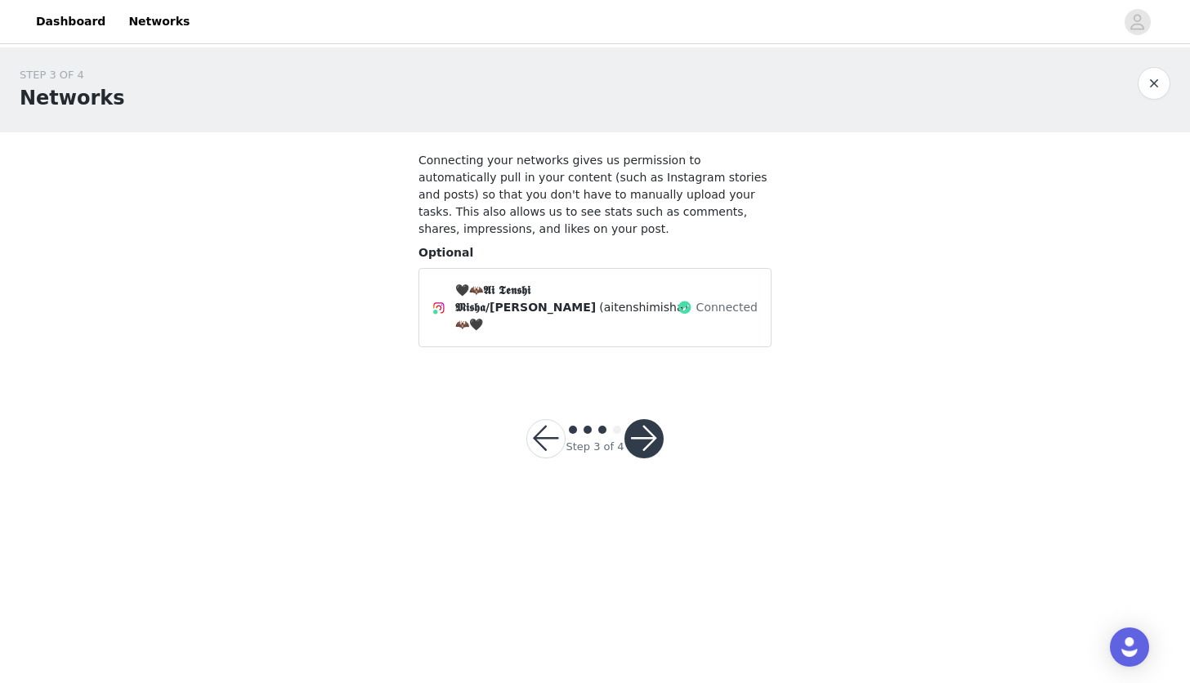
click at [654, 419] on button "button" at bounding box center [643, 438] width 39 height 39
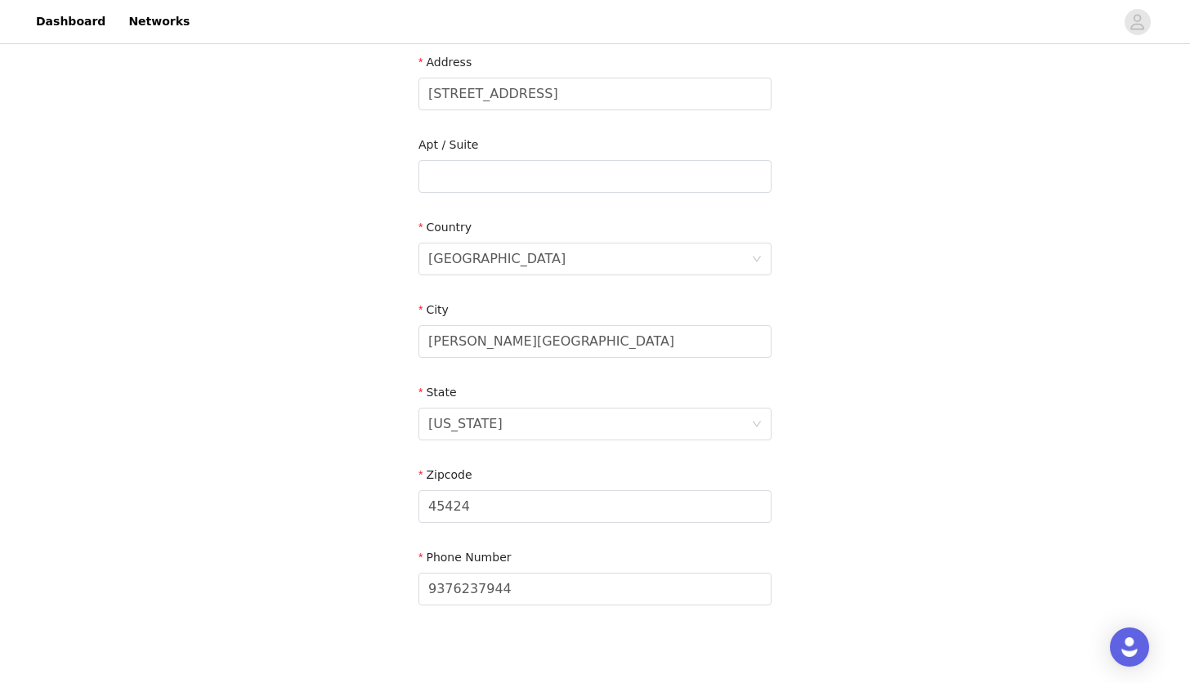
scroll to position [431, 0]
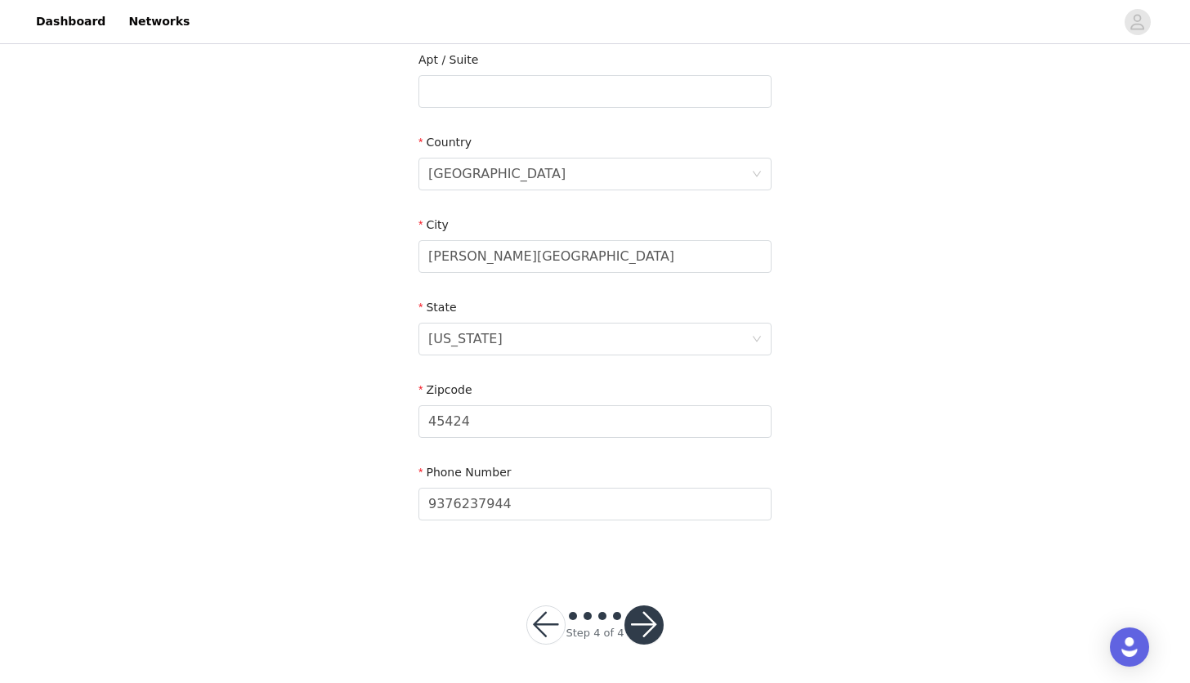
click at [641, 624] on button "button" at bounding box center [643, 624] width 39 height 39
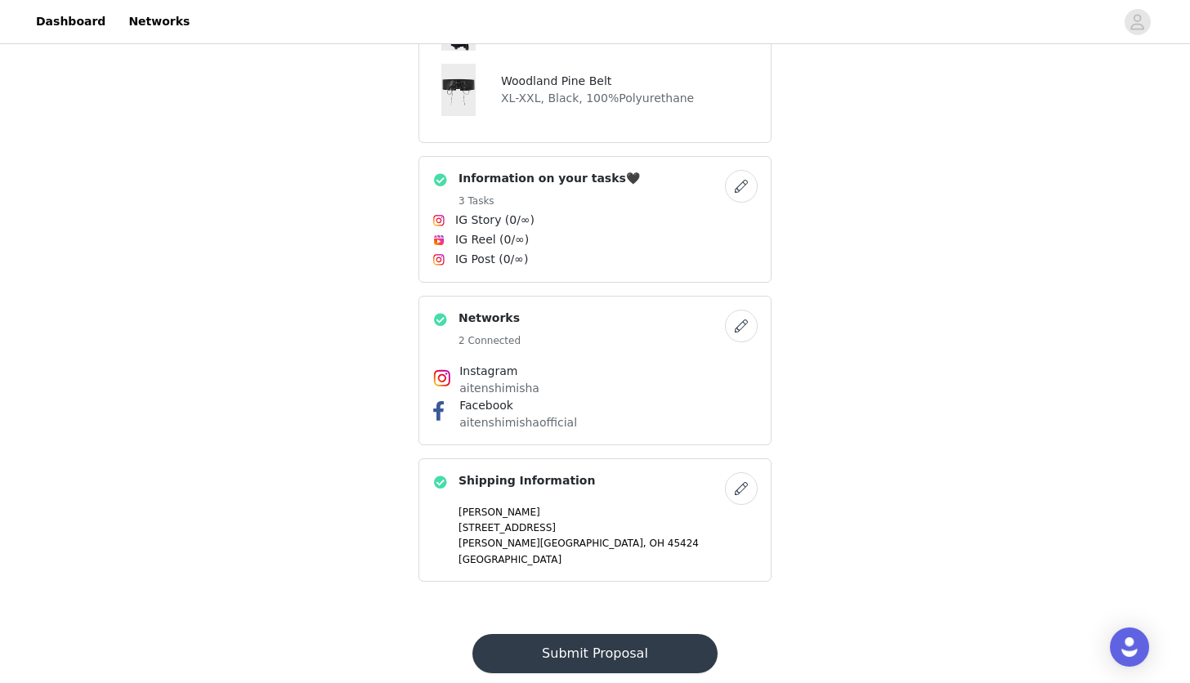
scroll to position [878, 0]
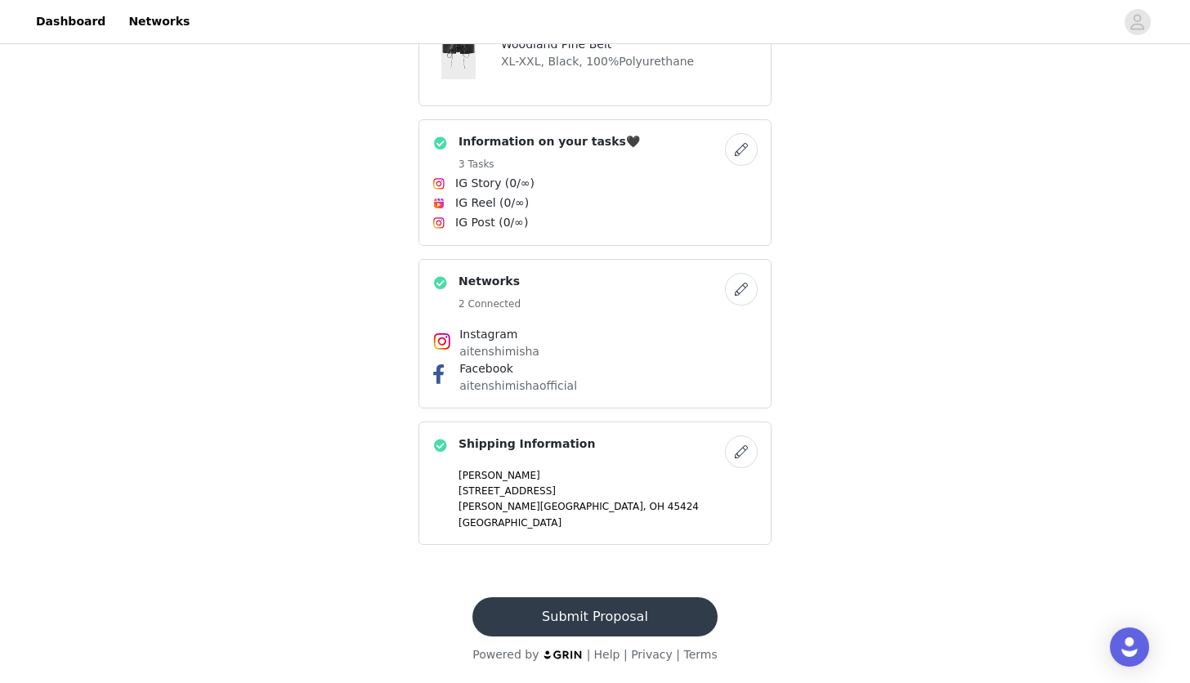
click at [610, 614] on button "Submit Proposal" at bounding box center [594, 616] width 244 height 39
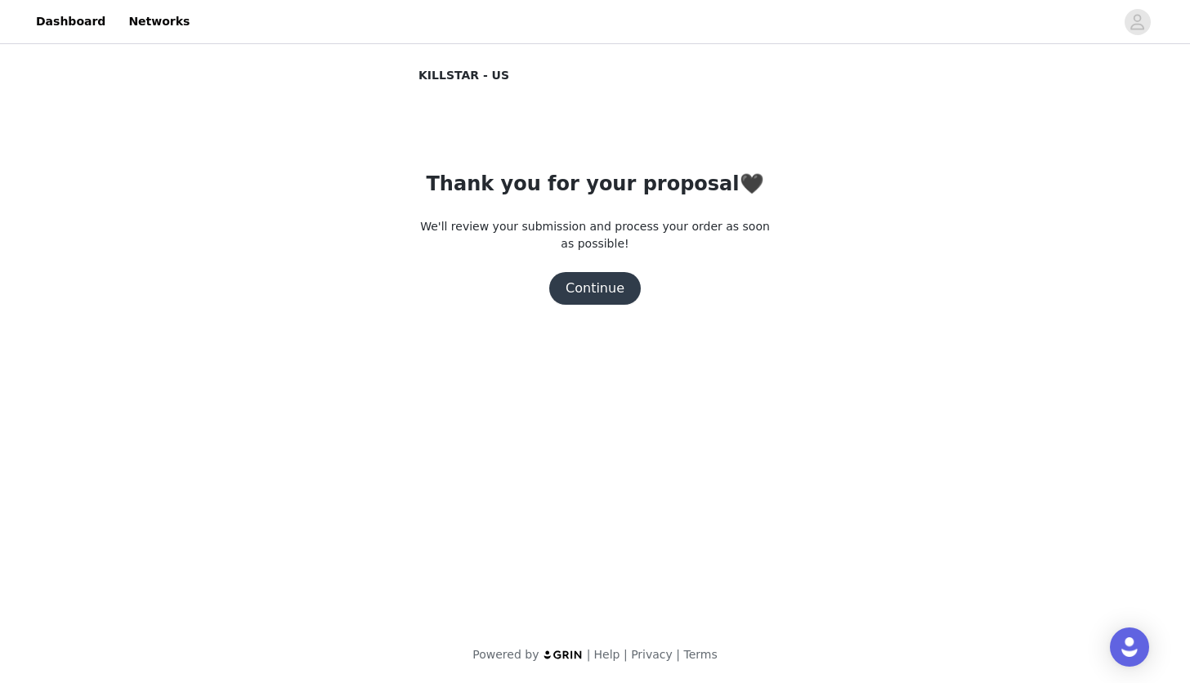
scroll to position [0, 0]
click at [592, 297] on button "Continue" at bounding box center [595, 288] width 92 height 33
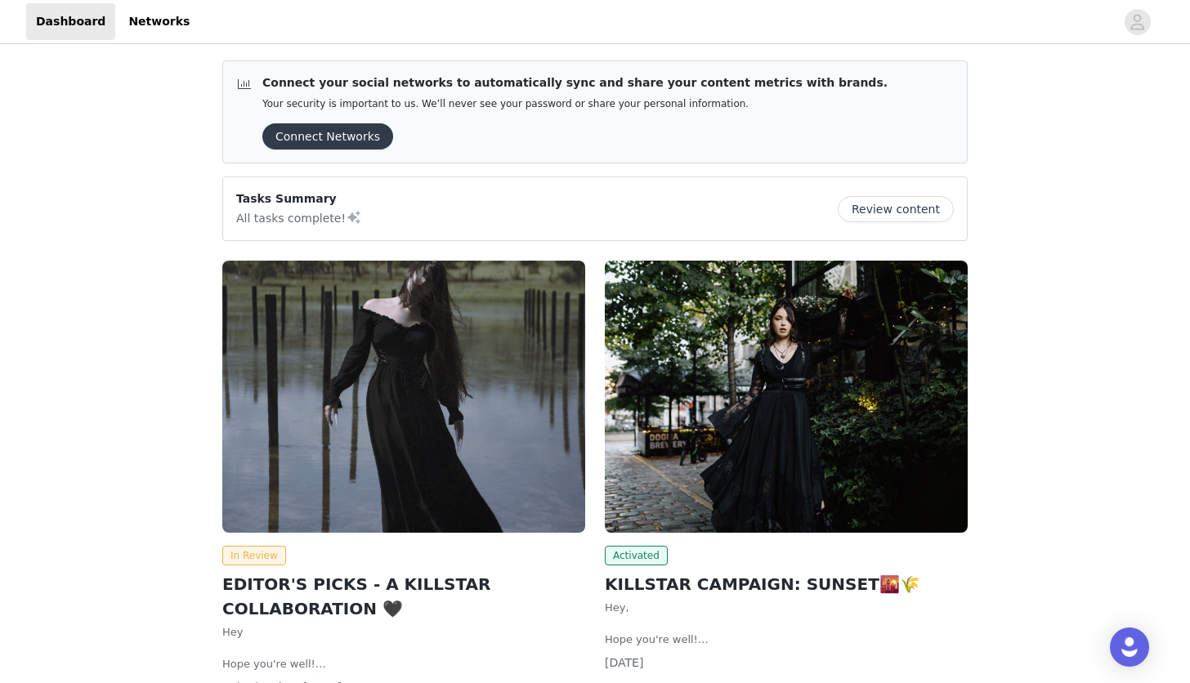
scroll to position [134, 0]
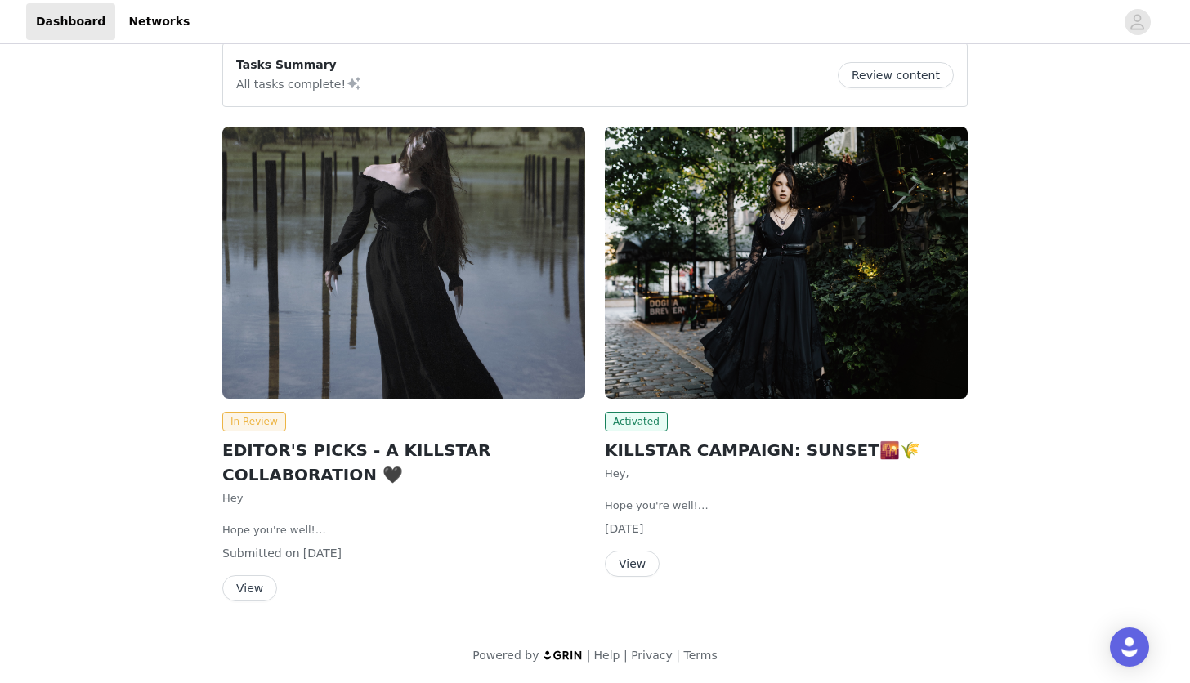
click at [364, 281] on img at bounding box center [403, 263] width 363 height 272
